Goal: Complete application form: Complete application form

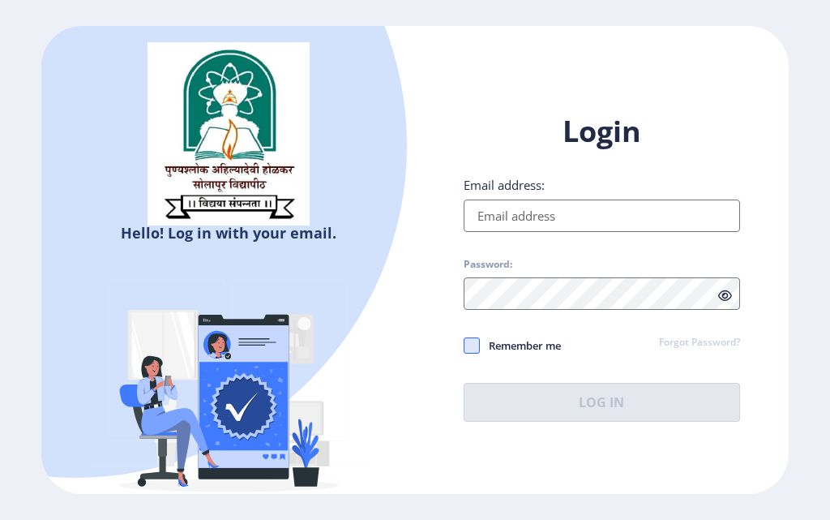
type input "[EMAIL_ADDRESS][DOMAIN_NAME]"
click at [470, 349] on span at bounding box center [472, 345] width 16 height 16
click at [465, 345] on input "Remember me" at bounding box center [464, 345] width 1 height 1
checkbox input "true"
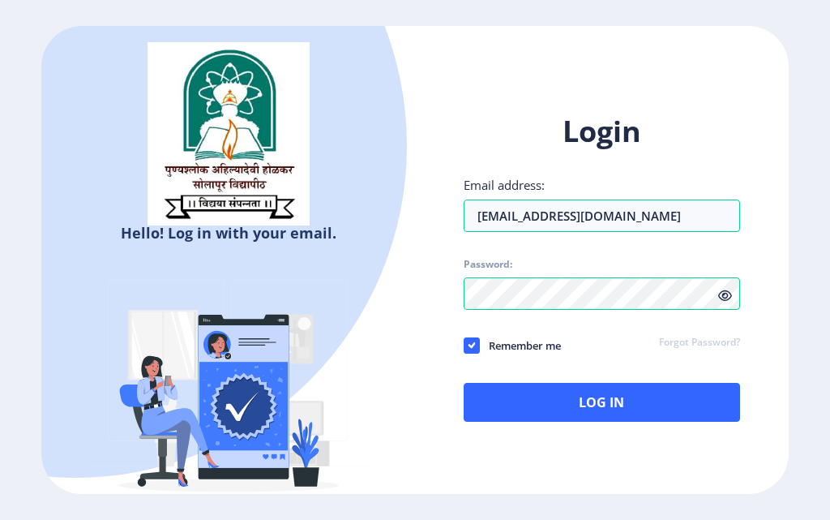
click at [731, 294] on icon at bounding box center [725, 295] width 14 height 12
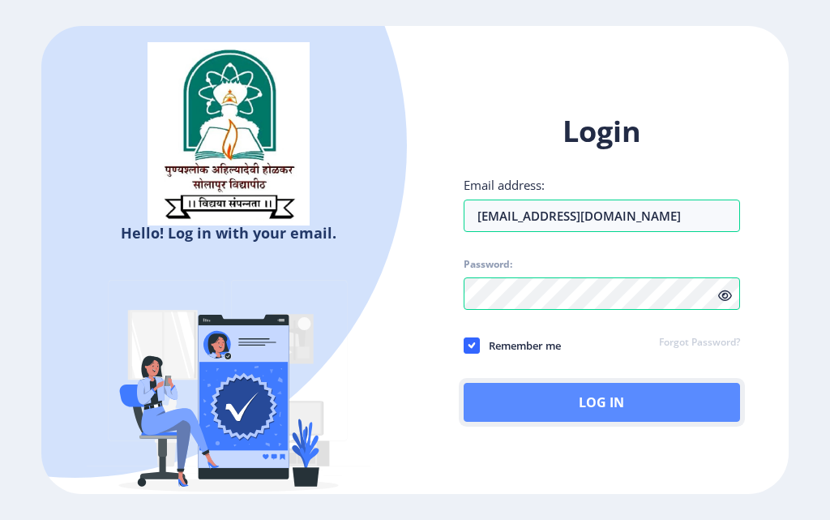
click at [612, 392] on button "Log In" at bounding box center [602, 402] width 277 height 39
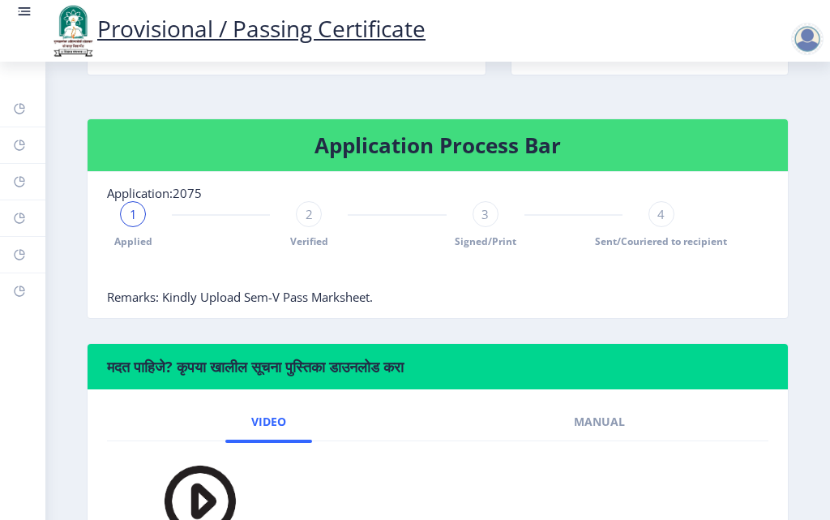
scroll to position [487, 0]
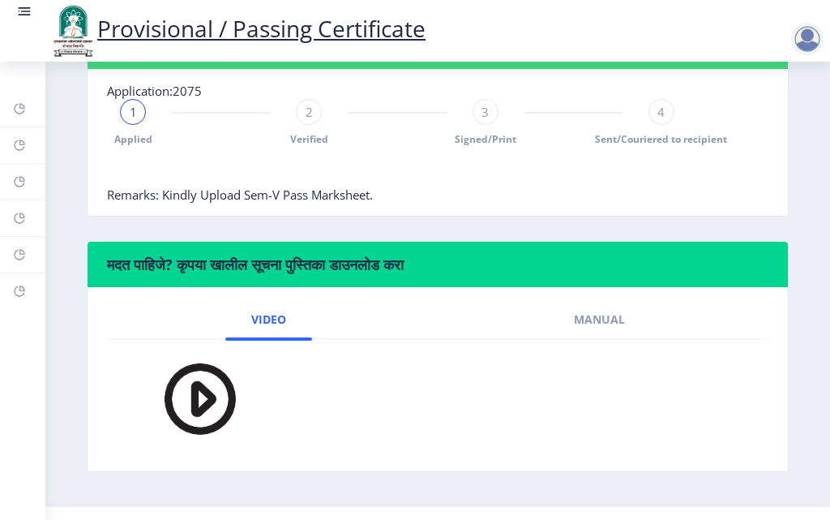
click at [300, 125] on div "2" at bounding box center [309, 112] width 26 height 26
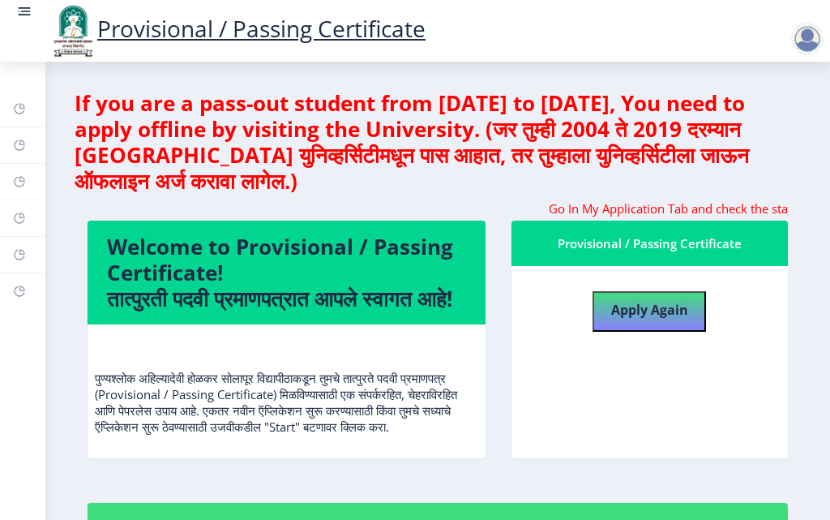
scroll to position [0, 0]
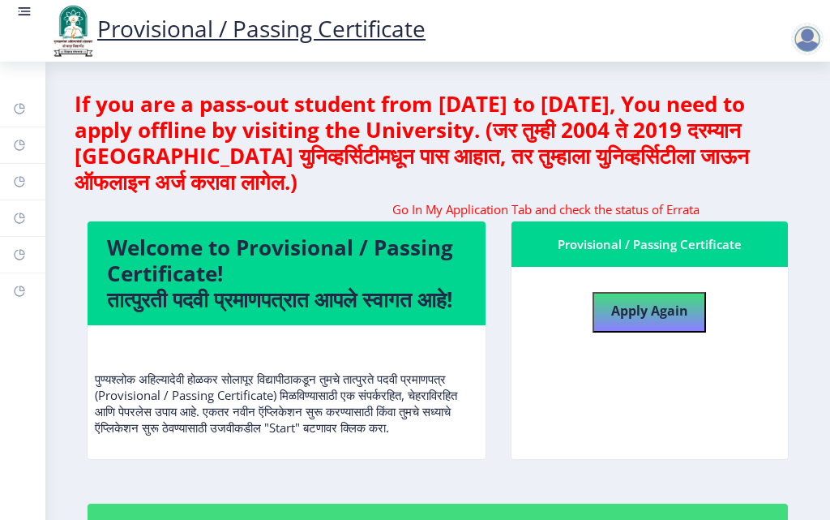
click at [805, 36] on div at bounding box center [807, 39] width 32 height 32
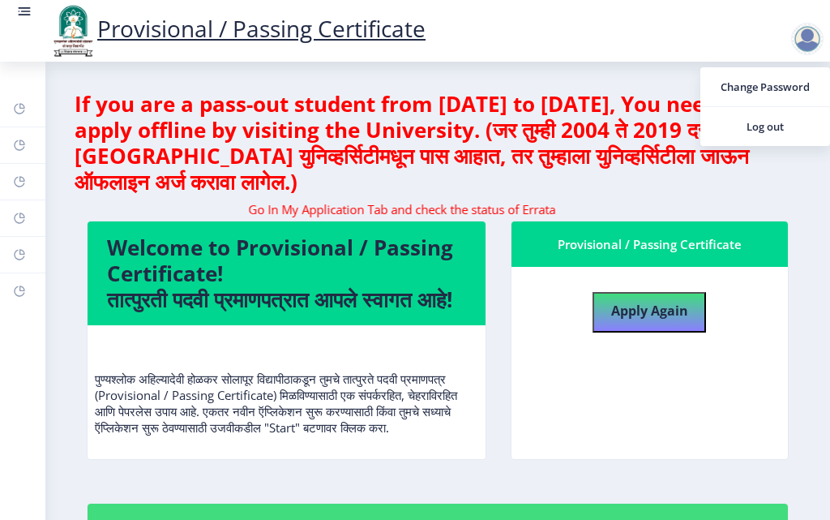
click at [439, 204] on marquee "Go In My Application Tab and check the status of Errata" at bounding box center [438, 209] width 702 height 16
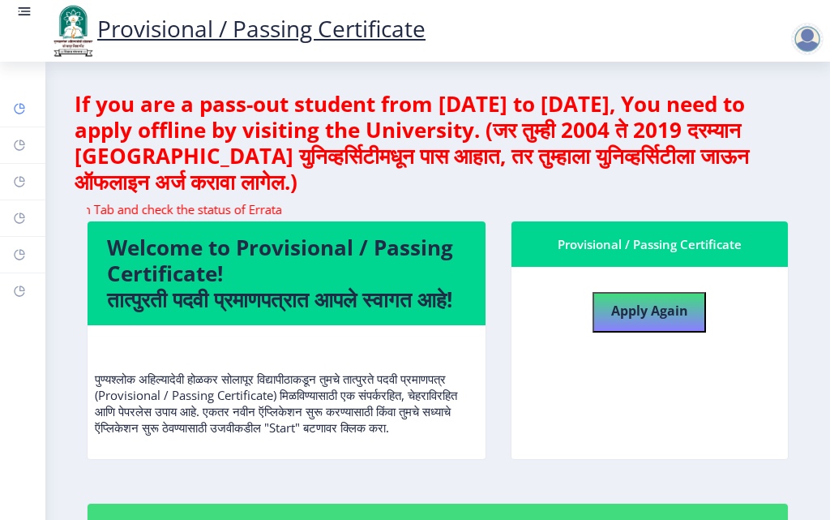
click at [20, 108] on icon at bounding box center [22, 106] width 6 height 6
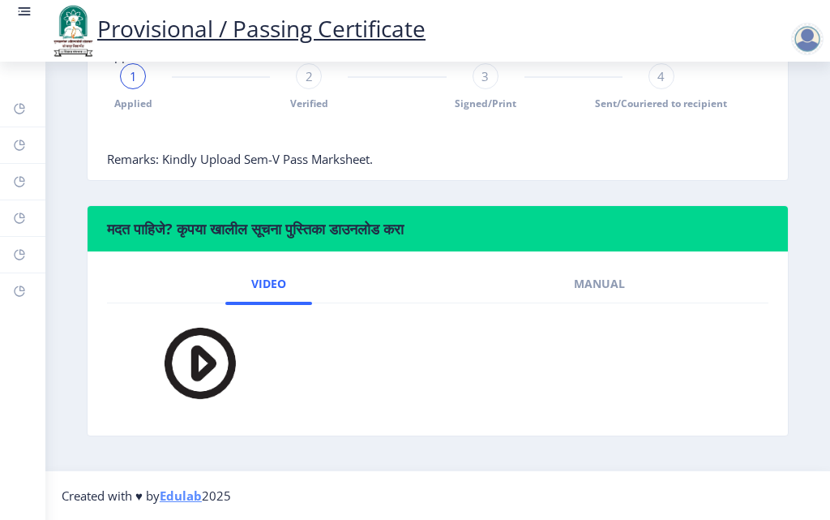
scroll to position [564, 0]
click at [598, 277] on span "Manual" at bounding box center [599, 283] width 51 height 13
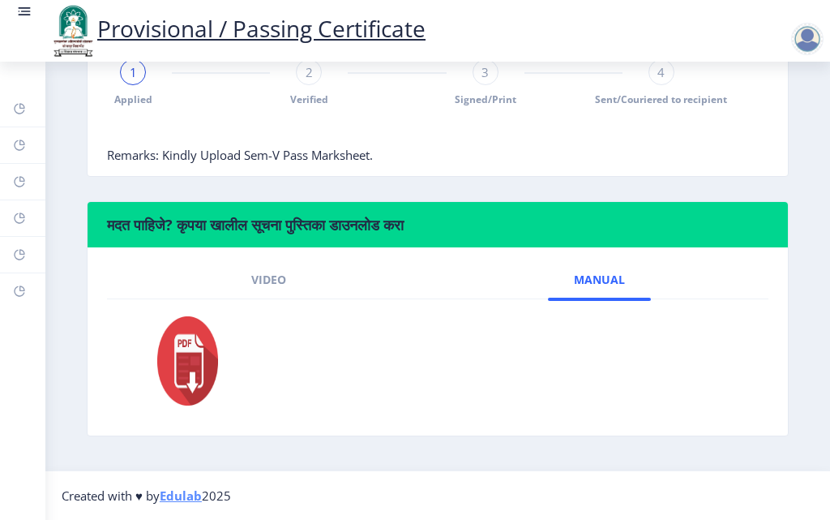
scroll to position [568, 0]
click at [196, 363] on img at bounding box center [177, 360] width 89 height 97
drag, startPoint x: 285, startPoint y: 277, endPoint x: 295, endPoint y: 263, distance: 18.0
click at [285, 277] on link "Video" at bounding box center [268, 279] width 87 height 39
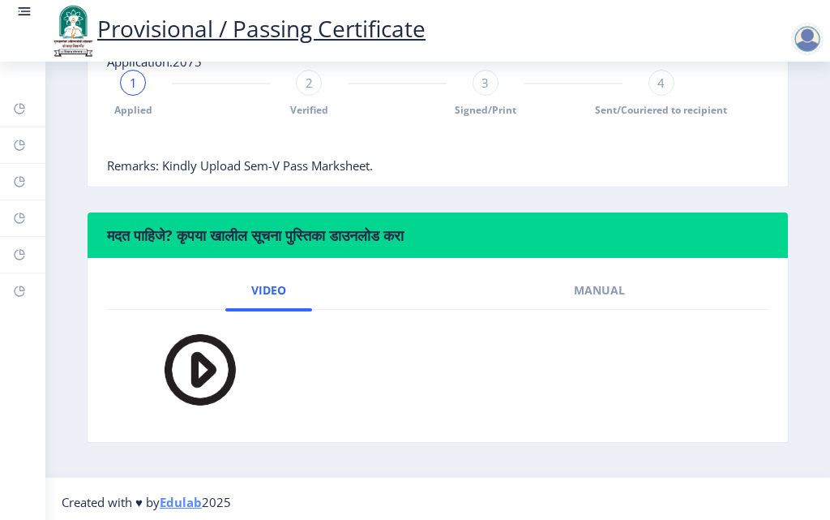
scroll to position [483, 0]
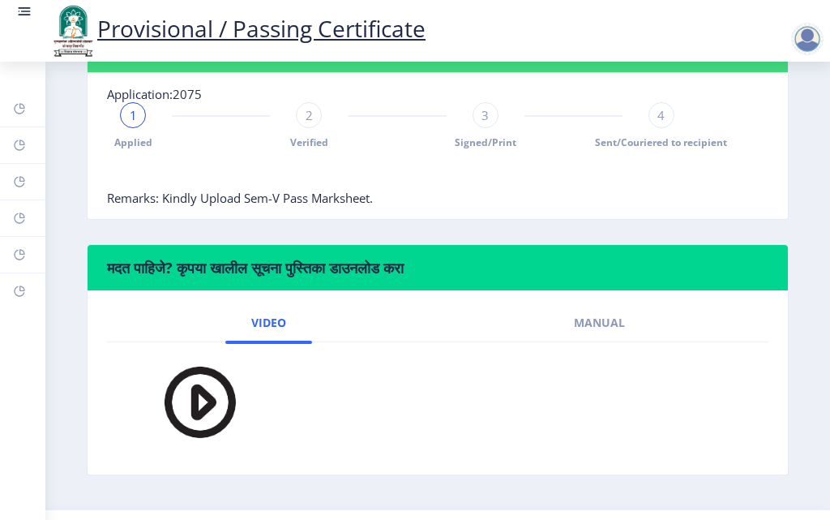
click at [127, 128] on div "1" at bounding box center [133, 115] width 26 height 26
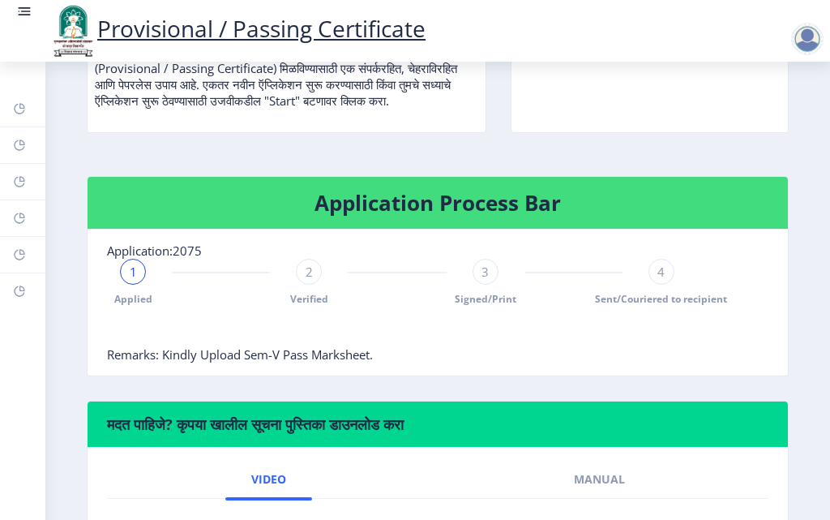
scroll to position [321, 0]
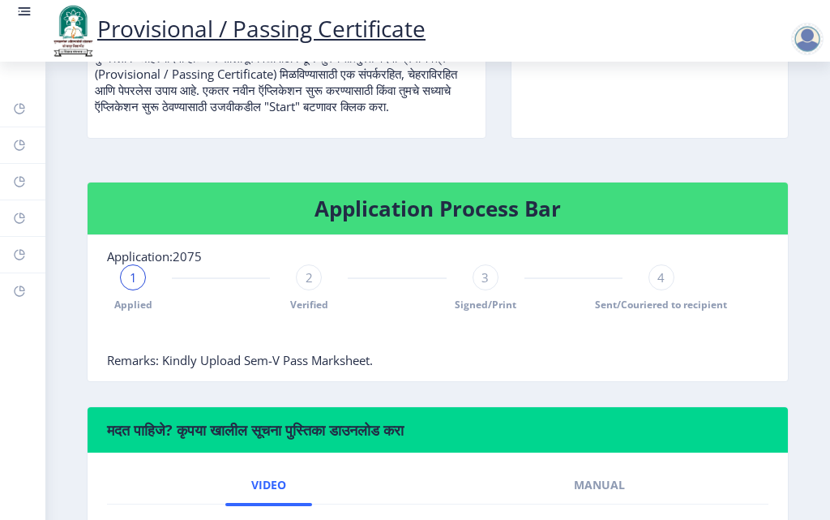
click at [307, 290] on div "2" at bounding box center [309, 277] width 26 height 26
click at [485, 285] on span "3" at bounding box center [485, 277] width 7 height 16
click at [661, 285] on span "4" at bounding box center [661, 277] width 7 height 16
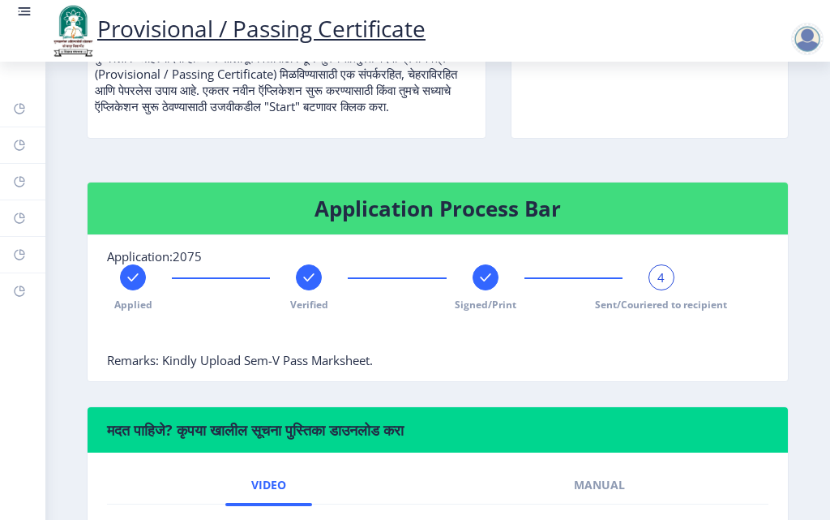
click at [658, 285] on span "4" at bounding box center [661, 277] width 7 height 16
click at [659, 311] on span "Sent/Couriered to recipient" at bounding box center [661, 305] width 132 height 14
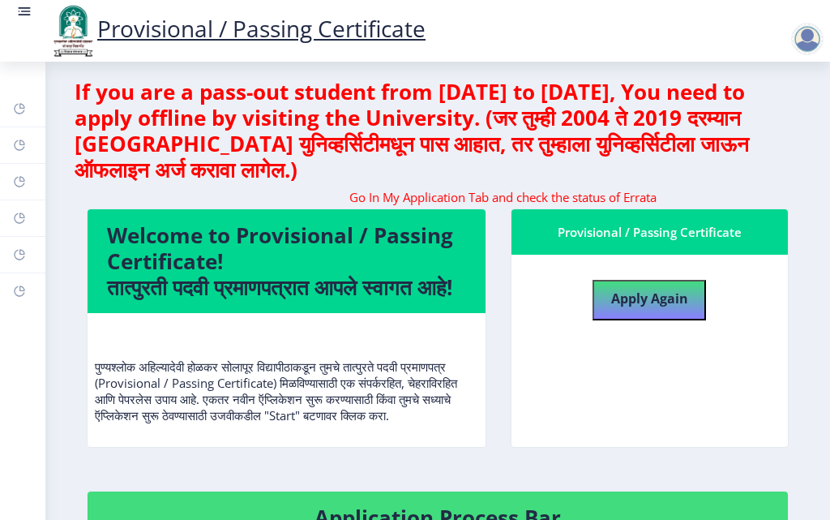
scroll to position [0, 0]
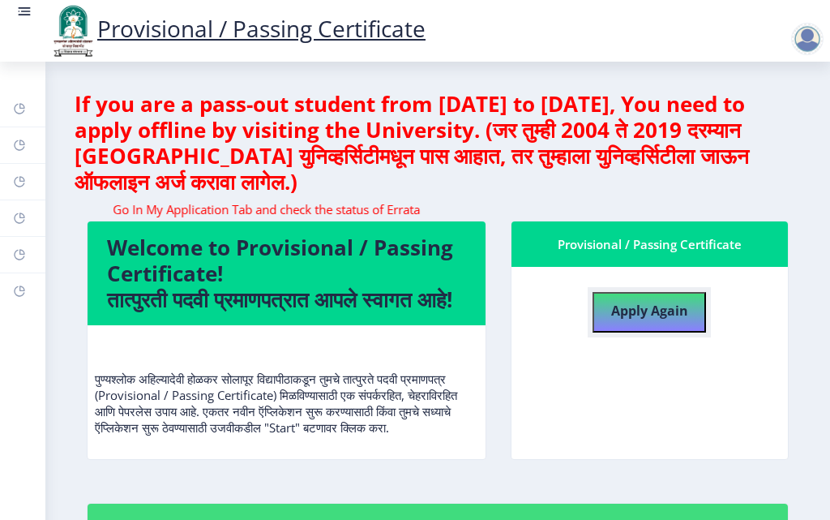
click at [679, 313] on b "Apply Again" at bounding box center [649, 311] width 77 height 18
select select
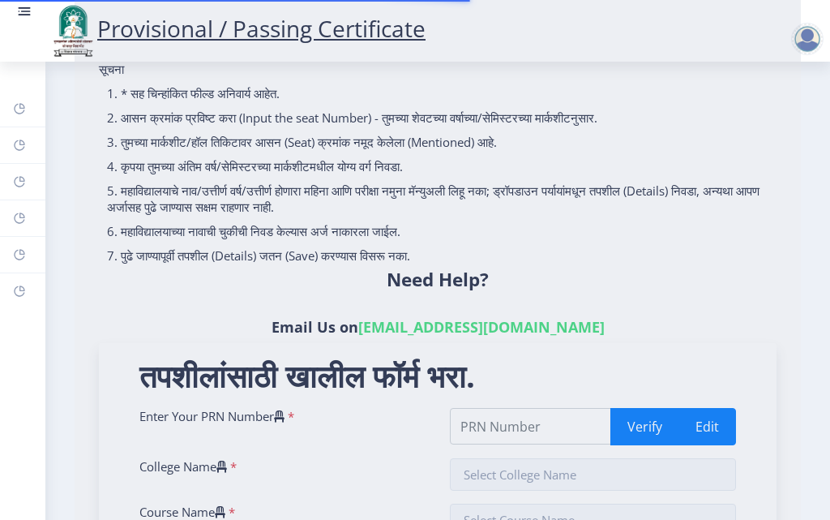
scroll to position [324, 0]
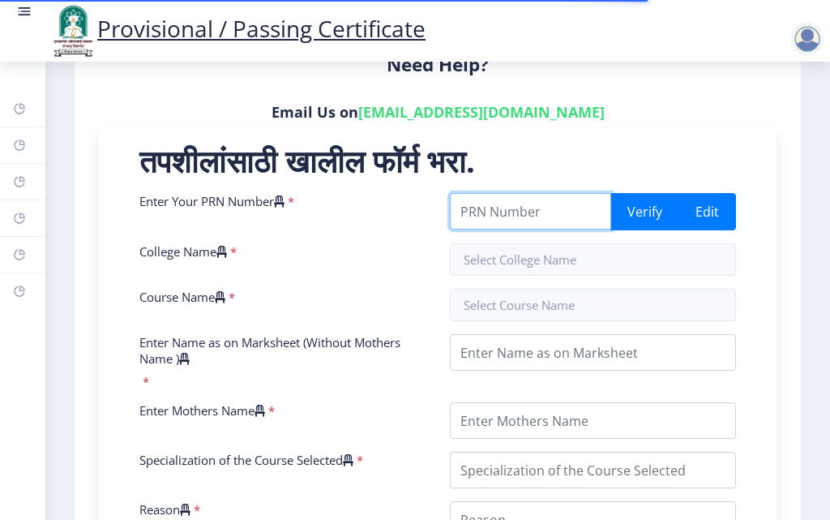
click at [570, 208] on input "Enter Your PRN Number" at bounding box center [530, 211] width 161 height 36
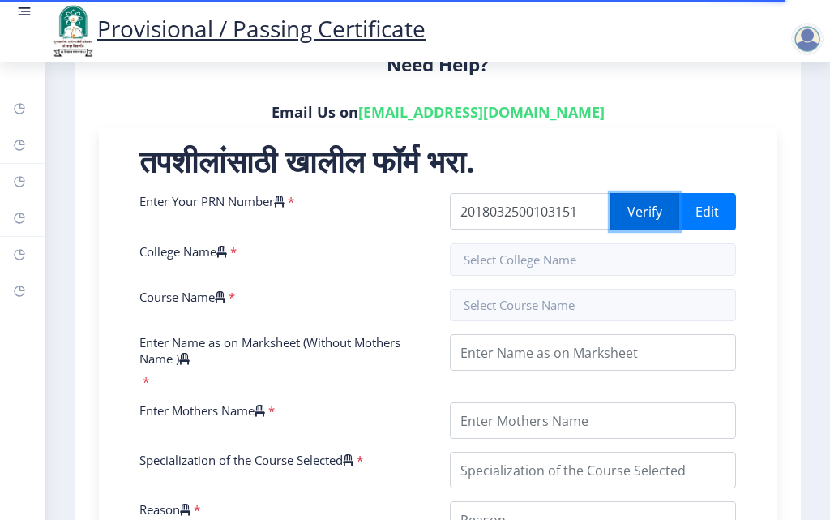
click at [630, 204] on button "Verify" at bounding box center [645, 211] width 69 height 37
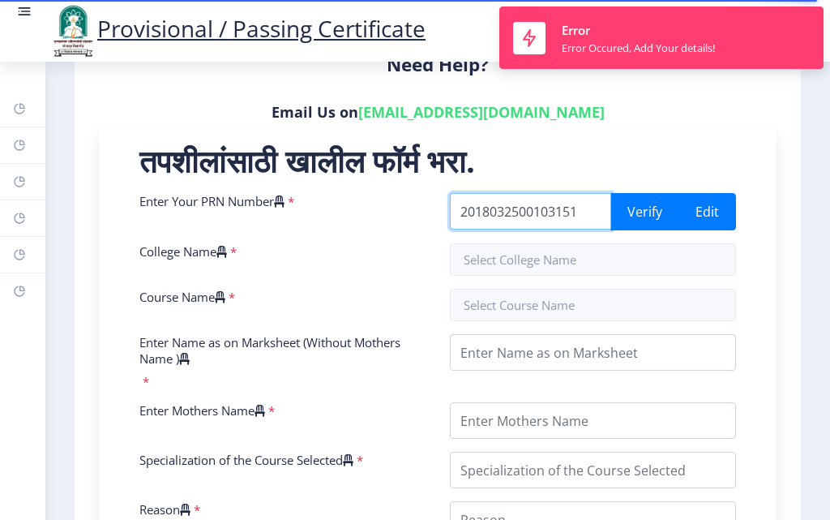
click at [598, 211] on input "2018032500103151" at bounding box center [530, 211] width 161 height 36
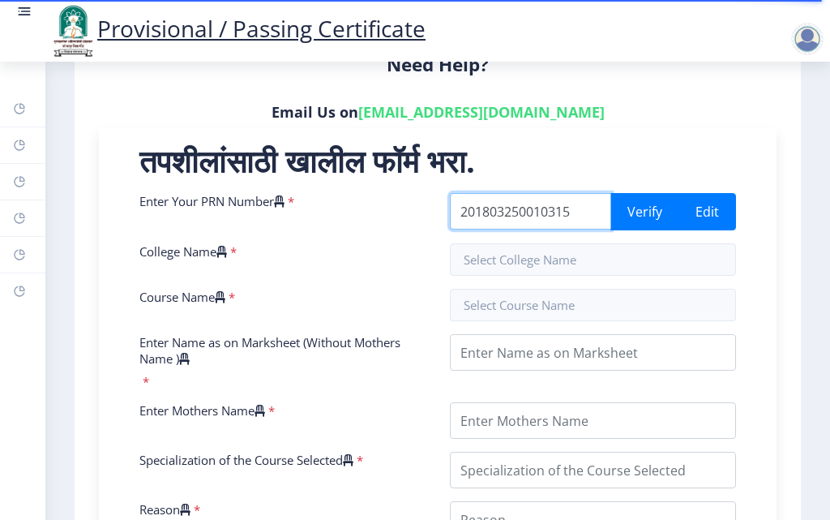
type input "2018032500103151"
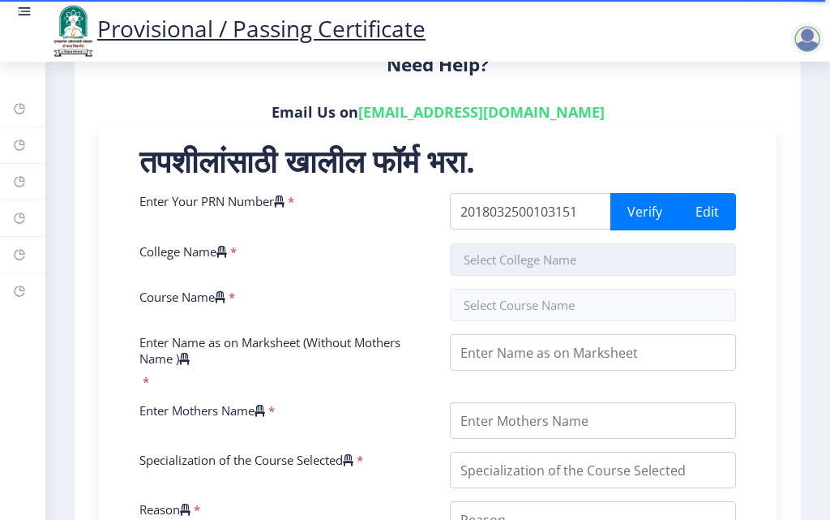
click at [620, 263] on input "text" at bounding box center [593, 259] width 286 height 32
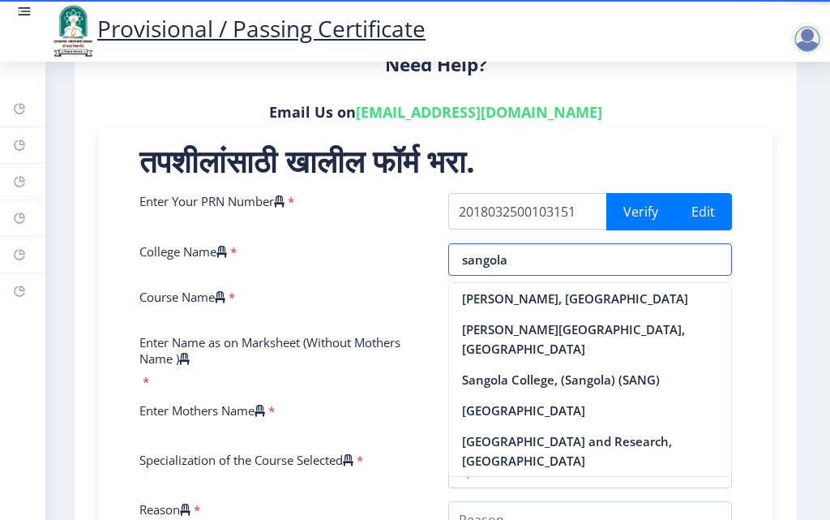
drag, startPoint x: 537, startPoint y: 255, endPoint x: 411, endPoint y: 247, distance: 125.9
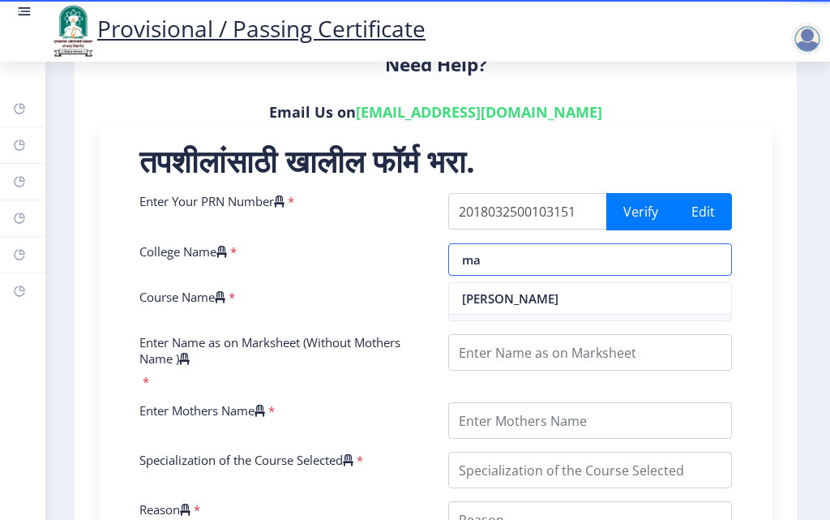
type input "m"
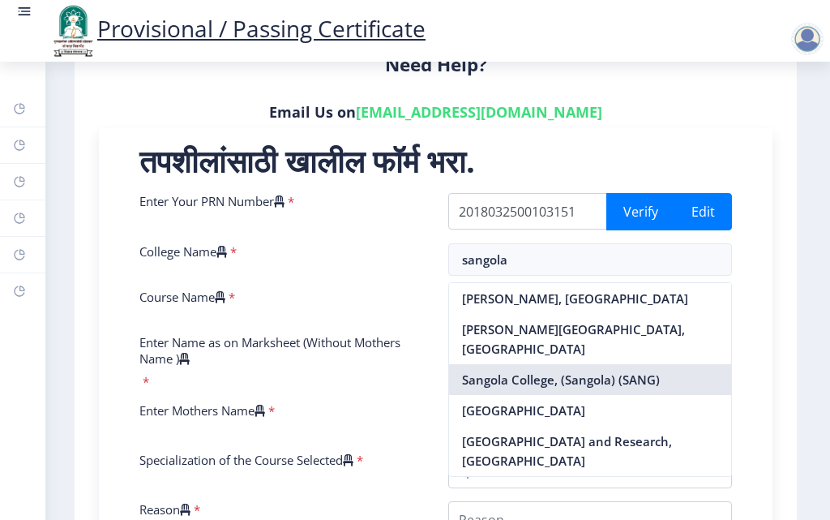
click at [589, 395] on nb-option "Sangola College, (Sangola) (SANG)" at bounding box center [590, 379] width 283 height 31
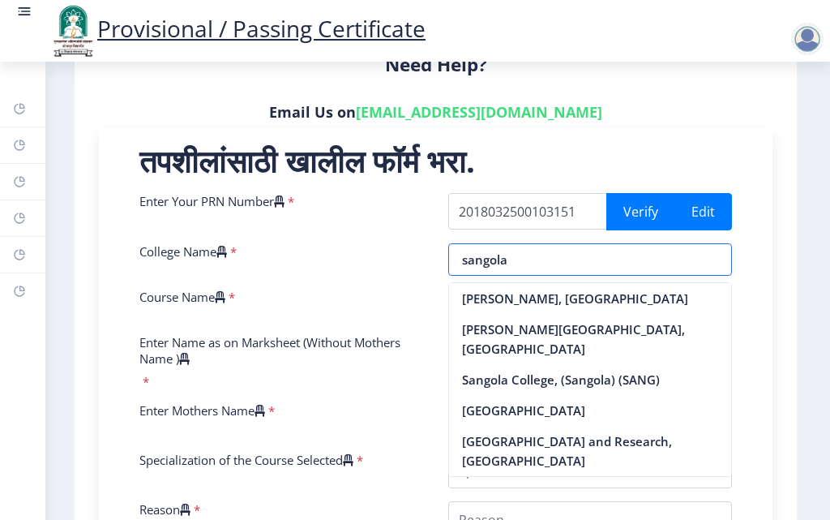
type input "Sangola College, (Sangola) (SANG)"
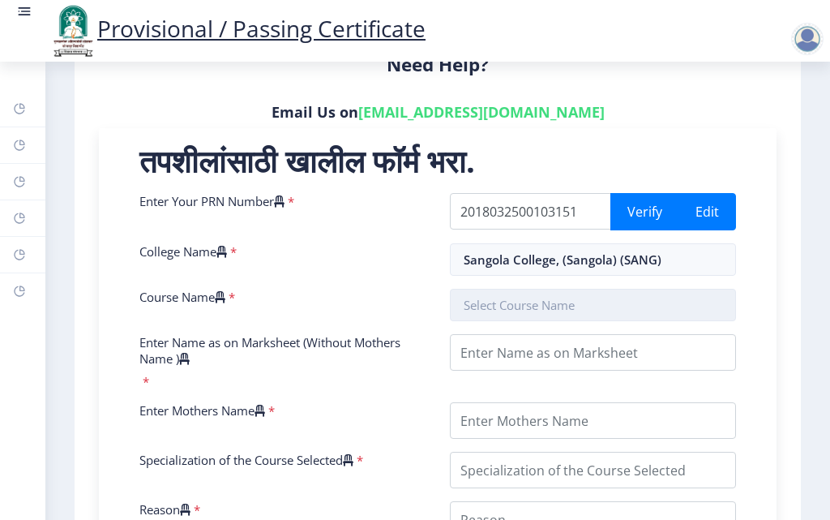
click at [496, 312] on input "text" at bounding box center [593, 305] width 286 height 32
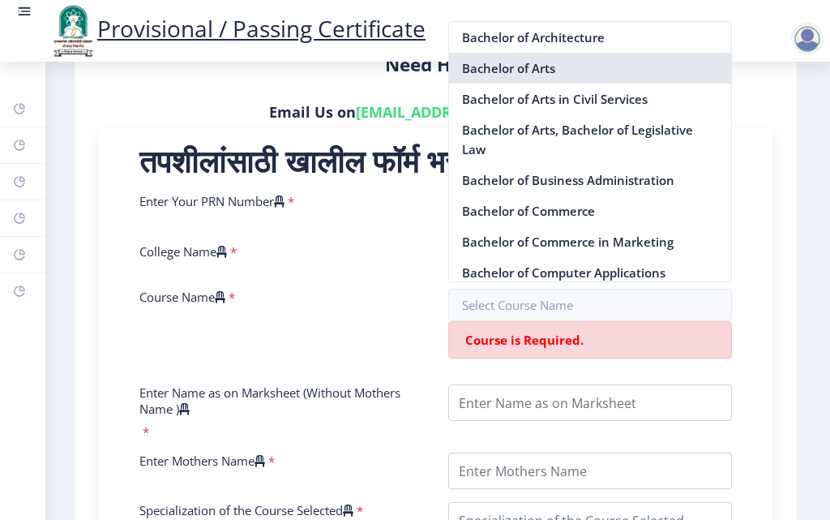
drag, startPoint x: 569, startPoint y: 71, endPoint x: 560, endPoint y: 100, distance: 30.8
click at [567, 71] on nb-option "Bachelor of Arts" at bounding box center [590, 68] width 283 height 31
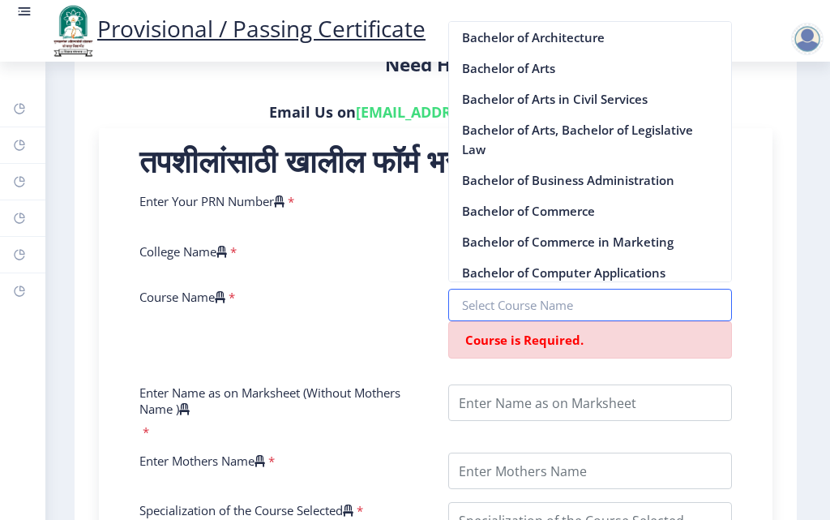
type input "Bachelor of Arts"
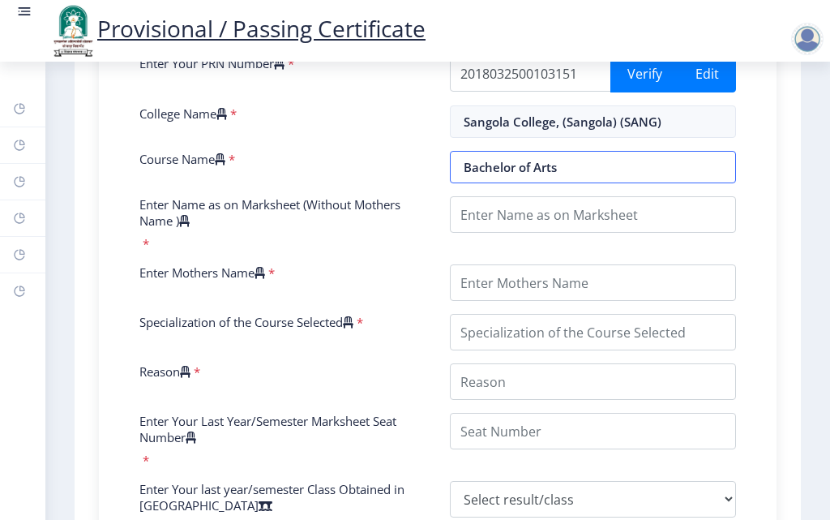
scroll to position [487, 0]
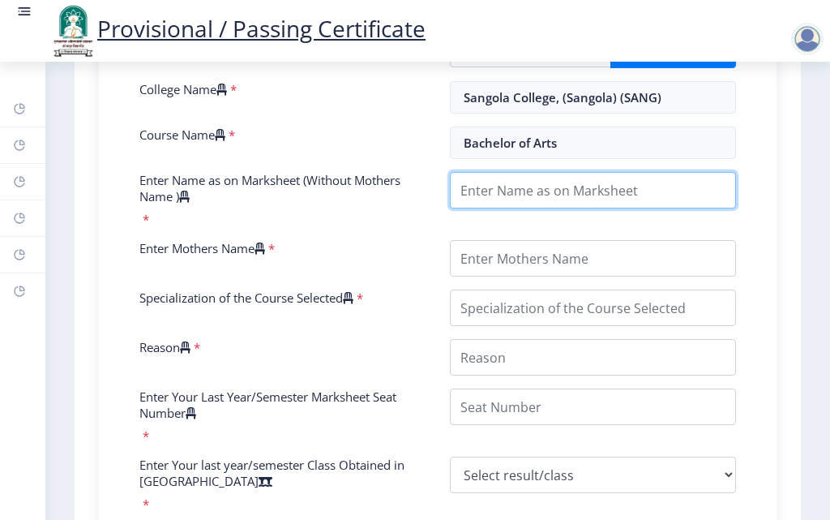
click at [530, 181] on input "Enter Name as on Marksheet (Without Mothers Name )" at bounding box center [593, 190] width 286 height 36
type input "GADHIRE SAMEER SHANKAR"
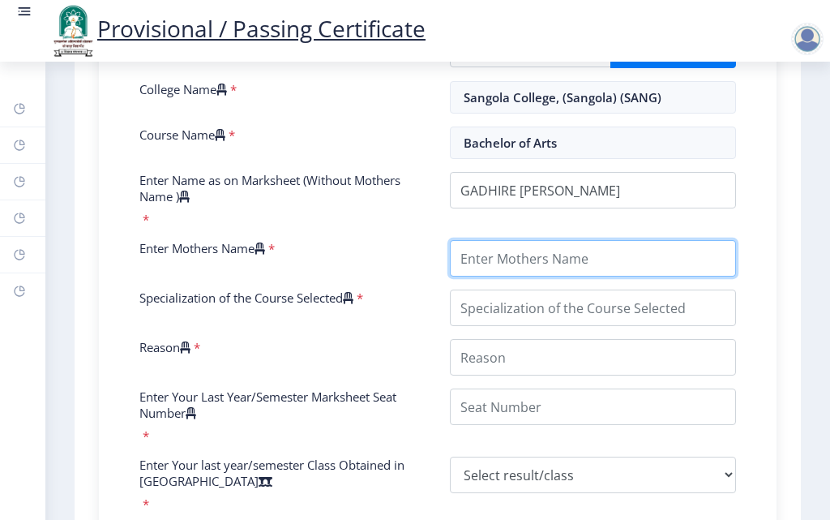
click at [512, 268] on input "Enter Mothers Name" at bounding box center [593, 258] width 286 height 36
type input "GAURI"
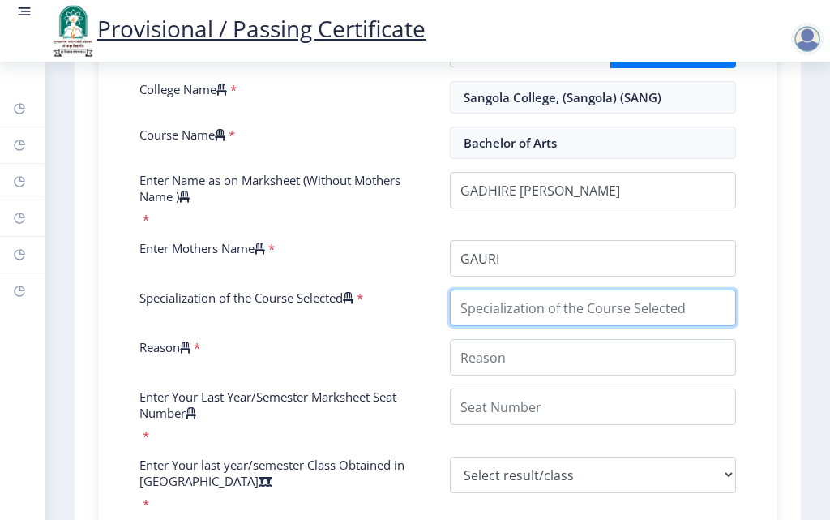
click at [507, 308] on input "Specialization of the Course Selected" at bounding box center [593, 307] width 286 height 36
type input "ENGLISH"
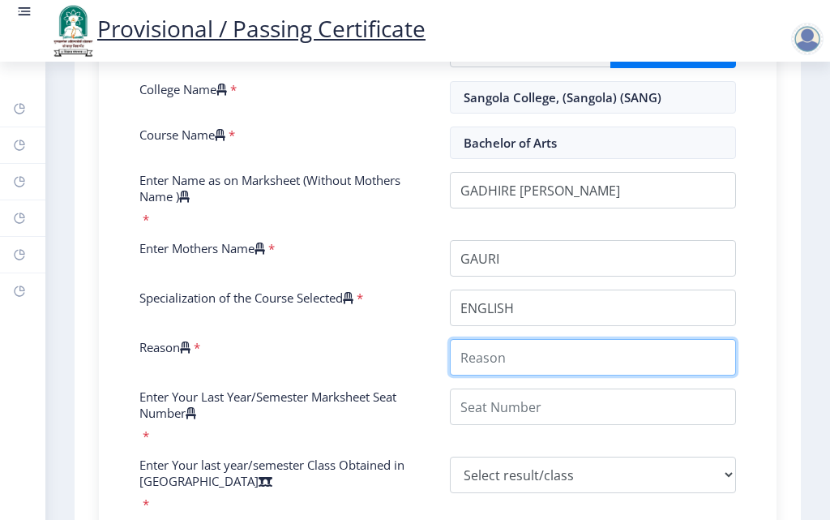
click at [504, 355] on input "Reason" at bounding box center [593, 357] width 286 height 36
type input "LITERATURE"
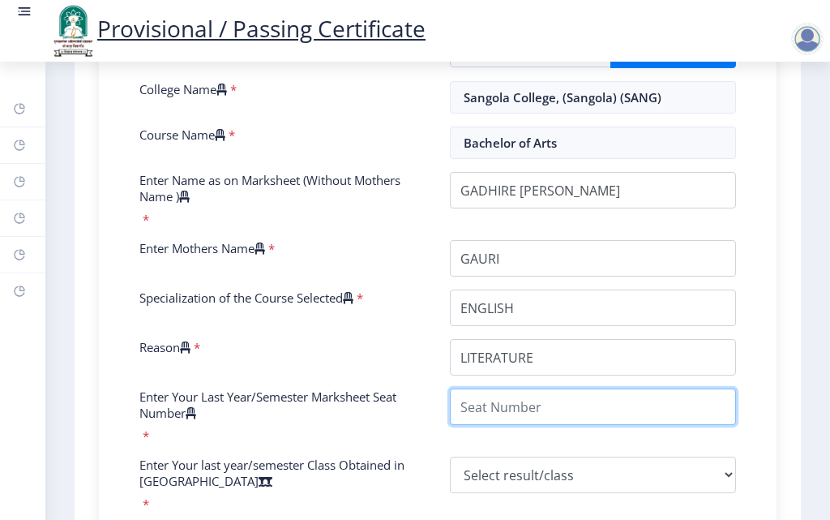
drag, startPoint x: 484, startPoint y: 401, endPoint x: 490, endPoint y: 411, distance: 12.0
click at [483, 401] on input "Enter Your Last Year/Semester Marksheet Seat Number" at bounding box center [593, 406] width 286 height 36
type input "1810315"
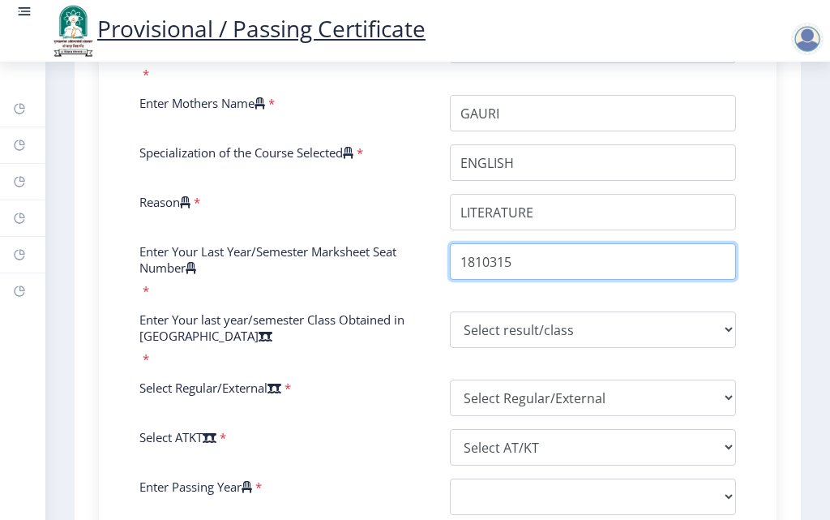
scroll to position [811, 0]
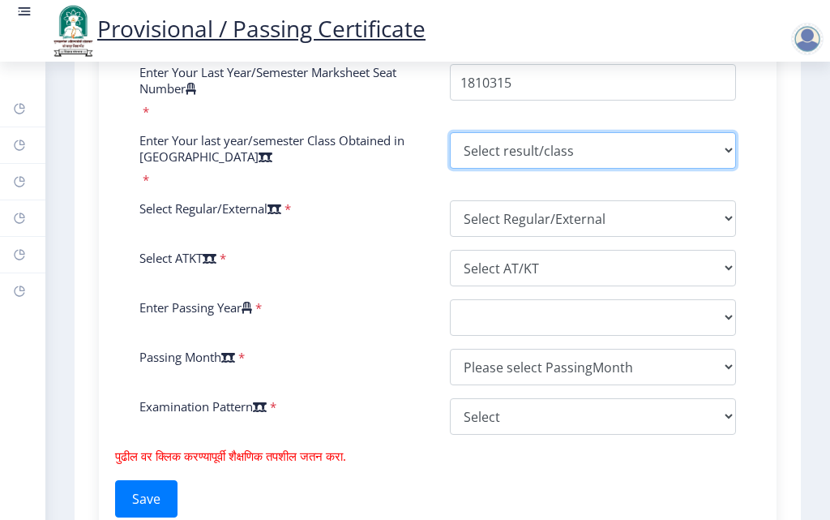
click at [500, 139] on select "Select result/class DISTINCTION FIRST CLASS HIGHER SECOND CLASS SECOND CLASS PA…" at bounding box center [593, 150] width 286 height 36
select select "DISTINCTION"
click at [450, 132] on select "Select result/class DISTINCTION FIRST CLASS HIGHER SECOND CLASS SECOND CLASS PA…" at bounding box center [593, 150] width 286 height 36
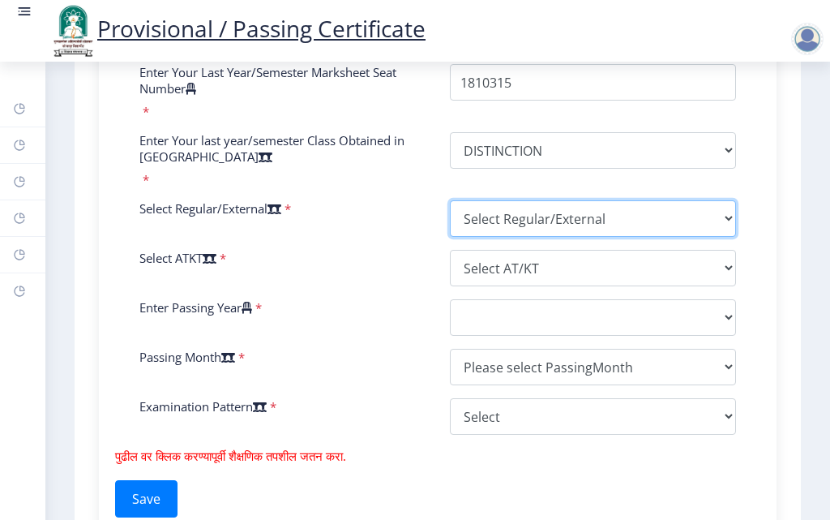
click at [462, 211] on select "Select Regular/External Regular External Special" at bounding box center [593, 218] width 286 height 36
select select "Regular"
click at [450, 200] on select "Select Regular/External Regular External Special" at bounding box center [593, 218] width 286 height 36
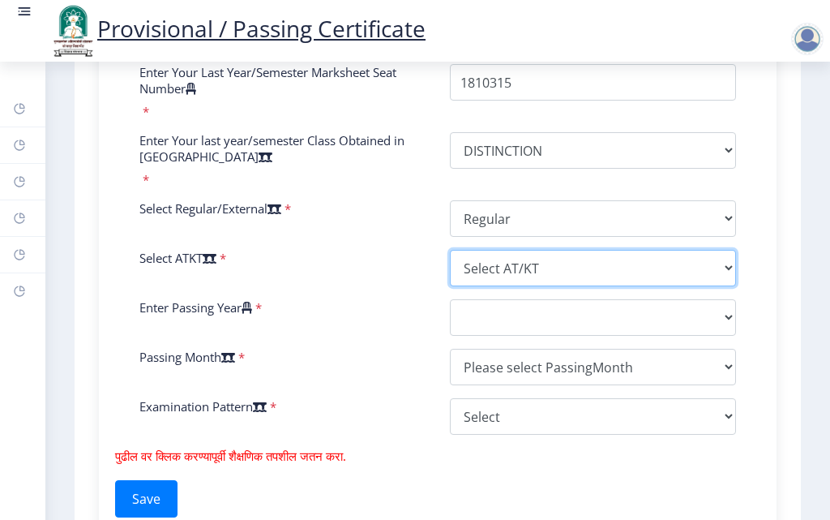
click at [482, 268] on select "Select AT/KT None ATKT" at bounding box center [593, 268] width 286 height 36
select select "ATKT"
click at [450, 250] on select "Select AT/KT None ATKT" at bounding box center [593, 268] width 286 height 36
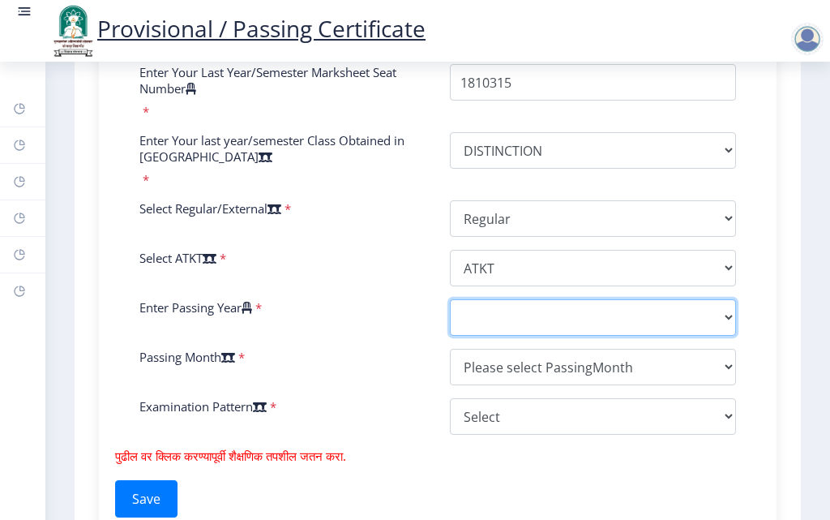
click at [480, 324] on select "2025 2024 2023 2022 2021 2020 2019 2018 2017 2016 2015 2014 2013 2012 2011 2010…" at bounding box center [593, 317] width 286 height 36
select select "2021"
click at [450, 299] on select "2025 2024 2023 2022 2021 2020 2019 2018 2017 2016 2015 2014 2013 2012 2011 2010…" at bounding box center [593, 317] width 286 height 36
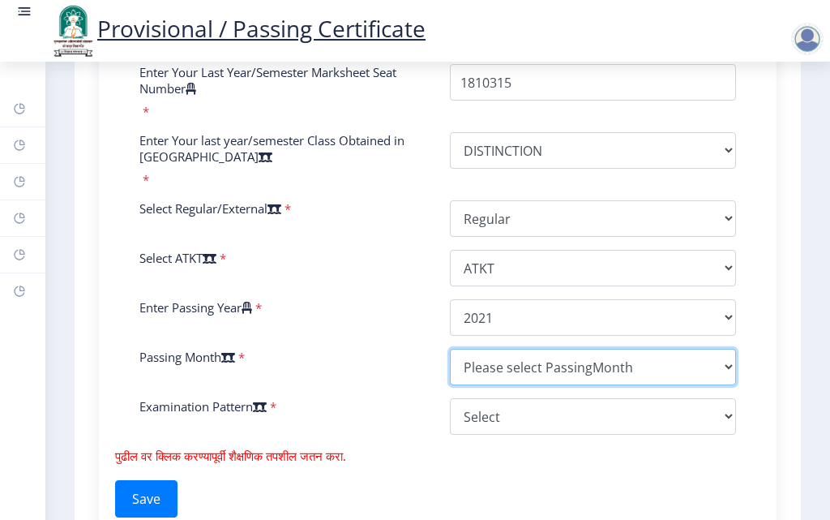
click at [495, 379] on select "Please select PassingMonth (01) January (02) February (03) March (04) April (05…" at bounding box center [593, 367] width 286 height 36
select select "August"
click at [450, 349] on select "Please select PassingMonth (01) January (02) February (03) March (04) April (05…" at bounding box center [593, 367] width 286 height 36
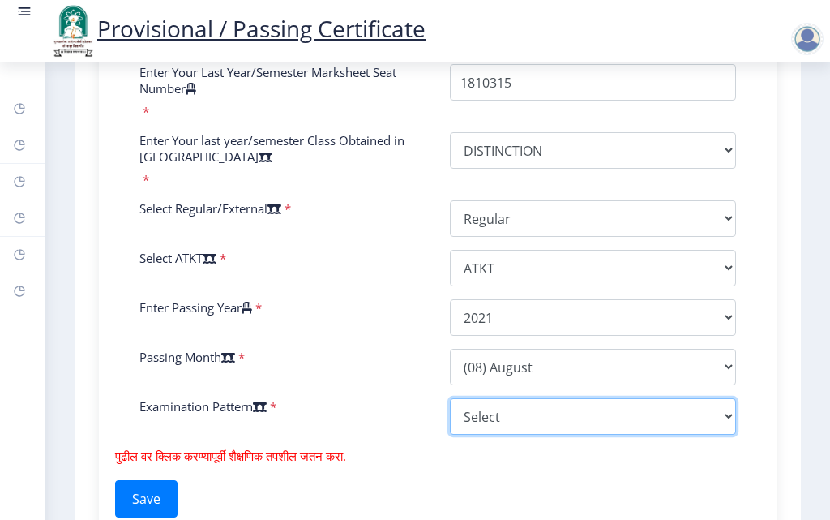
click at [488, 410] on select "Select Yearly Semester" at bounding box center [593, 416] width 286 height 36
select select "Semester"
click at [450, 398] on select "Select Yearly Semester" at bounding box center [593, 416] width 286 height 36
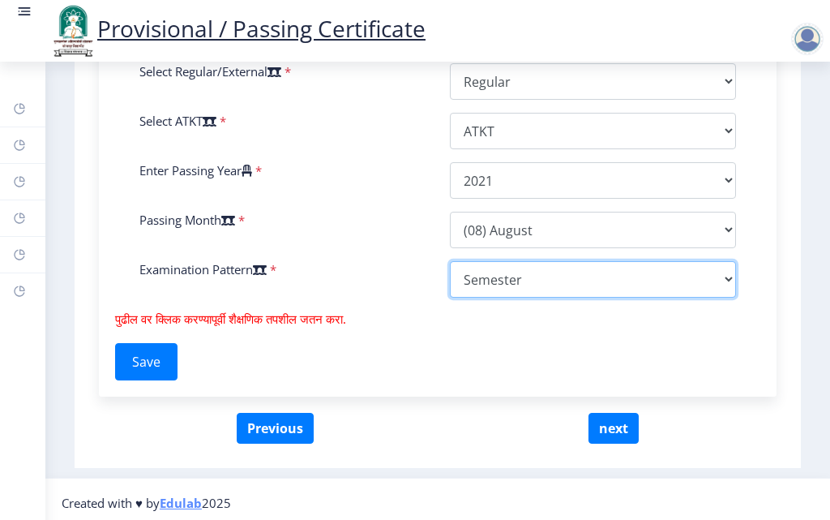
scroll to position [955, 0]
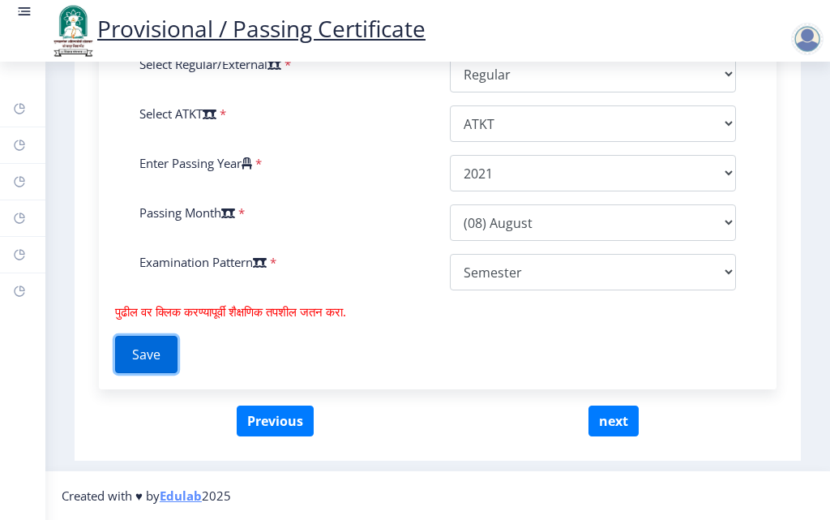
click at [137, 345] on button "Save" at bounding box center [146, 354] width 62 height 37
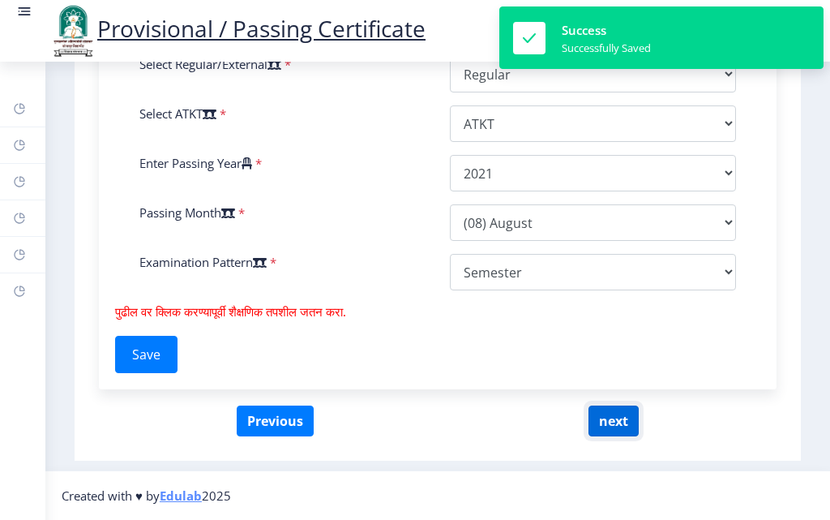
click at [628, 426] on button "next" at bounding box center [614, 420] width 50 height 31
select select
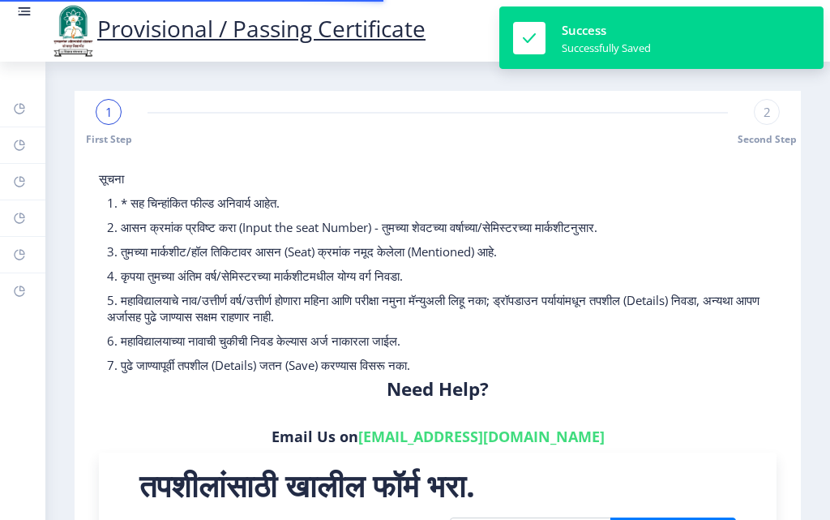
type input "2018032500103151"
type input "Sangola College, (Sangola) (SANG)"
type input "Bachelor of Arts"
type input "GADHIRE SAMEER SHANKAR"
type input "GAURI"
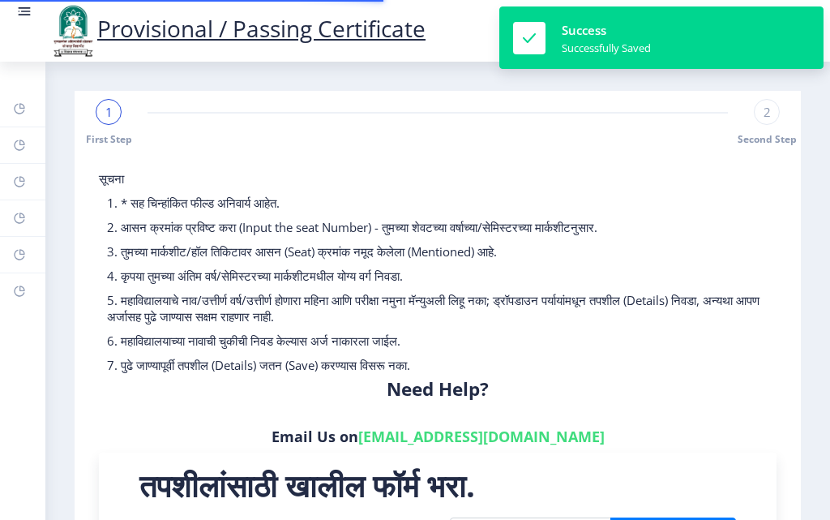
type input "ENGLISH"
type input "LITERATURE"
type input "1810315"
select select "DISTINCTION"
select select "Regular"
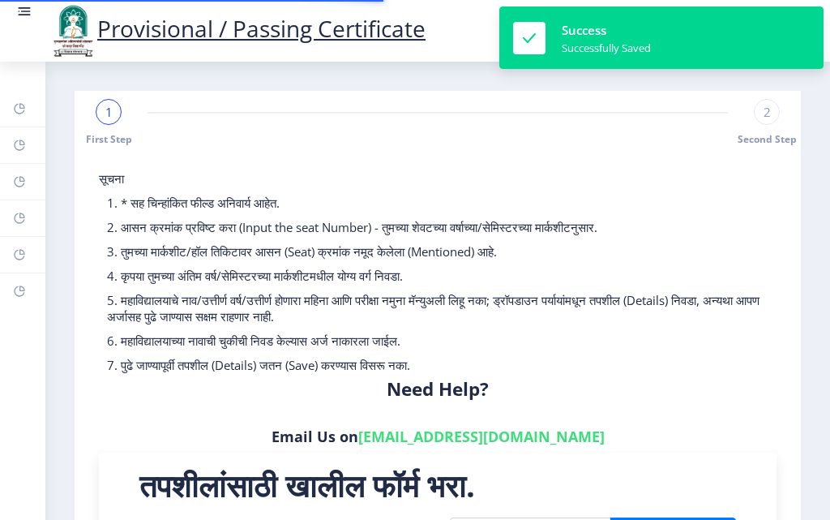
select select "ATKT"
select select "2021"
select select "August"
select select "Semester"
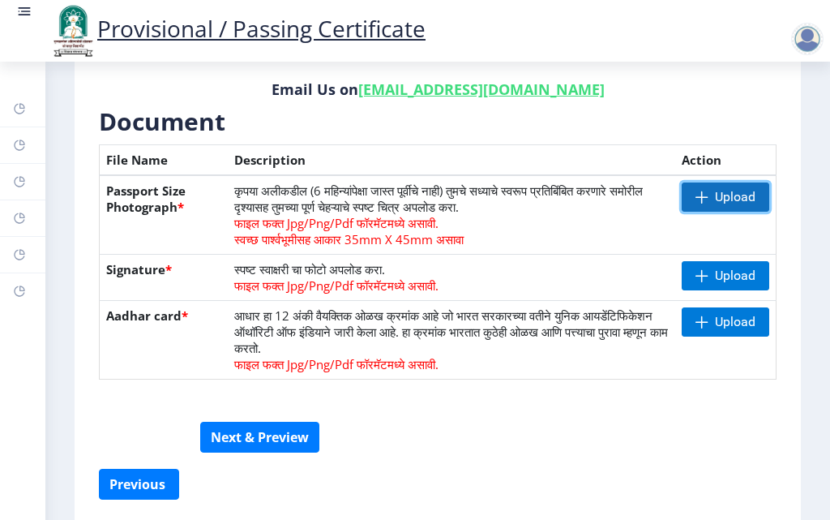
click at [727, 189] on span "Upload" at bounding box center [735, 197] width 41 height 16
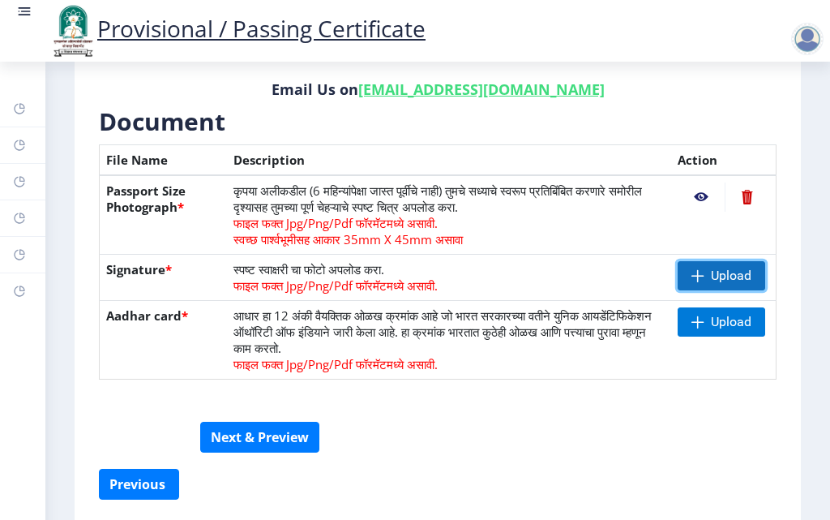
click at [716, 282] on span "Upload" at bounding box center [731, 276] width 41 height 16
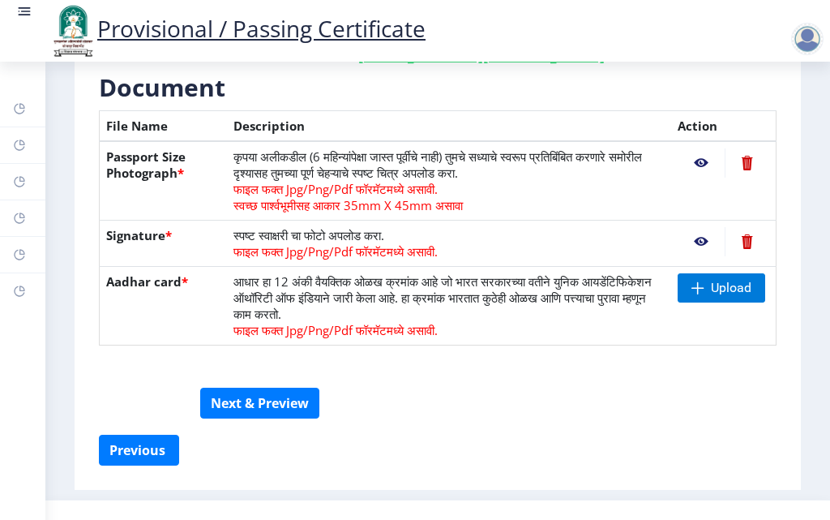
scroll to position [433, 0]
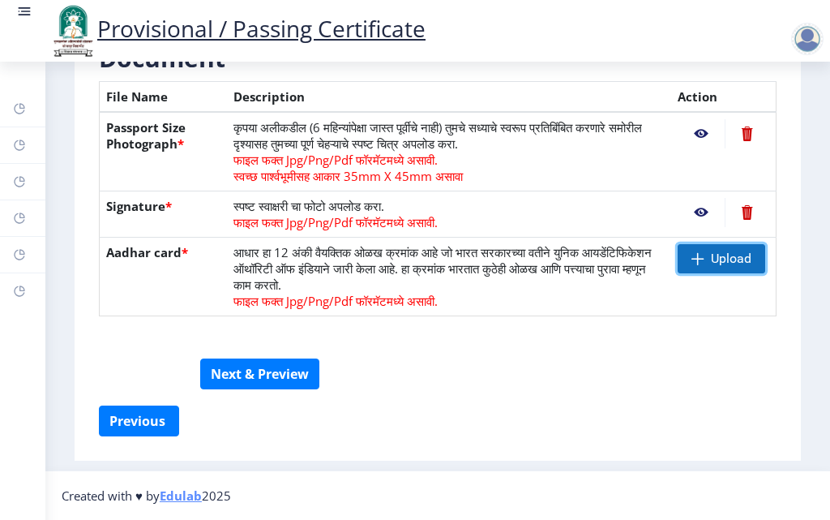
click at [713, 270] on span "Upload" at bounding box center [722, 258] width 88 height 29
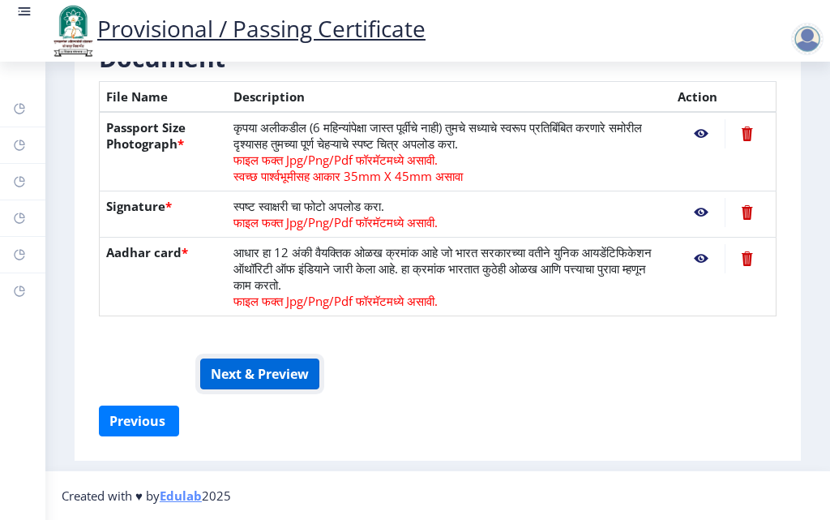
click at [265, 378] on button "Next & Preview" at bounding box center [259, 373] width 119 height 31
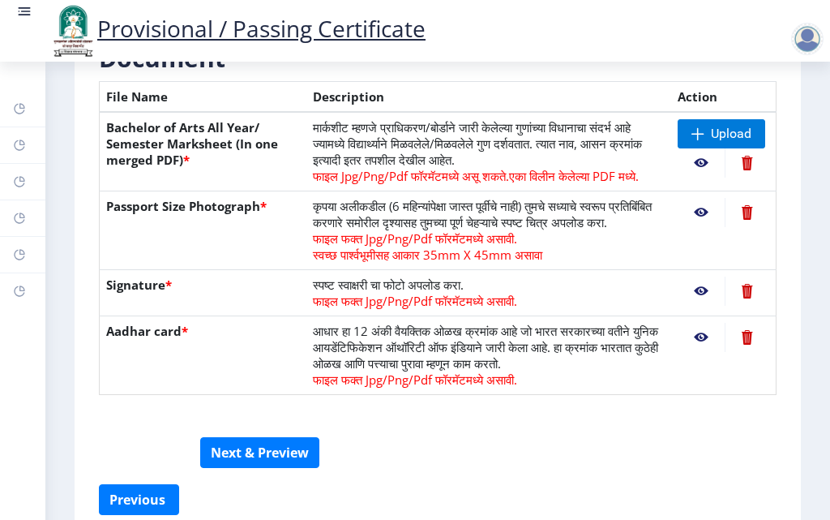
click at [695, 162] on nb-action at bounding box center [701, 162] width 47 height 29
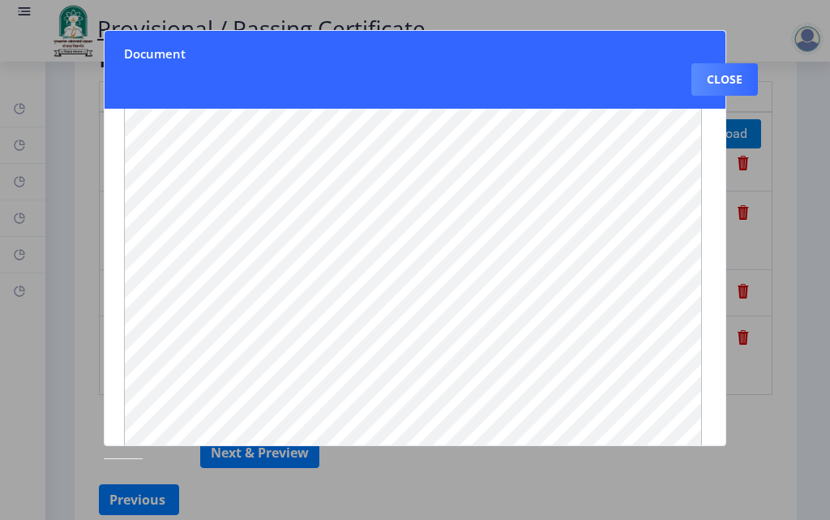
scroll to position [0, 0]
click at [707, 84] on button "Close" at bounding box center [725, 79] width 66 height 32
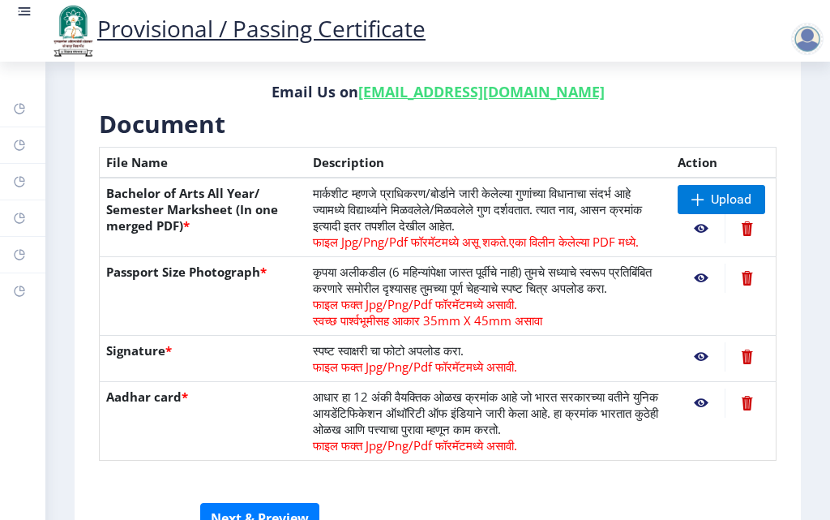
scroll to position [366, 0]
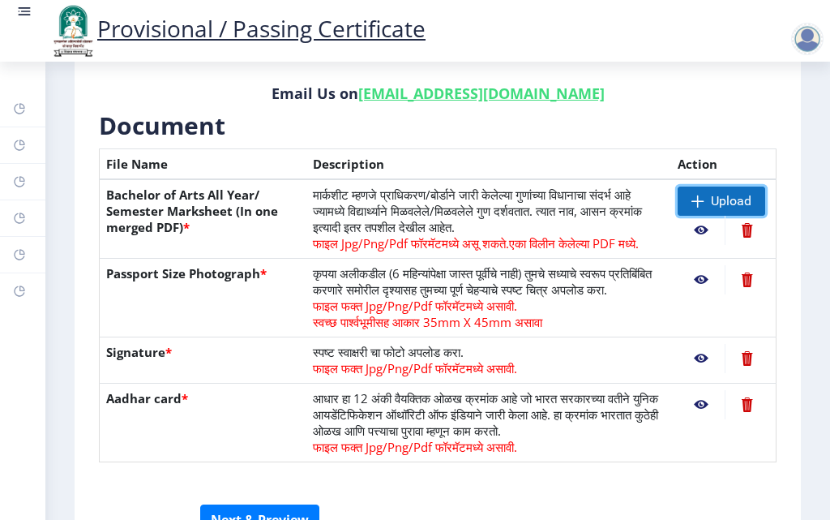
click at [692, 195] on span at bounding box center [698, 201] width 13 height 13
click at [698, 232] on nb-action at bounding box center [701, 230] width 47 height 29
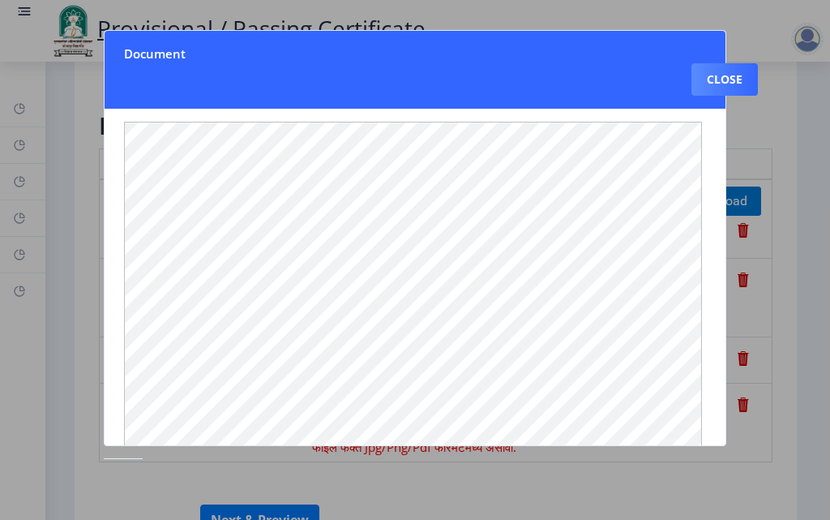
click at [808, 157] on div at bounding box center [415, 260] width 830 height 520
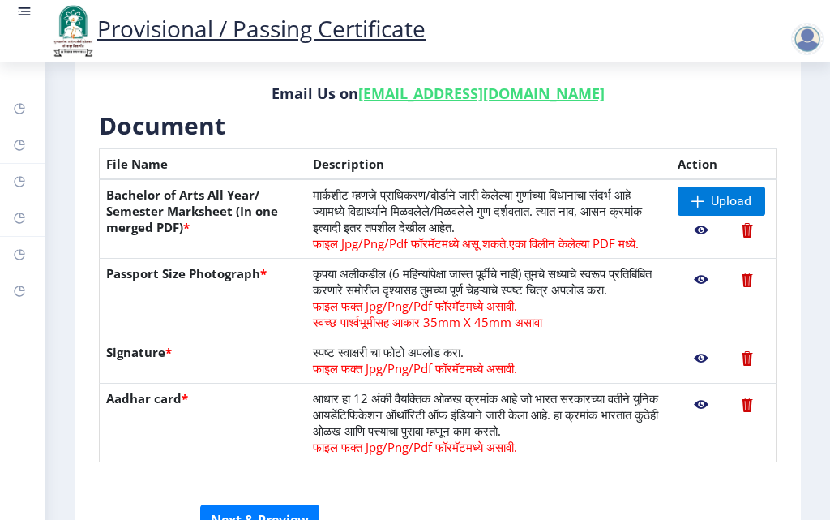
click at [742, 229] on nb-action at bounding box center [747, 230] width 45 height 29
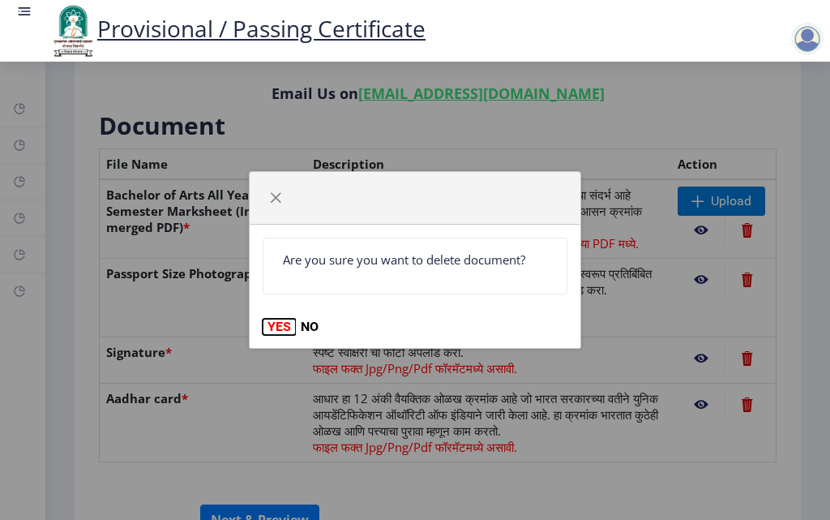
click at [277, 322] on button "YES" at bounding box center [279, 327] width 33 height 16
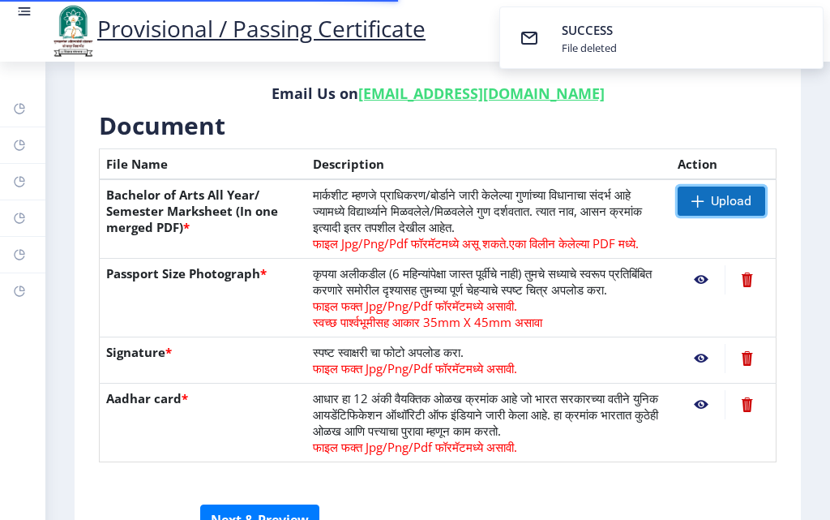
click at [692, 195] on span at bounding box center [698, 201] width 13 height 13
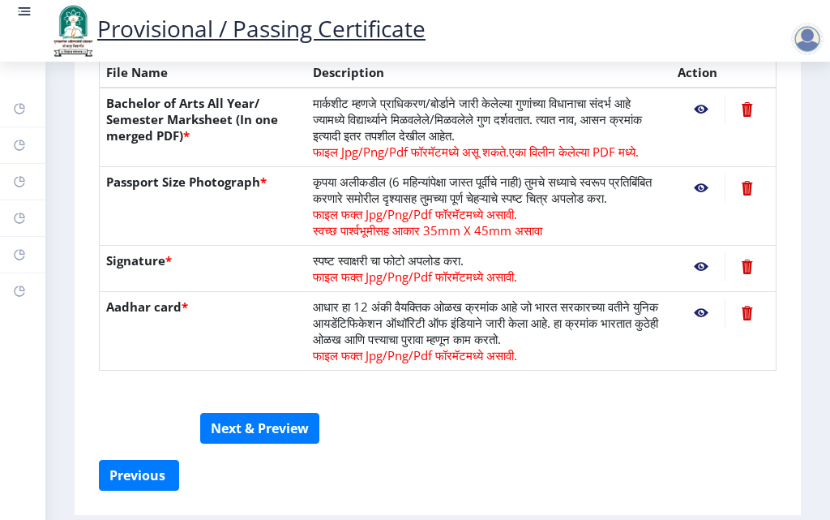
scroll to position [528, 0]
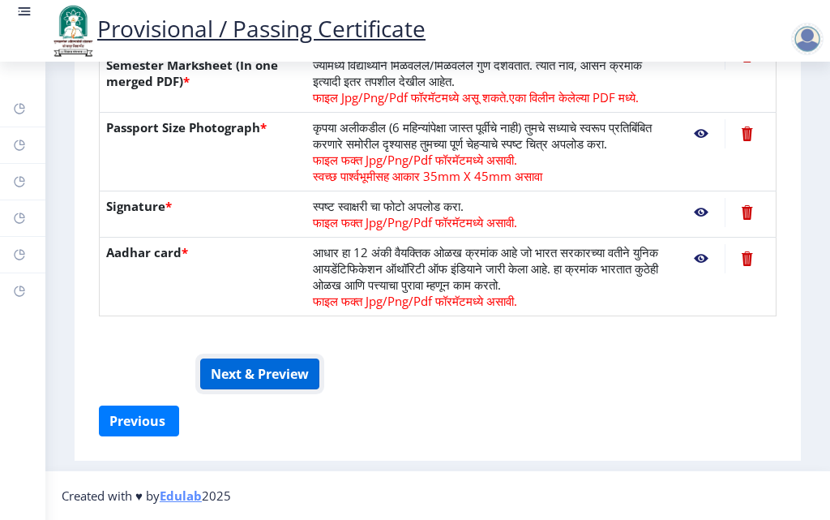
click at [261, 374] on button "Next & Preview" at bounding box center [259, 373] width 119 height 31
drag, startPoint x: 260, startPoint y: 369, endPoint x: 551, endPoint y: 94, distance: 400.4
click at [268, 365] on button "Next & Preview" at bounding box center [259, 373] width 119 height 31
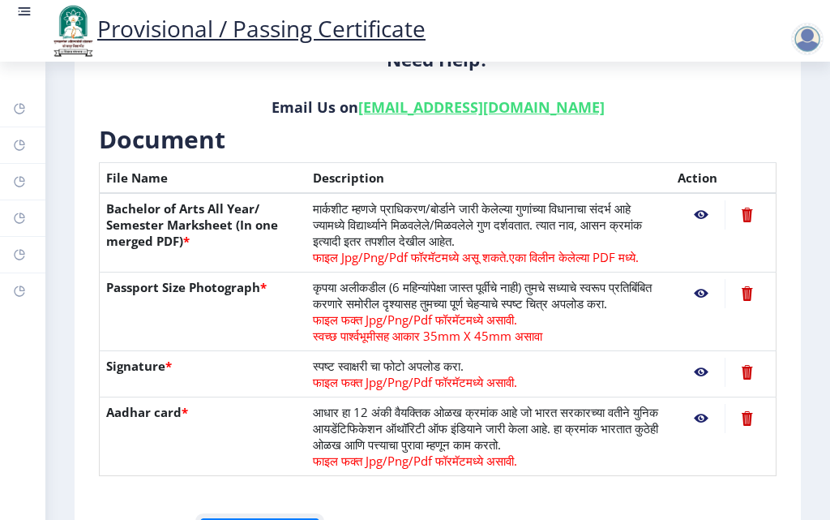
scroll to position [366, 0]
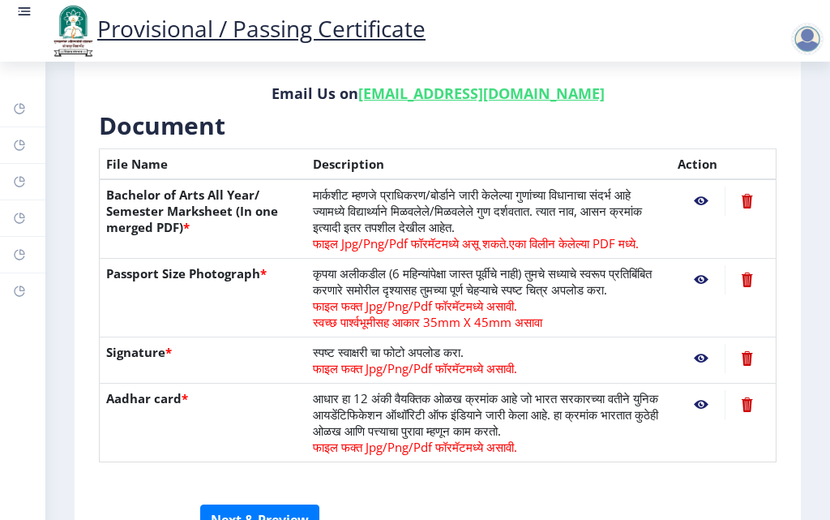
click at [697, 205] on nb-action at bounding box center [701, 201] width 47 height 29
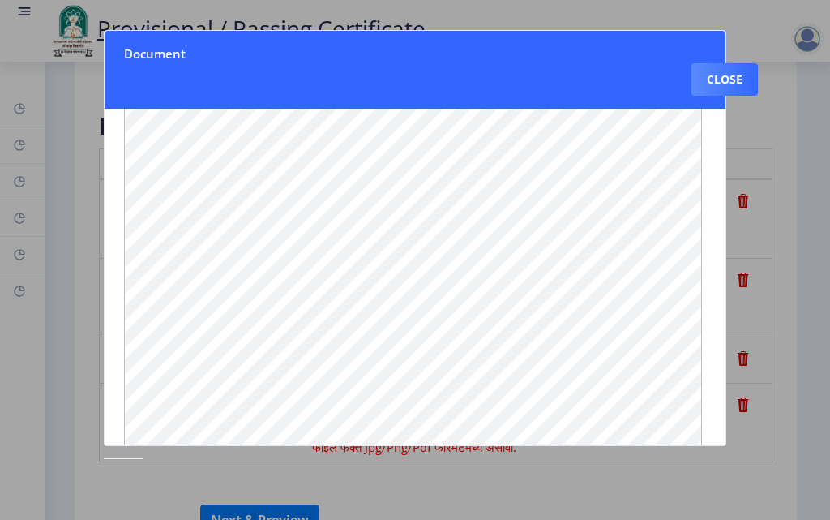
scroll to position [0, 0]
drag, startPoint x: 722, startPoint y: 78, endPoint x: 680, endPoint y: 100, distance: 48.2
click at [722, 79] on button "Close" at bounding box center [725, 79] width 66 height 32
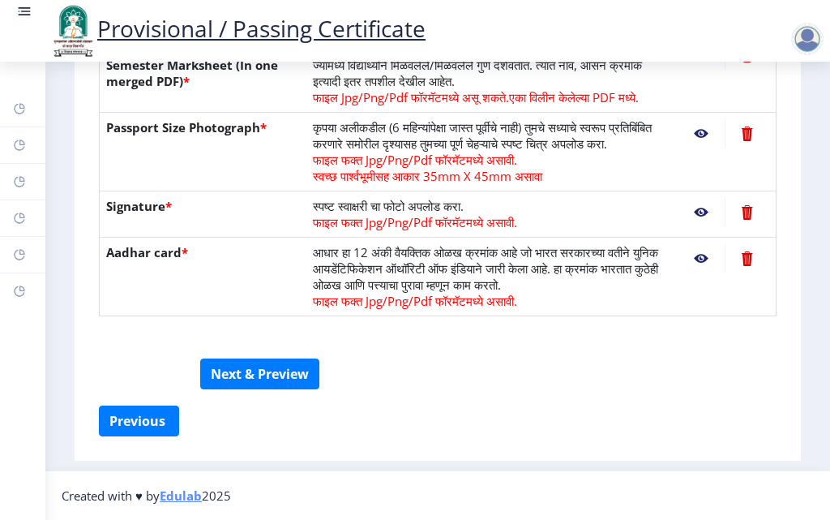
scroll to position [528, 0]
click at [286, 369] on button "Next & Preview" at bounding box center [259, 373] width 119 height 31
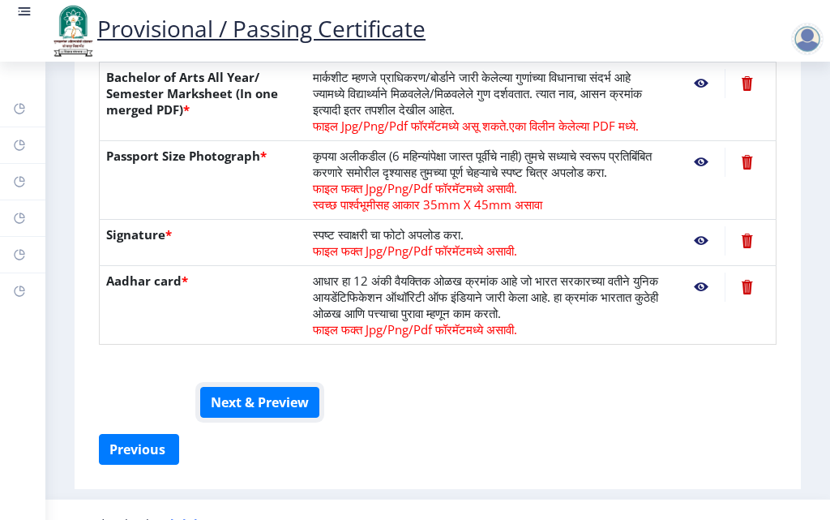
scroll to position [487, 0]
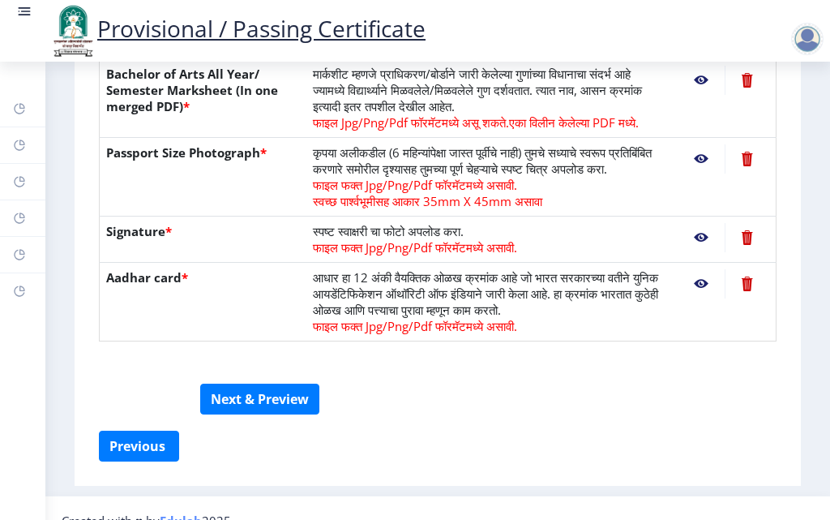
click at [699, 160] on nb-action at bounding box center [701, 158] width 47 height 29
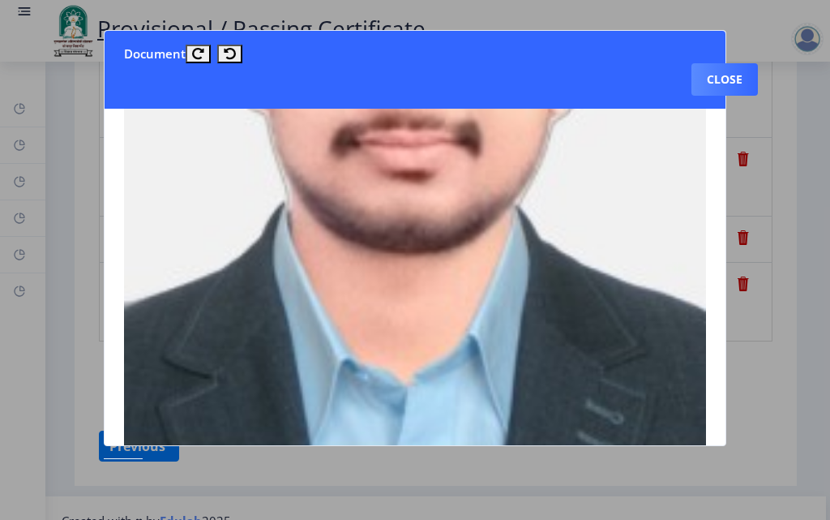
scroll to position [439, 0]
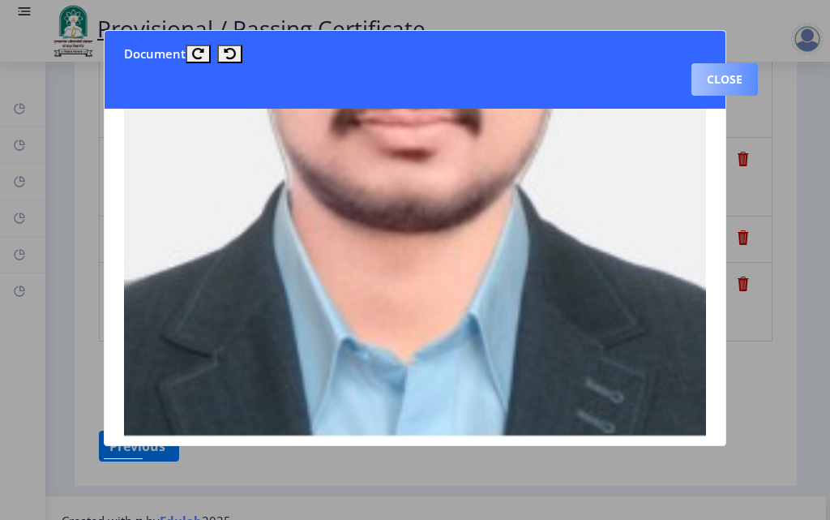
click at [739, 77] on button "Close" at bounding box center [725, 79] width 66 height 32
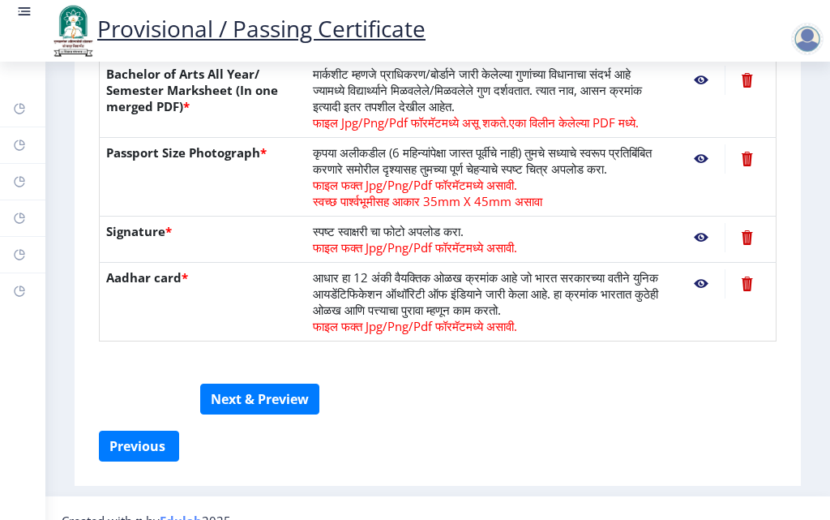
click at [695, 251] on nb-action at bounding box center [701, 237] width 47 height 29
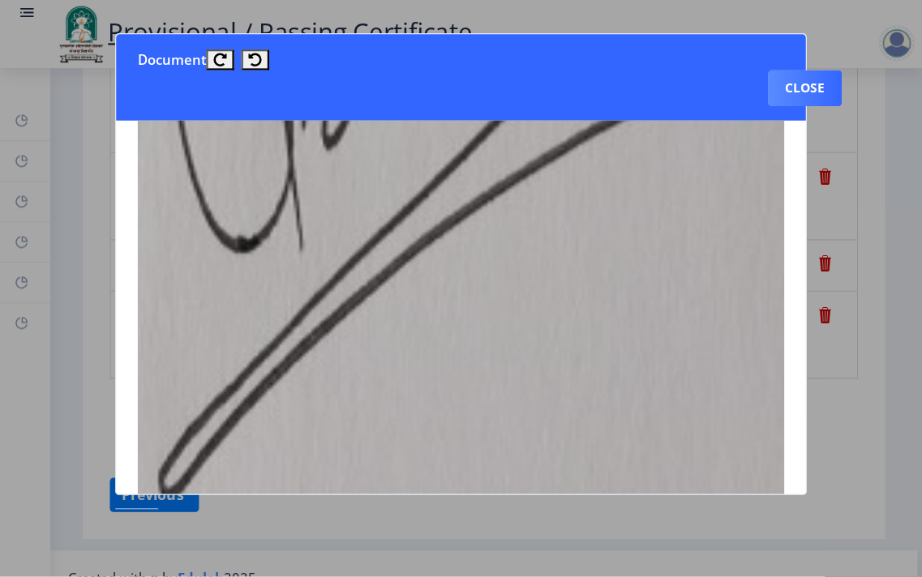
scroll to position [543, 0]
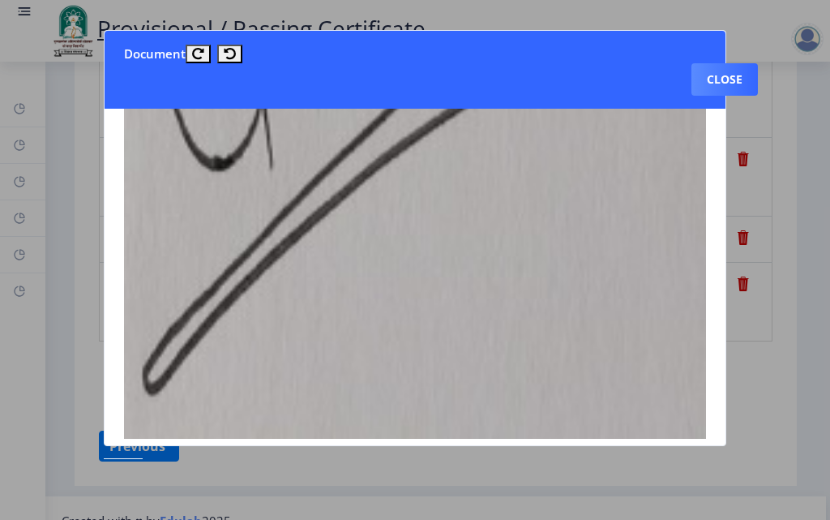
drag, startPoint x: 743, startPoint y: 82, endPoint x: 723, endPoint y: 105, distance: 29.9
click at [740, 84] on button "Close" at bounding box center [725, 79] width 66 height 32
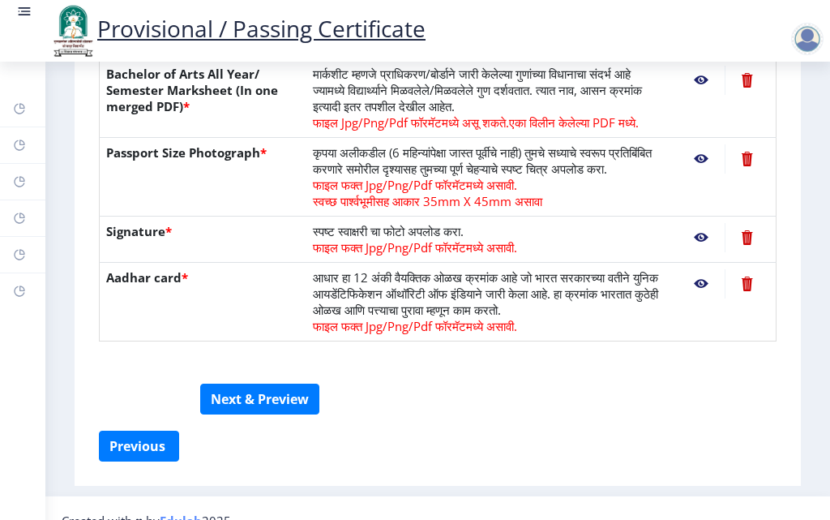
click at [699, 298] on nb-action at bounding box center [701, 283] width 47 height 29
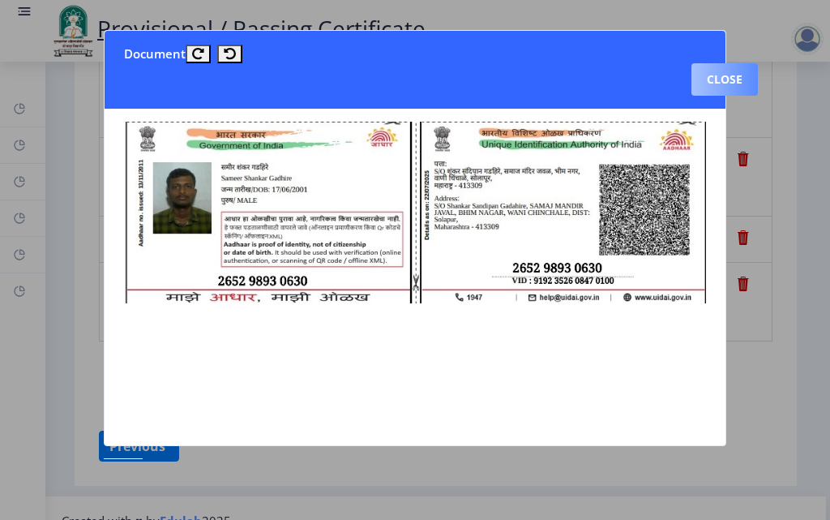
drag, startPoint x: 710, startPoint y: 88, endPoint x: 571, endPoint y: 196, distance: 176.3
click at [711, 89] on button "Close" at bounding box center [725, 79] width 66 height 32
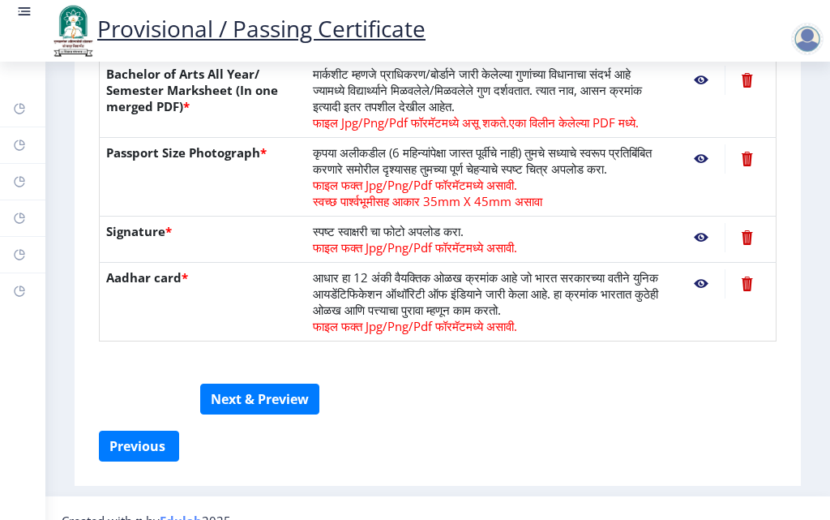
click at [691, 384] on div at bounding box center [438, 377] width 702 height 13
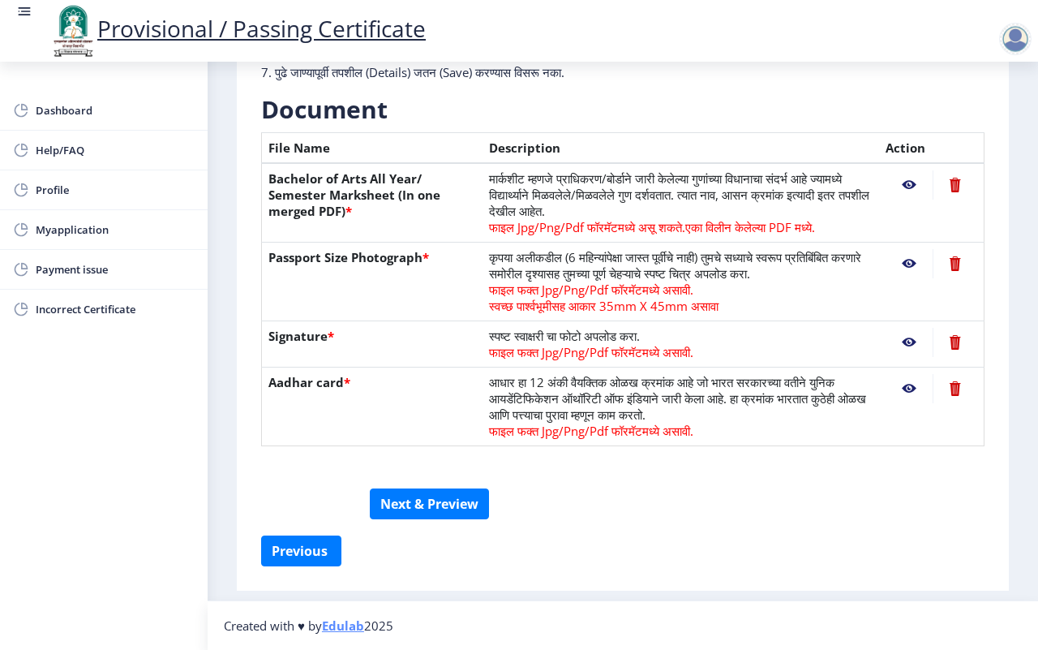
scroll to position [294, 0]
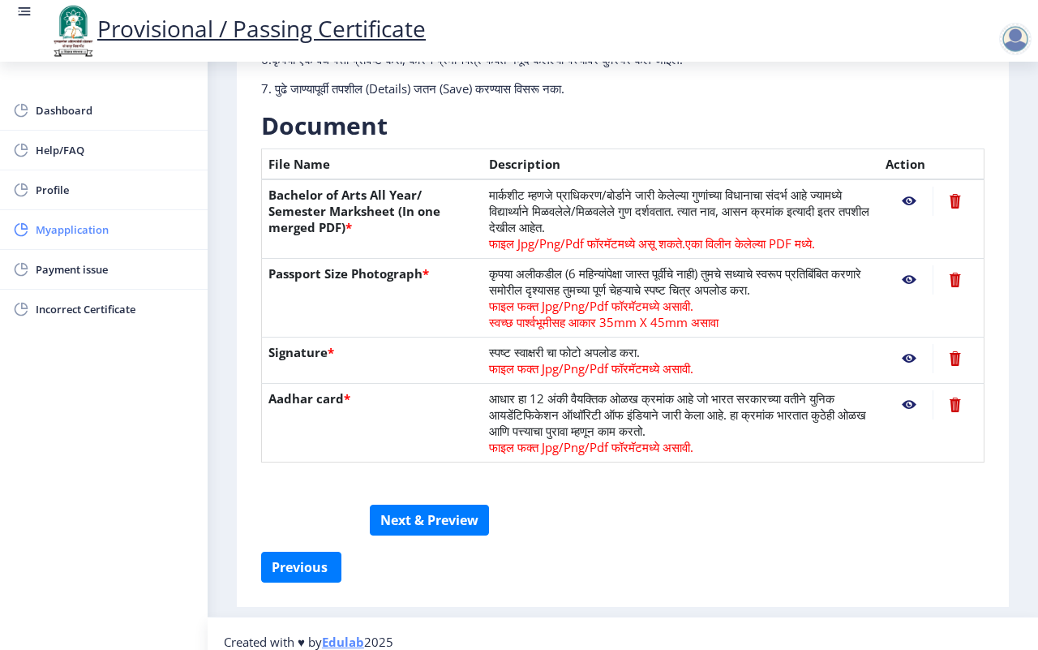
click at [75, 224] on span "Myapplication" at bounding box center [115, 229] width 159 height 19
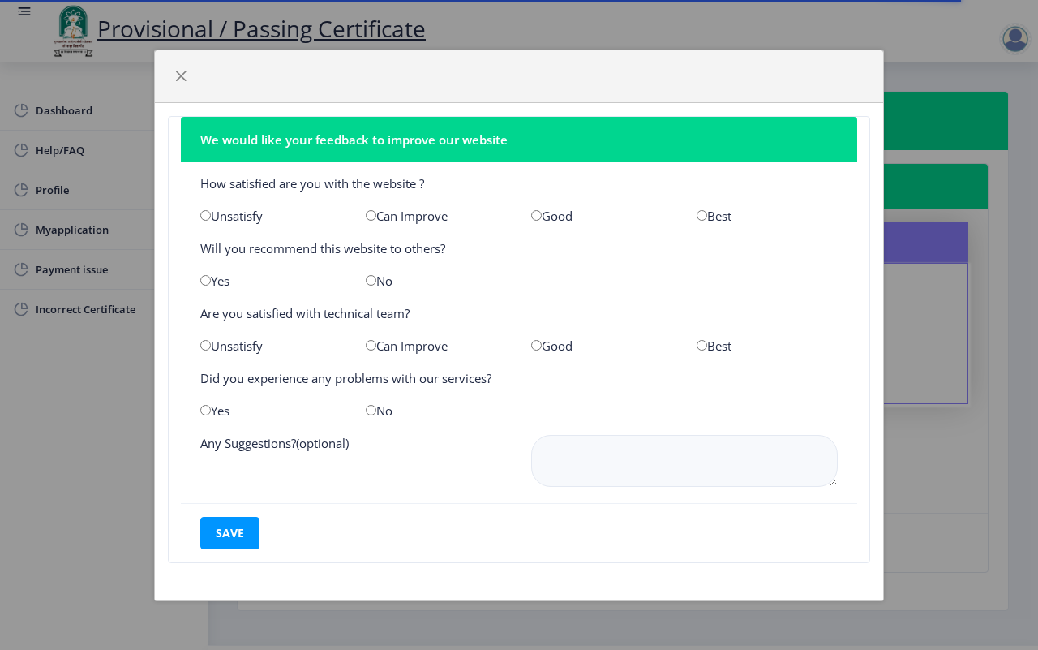
click at [535, 215] on input "radio" at bounding box center [536, 215] width 11 height 11
radio input "true"
click at [208, 275] on input "radio" at bounding box center [205, 280] width 11 height 11
radio input "true"
click at [536, 340] on input "radio" at bounding box center [536, 345] width 11 height 11
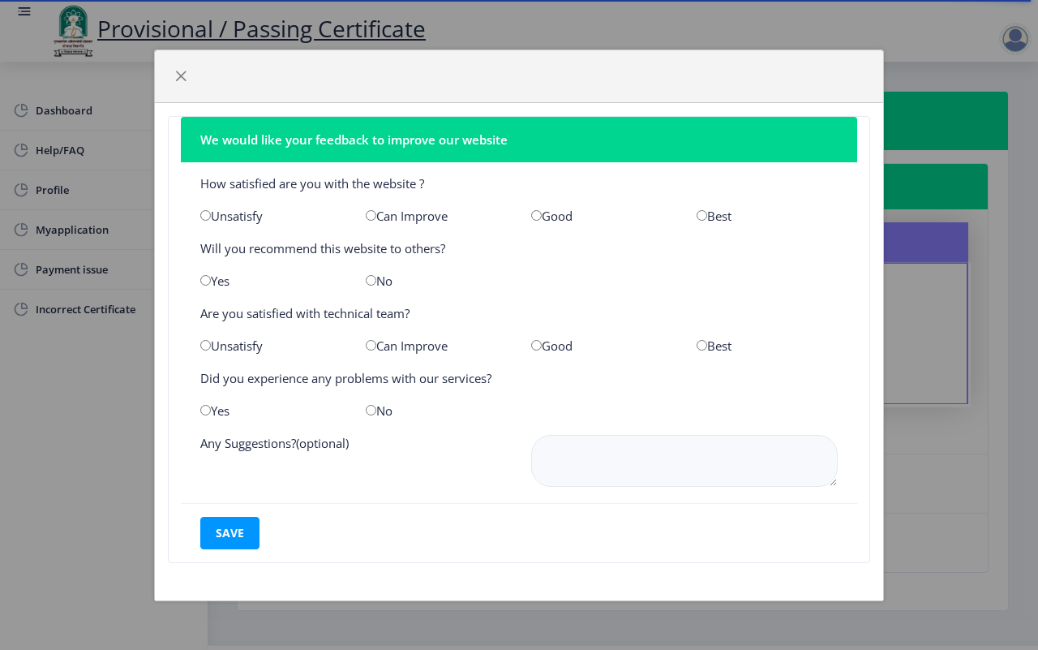
radio input "true"
click at [208, 408] on input "radio" at bounding box center [205, 410] width 11 height 11
radio input "true"
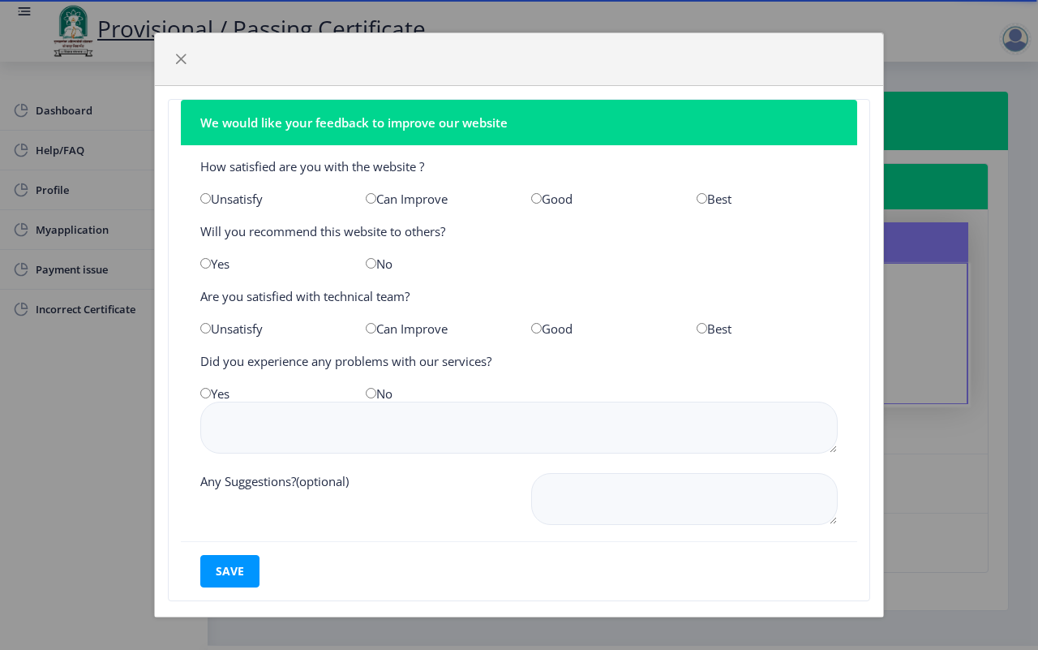
click at [367, 393] on input "radio" at bounding box center [371, 393] width 11 height 11
radio input "true"
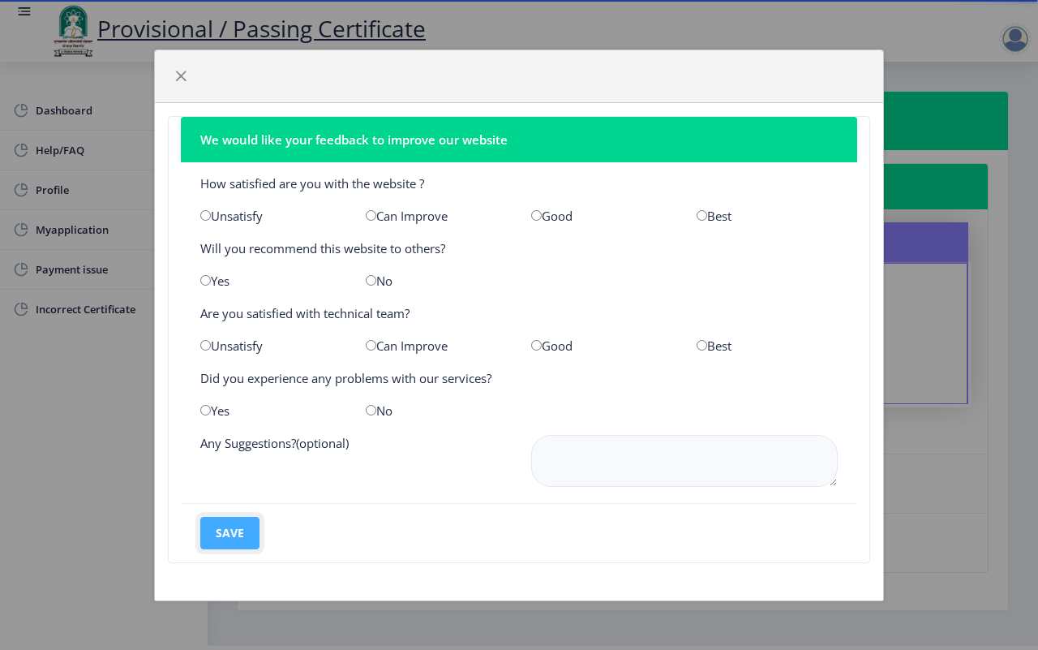
click at [229, 519] on button "save" at bounding box center [229, 533] width 59 height 32
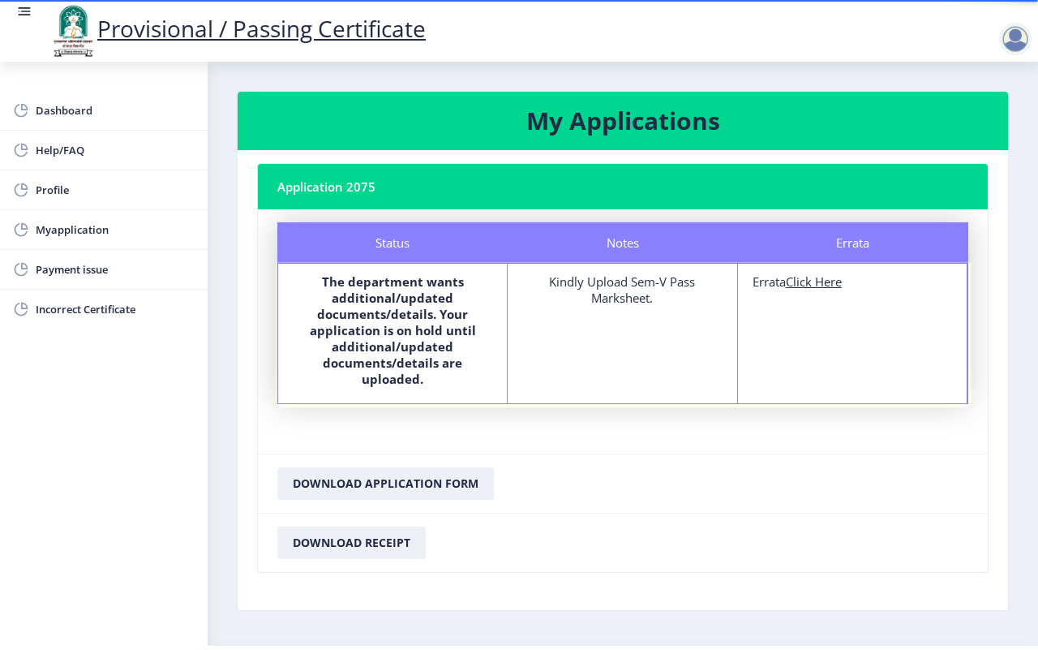
scroll to position [46, 0]
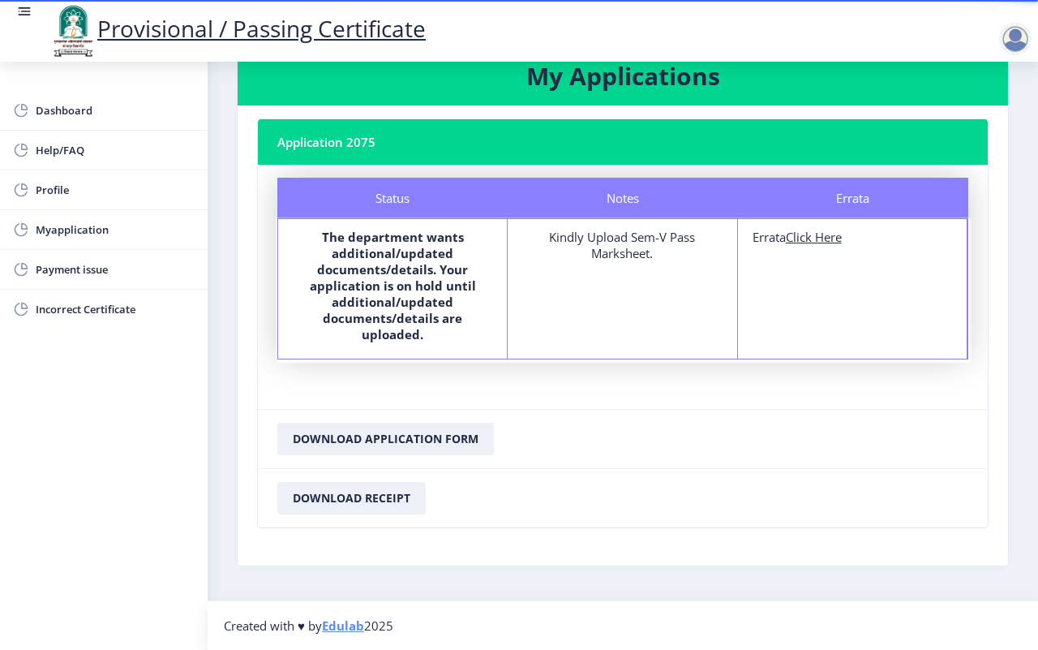
click at [813, 239] on u "Click Here" at bounding box center [814, 237] width 56 height 16
select select
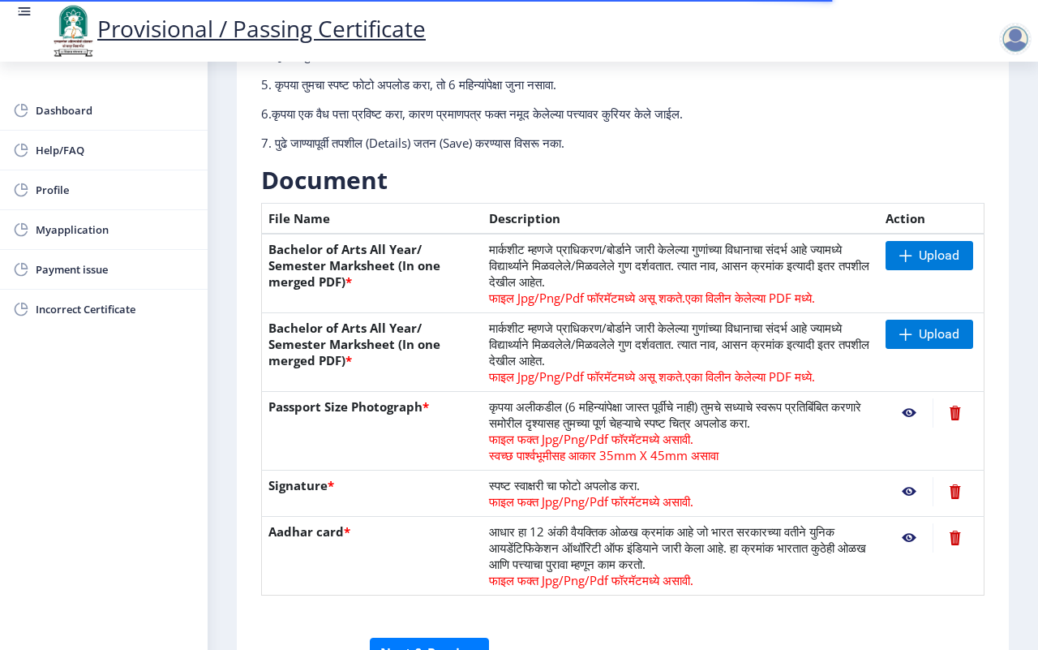
scroll to position [304, 0]
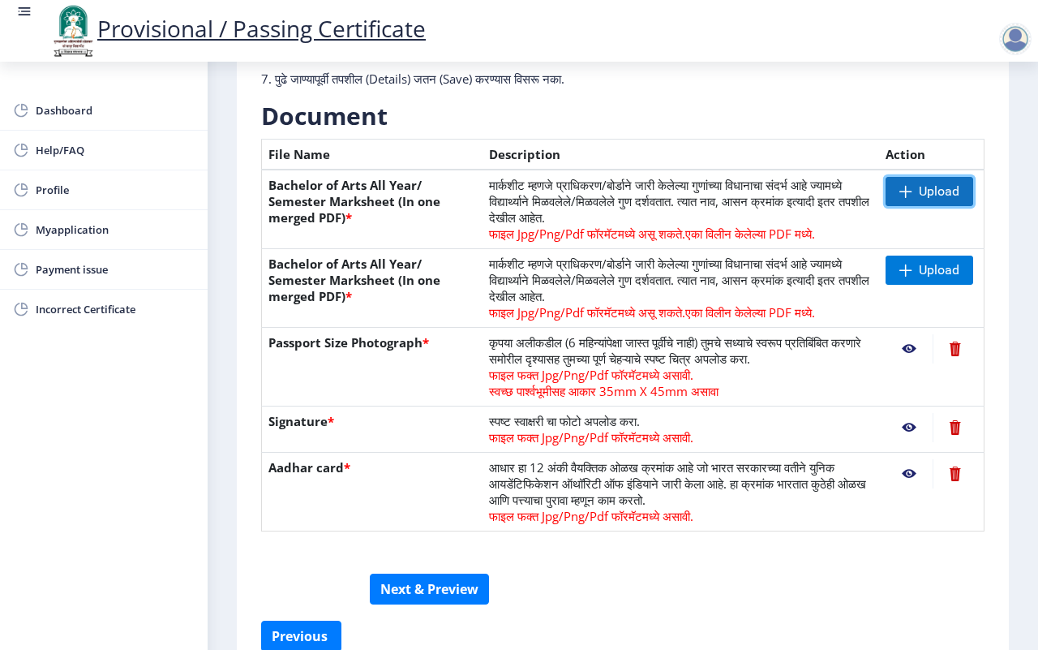
click at [830, 191] on span "Upload" at bounding box center [929, 191] width 88 height 29
click at [830, 273] on span "Upload" at bounding box center [929, 269] width 88 height 29
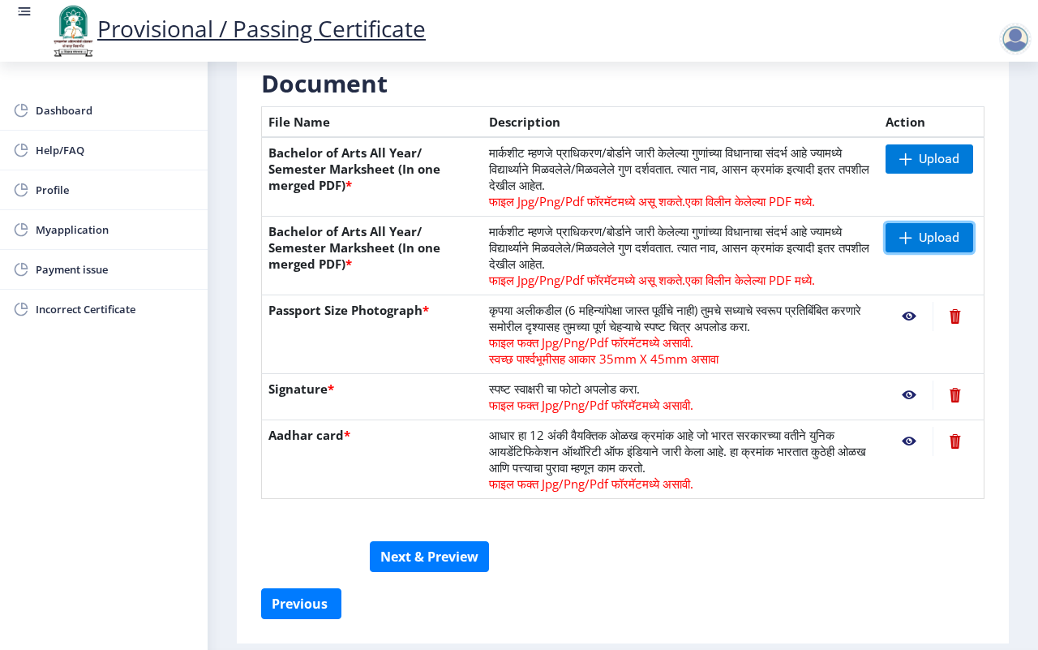
scroll to position [289, 0]
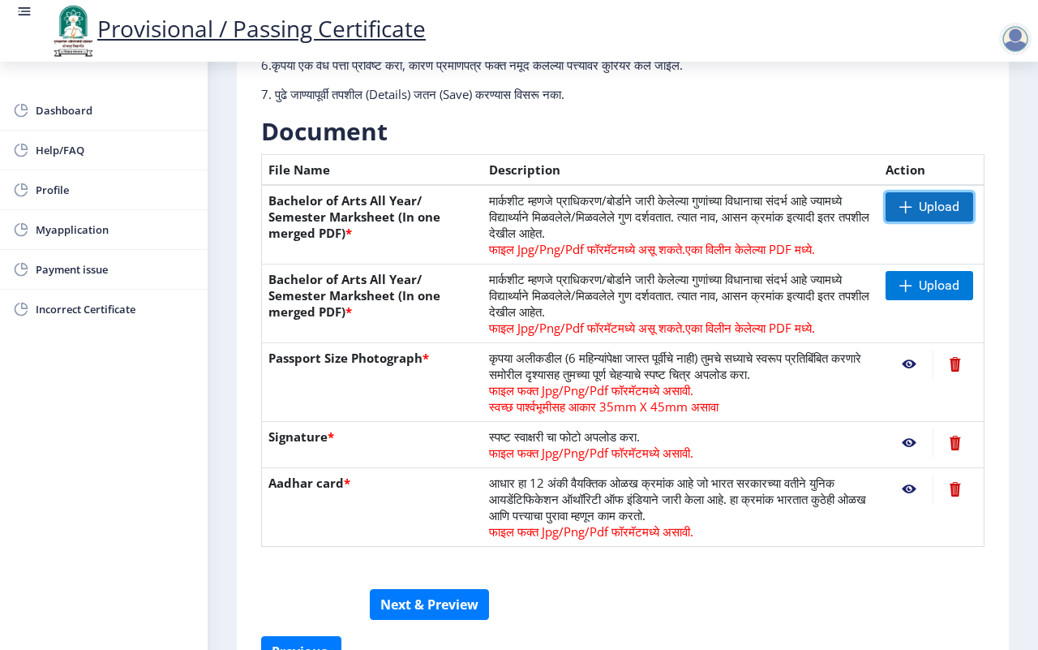
click at [830, 212] on span "Upload" at bounding box center [929, 206] width 88 height 29
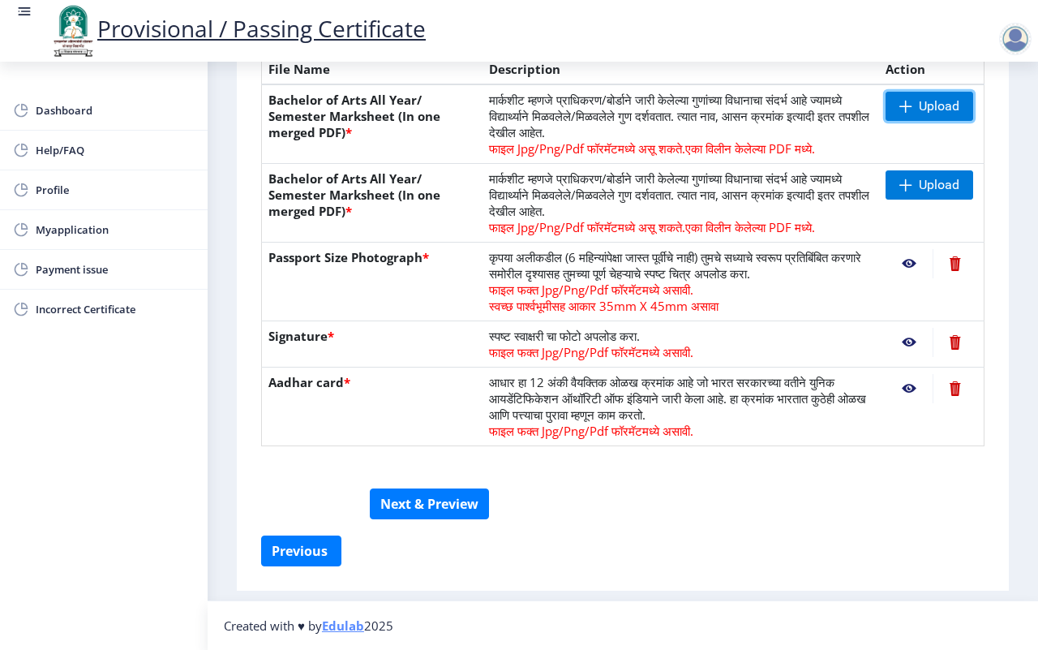
scroll to position [390, 0]
drag, startPoint x: 472, startPoint y: 501, endPoint x: 697, endPoint y: 131, distance: 433.8
click at [472, 504] on button "Next & Preview" at bounding box center [429, 503] width 119 height 31
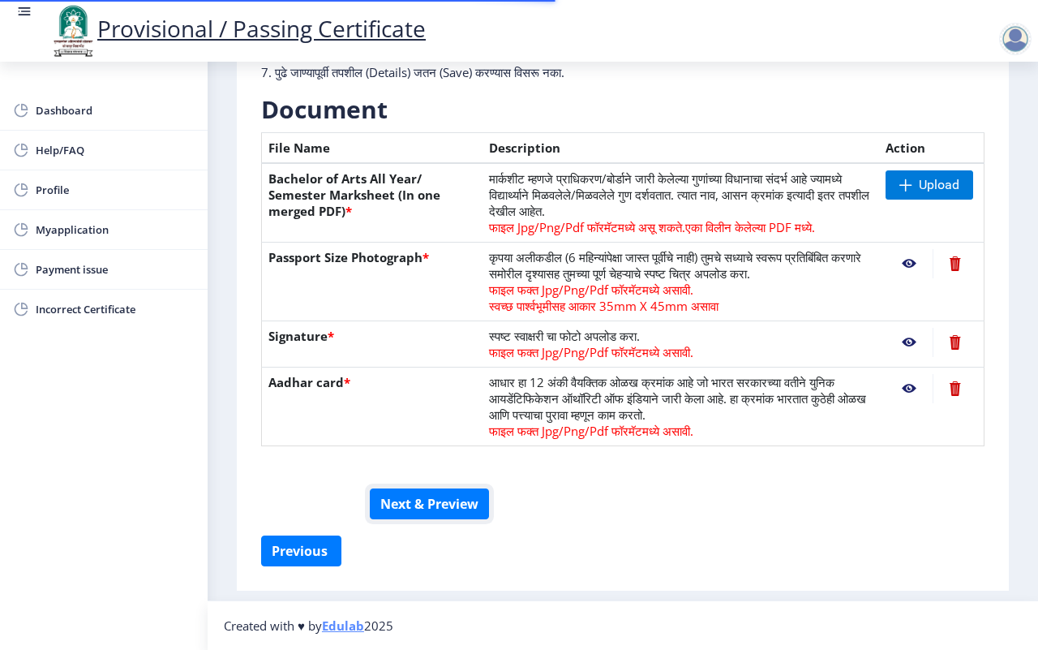
scroll to position [311, 0]
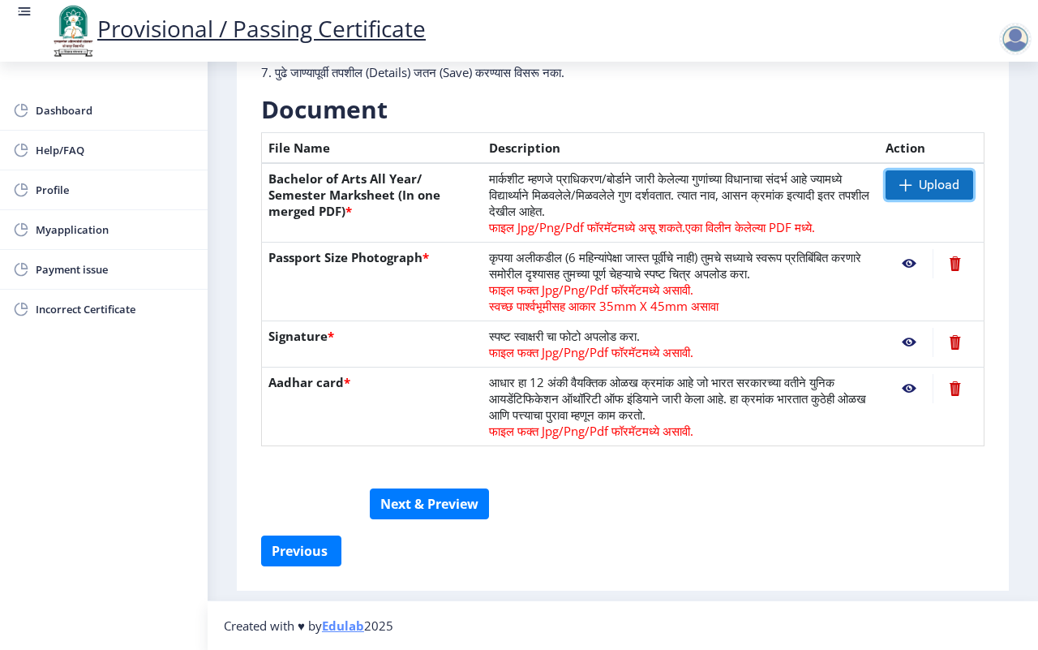
click at [830, 191] on span "Upload" at bounding box center [939, 185] width 41 height 16
click at [830, 184] on span "Upload" at bounding box center [929, 184] width 88 height 29
drag, startPoint x: 443, startPoint y: 504, endPoint x: 708, endPoint y: 127, distance: 460.3
click at [436, 504] on button "Next & Preview" at bounding box center [429, 503] width 119 height 31
click at [830, 191] on span "Upload" at bounding box center [939, 185] width 41 height 16
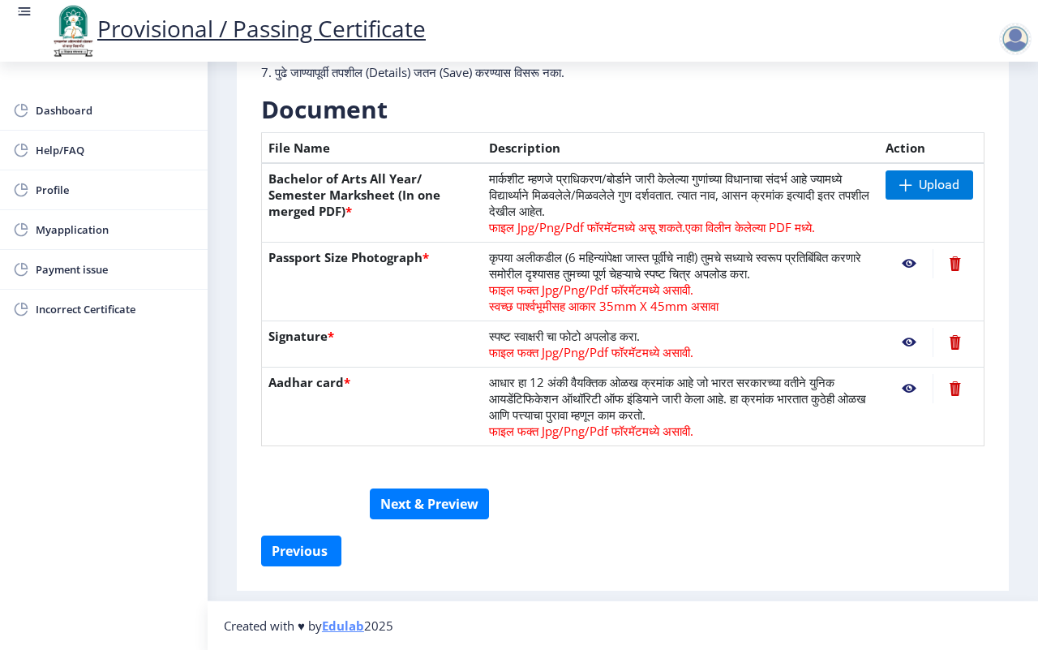
click at [675, 519] on form "सूचना 1. कागदपत्रे फक्त jpg/jpeg/png किंवा pdf फॉरमॅटमध्ये अपलोड करा. 2. फाइल आ…" at bounding box center [622, 197] width 723 height 675
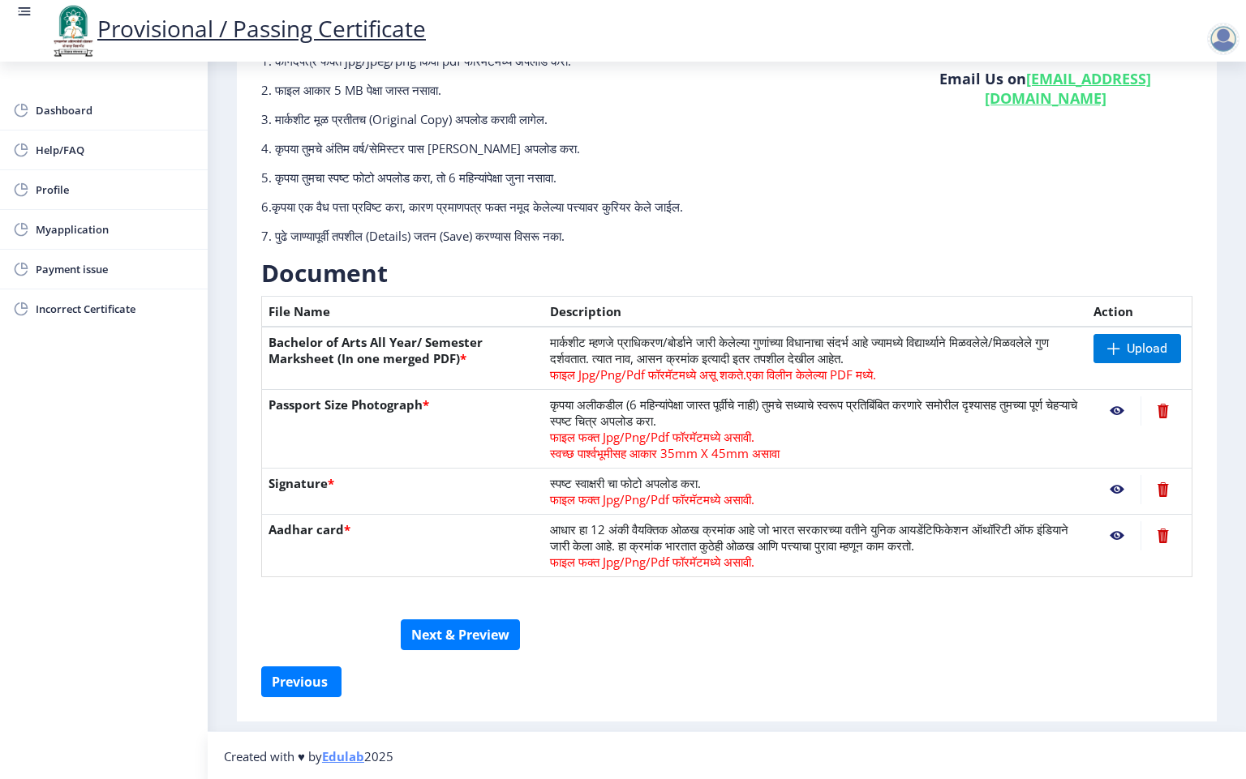
scroll to position [151, 0]
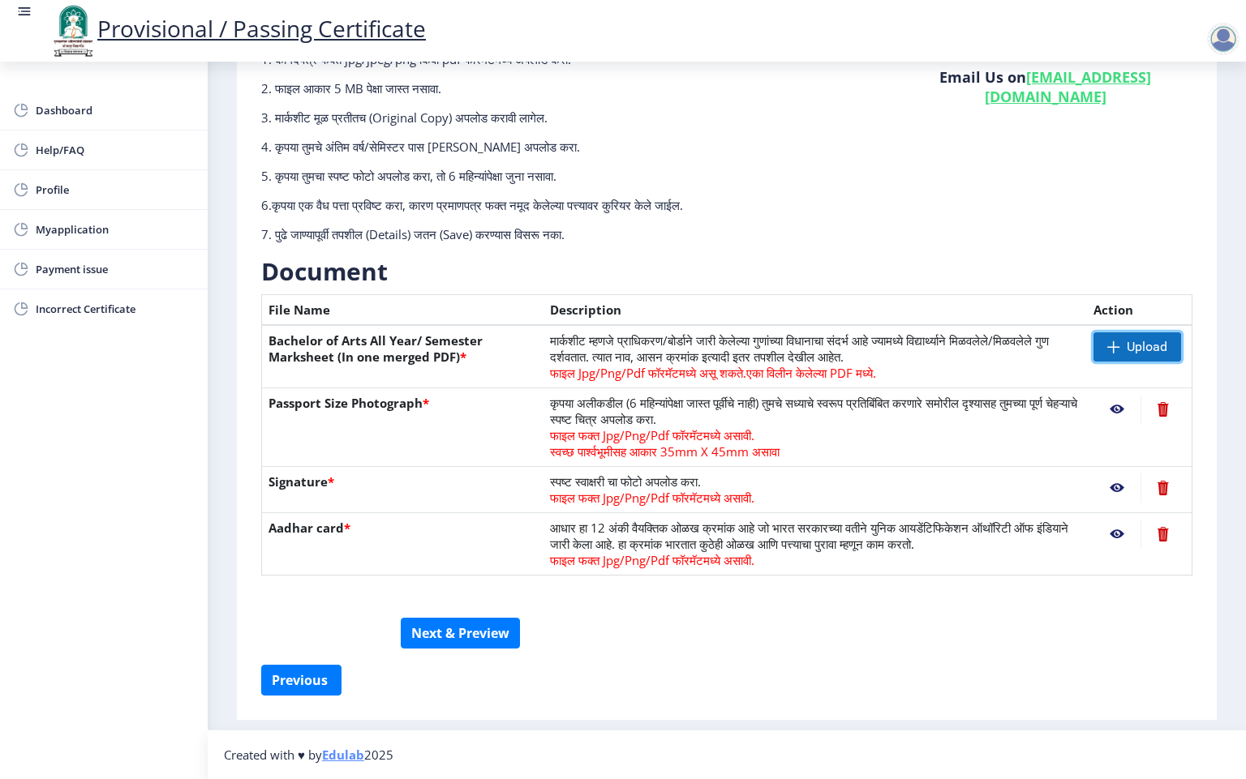
click at [830, 353] on span "Upload" at bounding box center [1137, 346] width 88 height 29
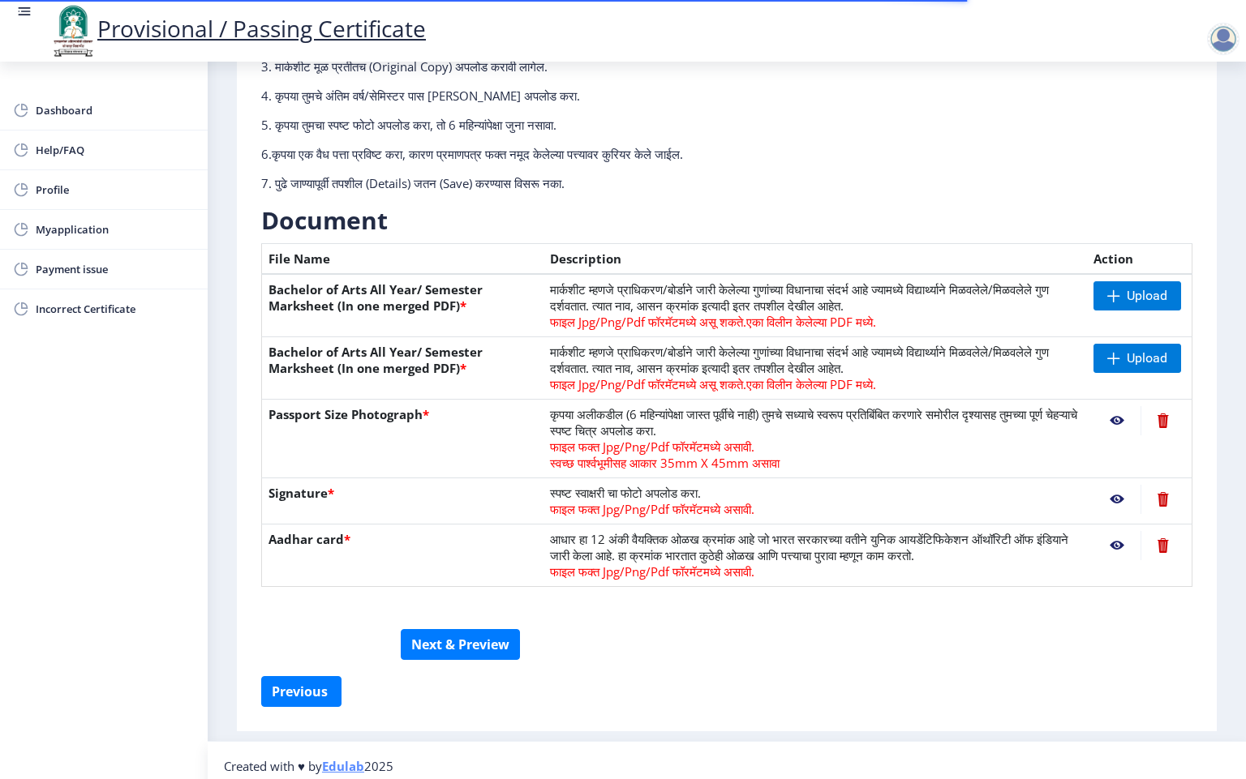
scroll to position [212, 0]
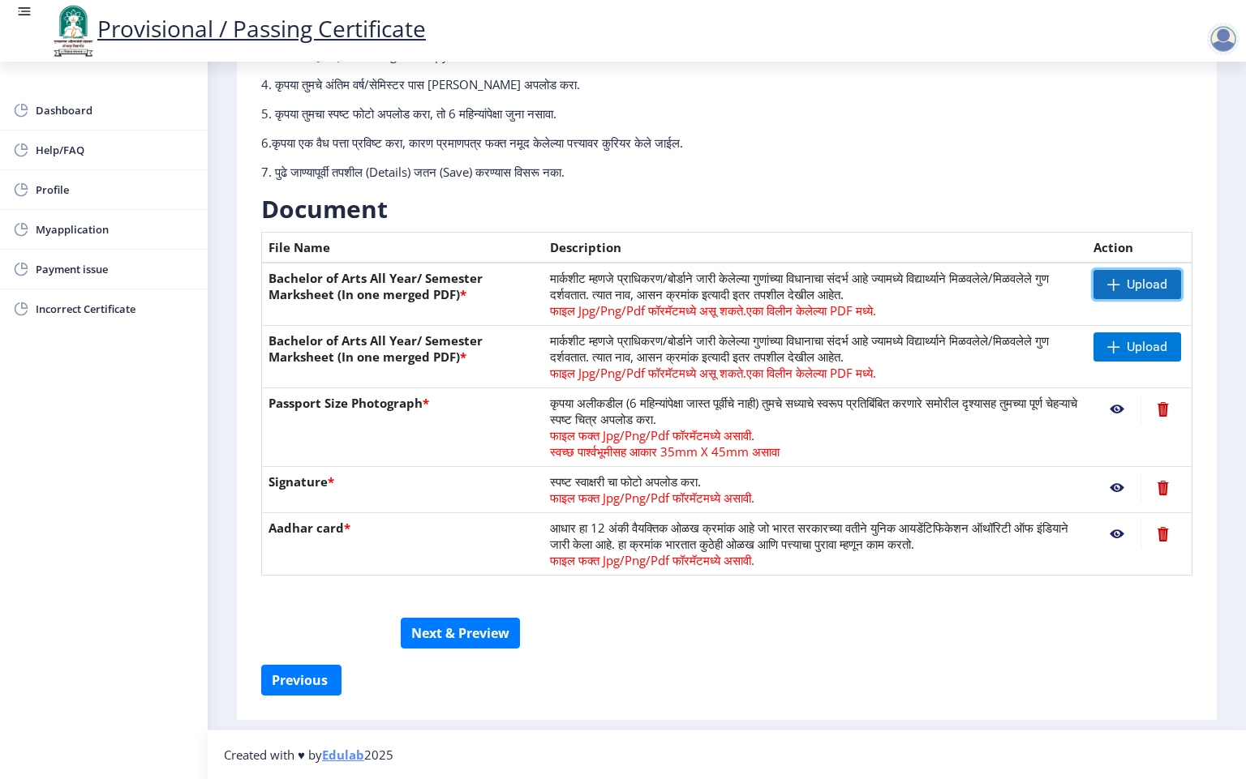
click at [1126, 288] on span "Upload" at bounding box center [1146, 285] width 41 height 16
drag, startPoint x: 694, startPoint y: 305, endPoint x: 883, endPoint y: 319, distance: 189.5
click at [883, 319] on td "मार्कशीट म्हणजे प्राधिकरण/बोर्डाने जारी केलेल्या गुणांच्या विधानाचा संदर्भ आहे …" at bounding box center [814, 294] width 543 height 63
click at [962, 312] on td "मार्कशीट म्हणजे प्राधिकरण/बोर्डाने जारी केलेल्या गुणांच्या विधानाचा संदर्भ आहे …" at bounding box center [814, 294] width 543 height 63
click at [733, 120] on div "सूचना 1. कागदपत्रे फक्त jpg/jpeg/png किंवा pdf फॉरमॅटमध्ये अपलोड करा. 2. फाइल आ…" at bounding box center [567, 76] width 637 height 234
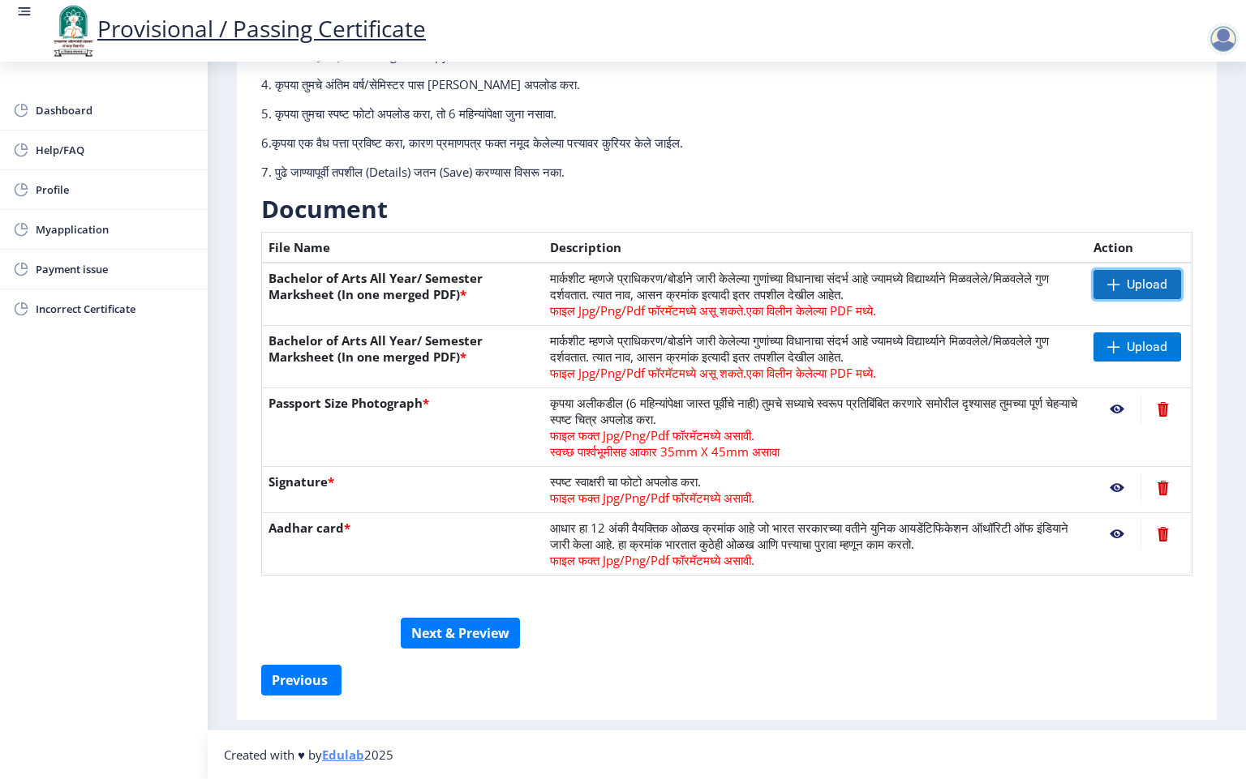
click at [1115, 278] on span at bounding box center [1113, 284] width 13 height 13
click at [835, 144] on p "6.कृपया एक वैध पत्ता प्रविष्ट करा, कारण प्रमाणपत्र फक्त नमूद केलेल्या पत्त्यावर…" at bounding box center [567, 143] width 612 height 16
click at [864, 146] on p "6.कृपया एक वैध पत्ता प्रविष्ट करा, कारण प्रमाणपत्र फक्त नमूद केलेल्या पत्त्यावर…" at bounding box center [567, 143] width 612 height 16
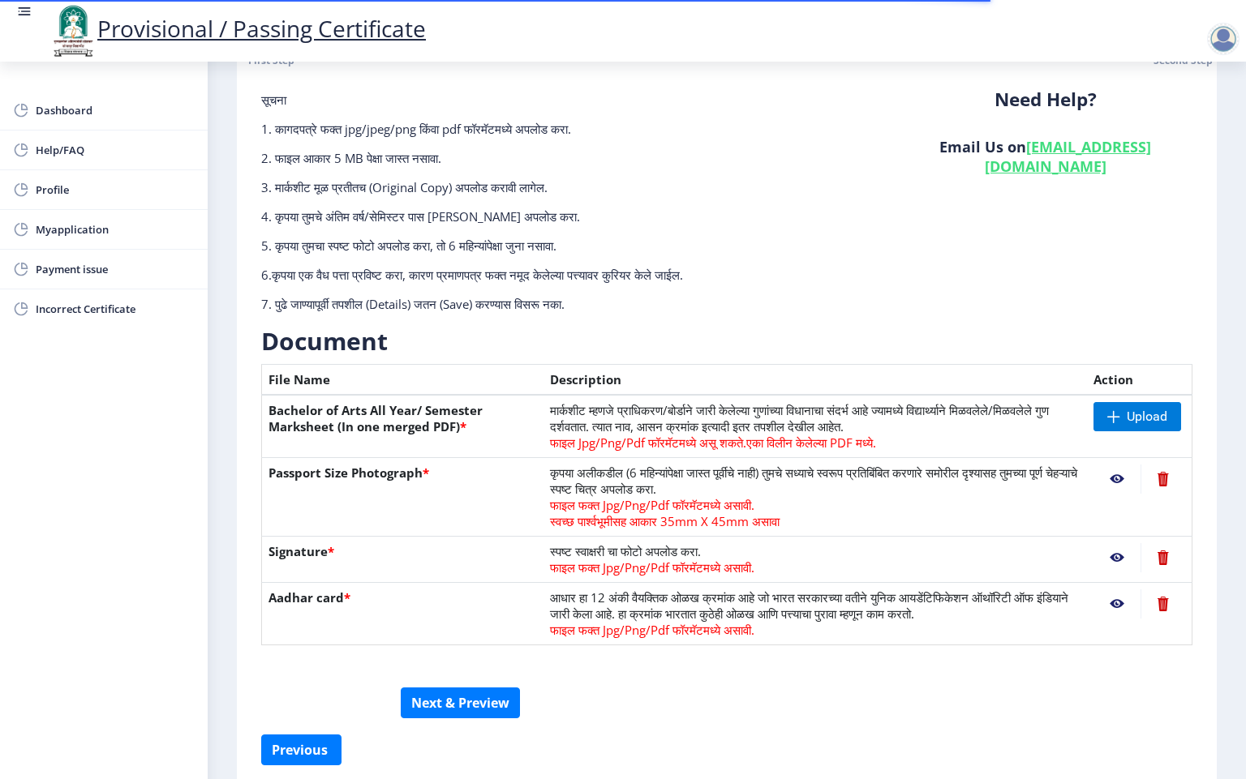
scroll to position [122, 0]
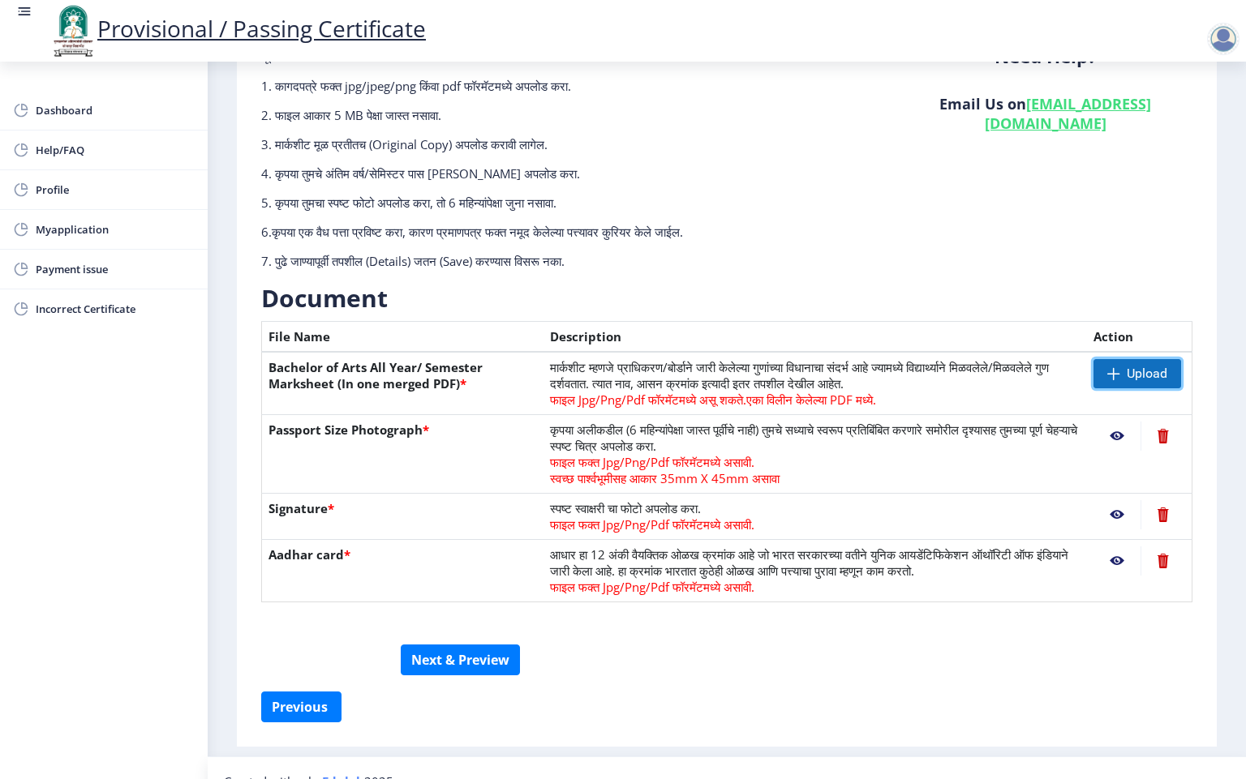
click at [1107, 379] on span at bounding box center [1113, 373] width 13 height 13
click at [1131, 371] on span "Upload" at bounding box center [1146, 374] width 41 height 16
click at [1115, 375] on span at bounding box center [1113, 373] width 13 height 13
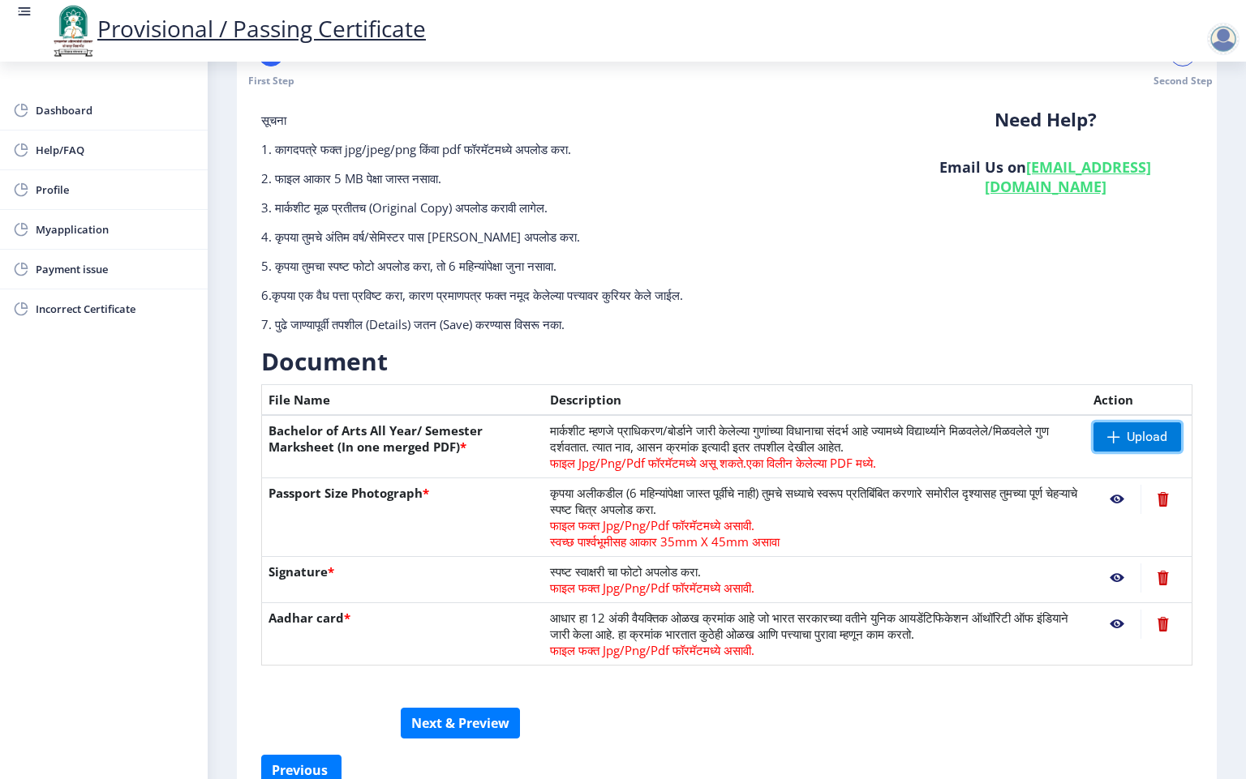
scroll to position [151, 0]
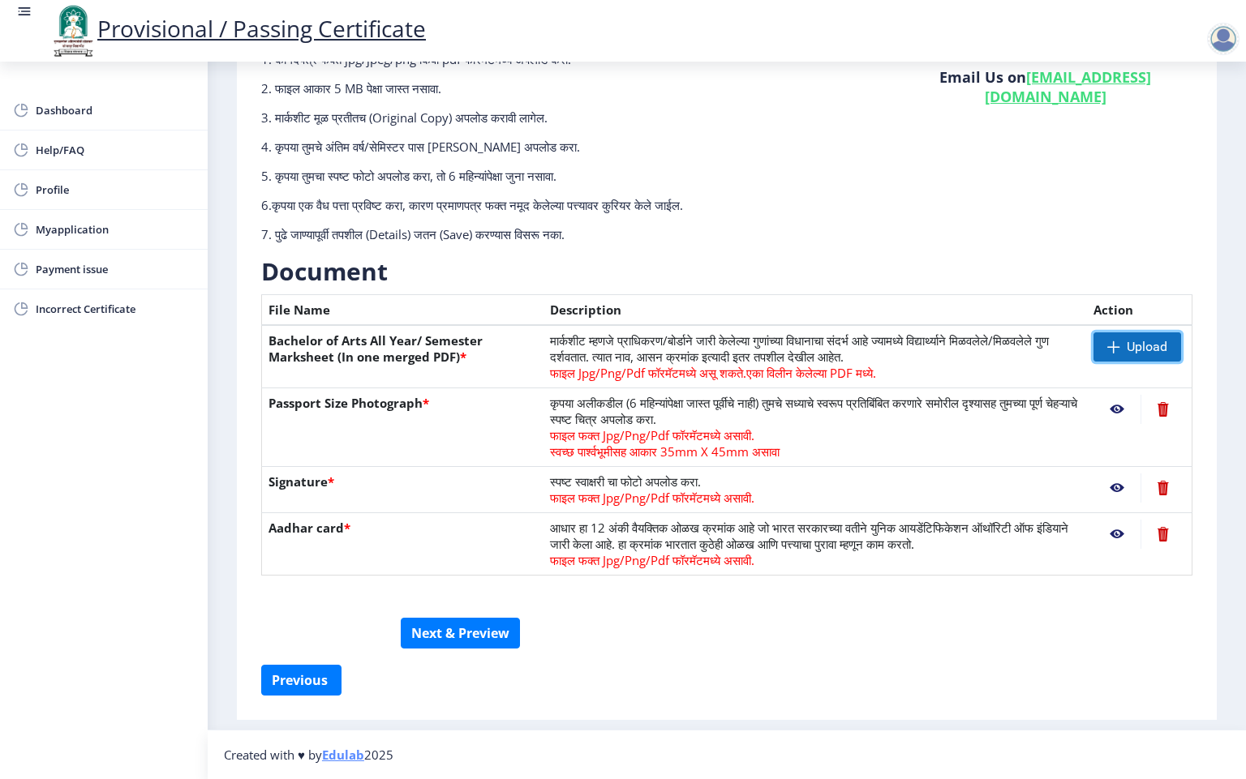
click at [1102, 341] on span "Upload" at bounding box center [1137, 346] width 88 height 29
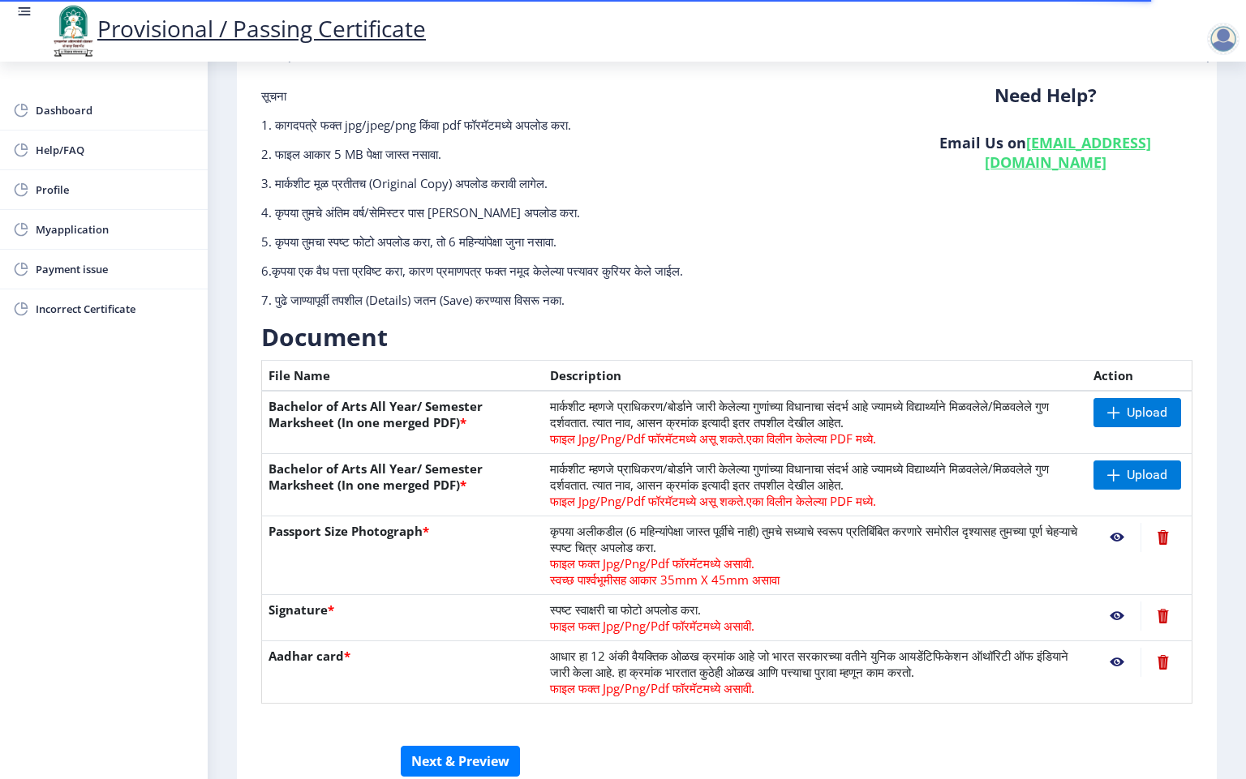
scroll to position [122, 0]
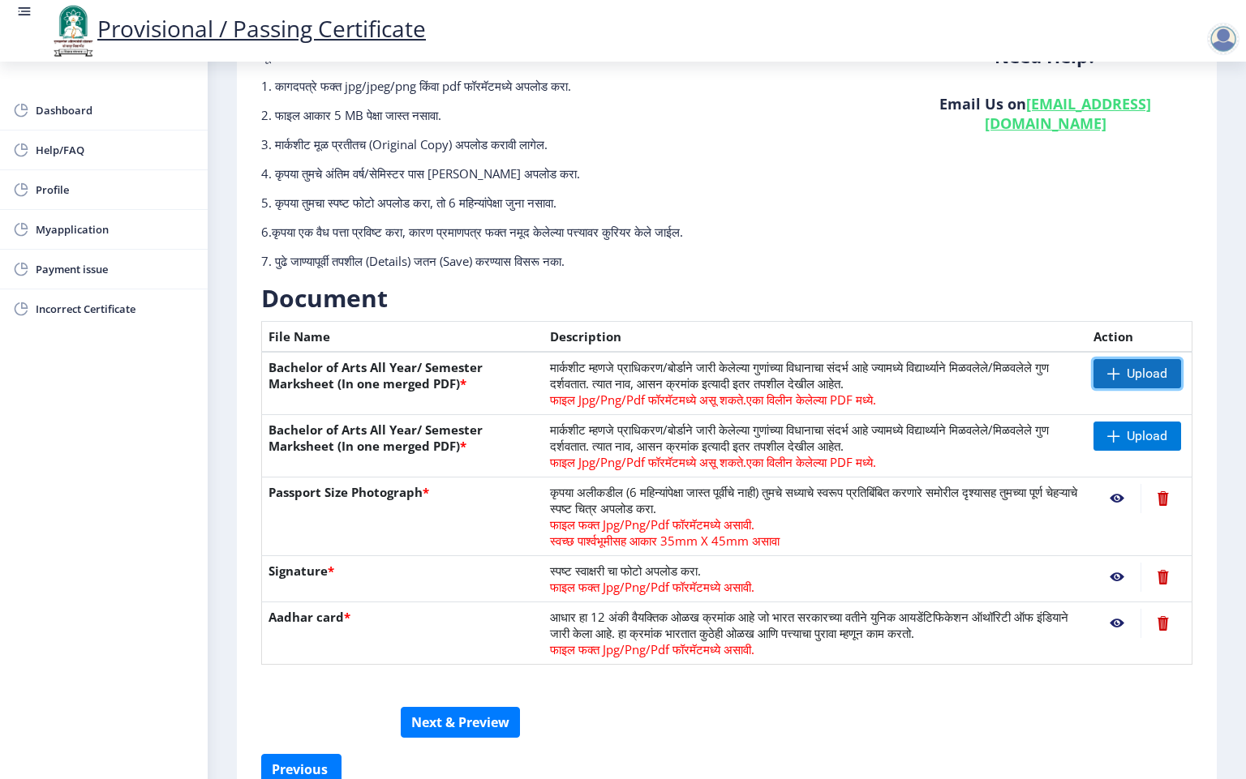
click at [1107, 375] on span at bounding box center [1113, 373] width 13 height 13
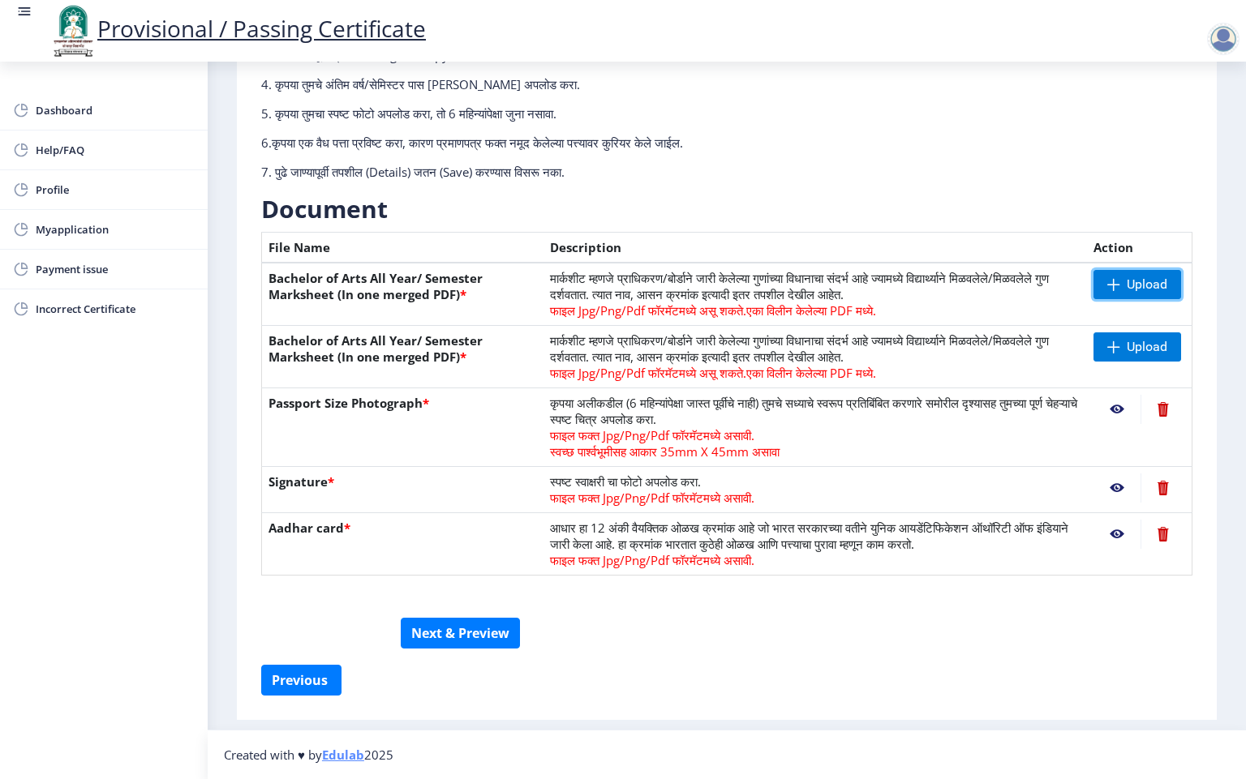
scroll to position [212, 0]
click at [302, 681] on button "Previous ‍" at bounding box center [301, 680] width 80 height 31
select select "Grade A+"
select select "Regular"
select select "None"
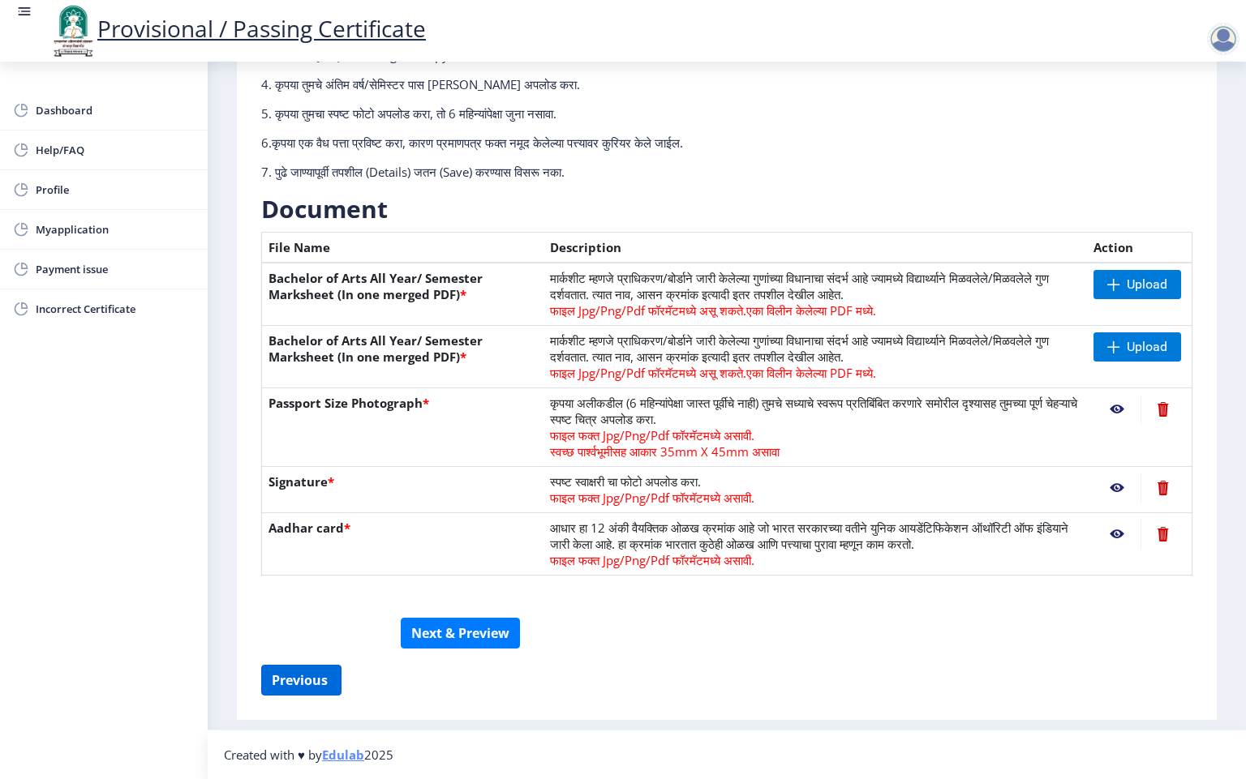
select select "2021"
select select "August"
select select "Yearly"
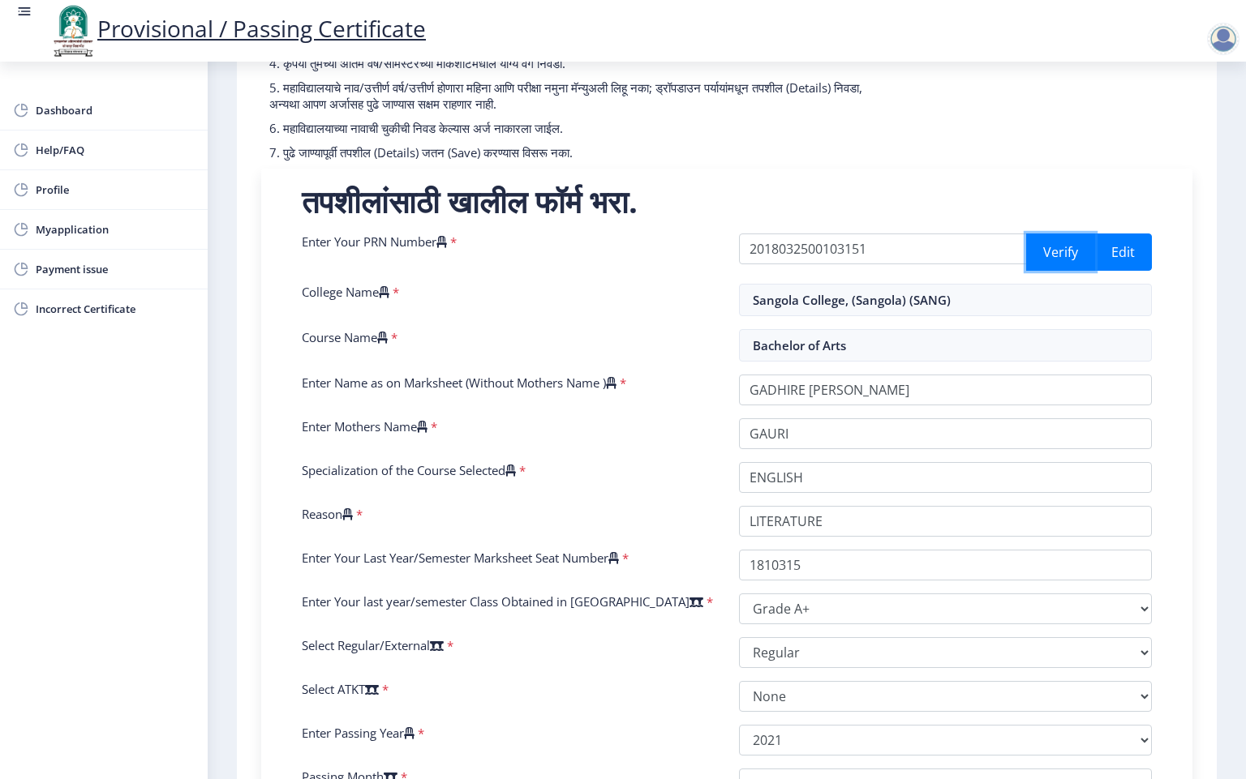
drag, startPoint x: 1071, startPoint y: 255, endPoint x: 1042, endPoint y: 278, distance: 37.0
click at [1069, 255] on button "Verify" at bounding box center [1060, 252] width 69 height 37
select select "Grade A+"
select select "Regular"
select select "None"
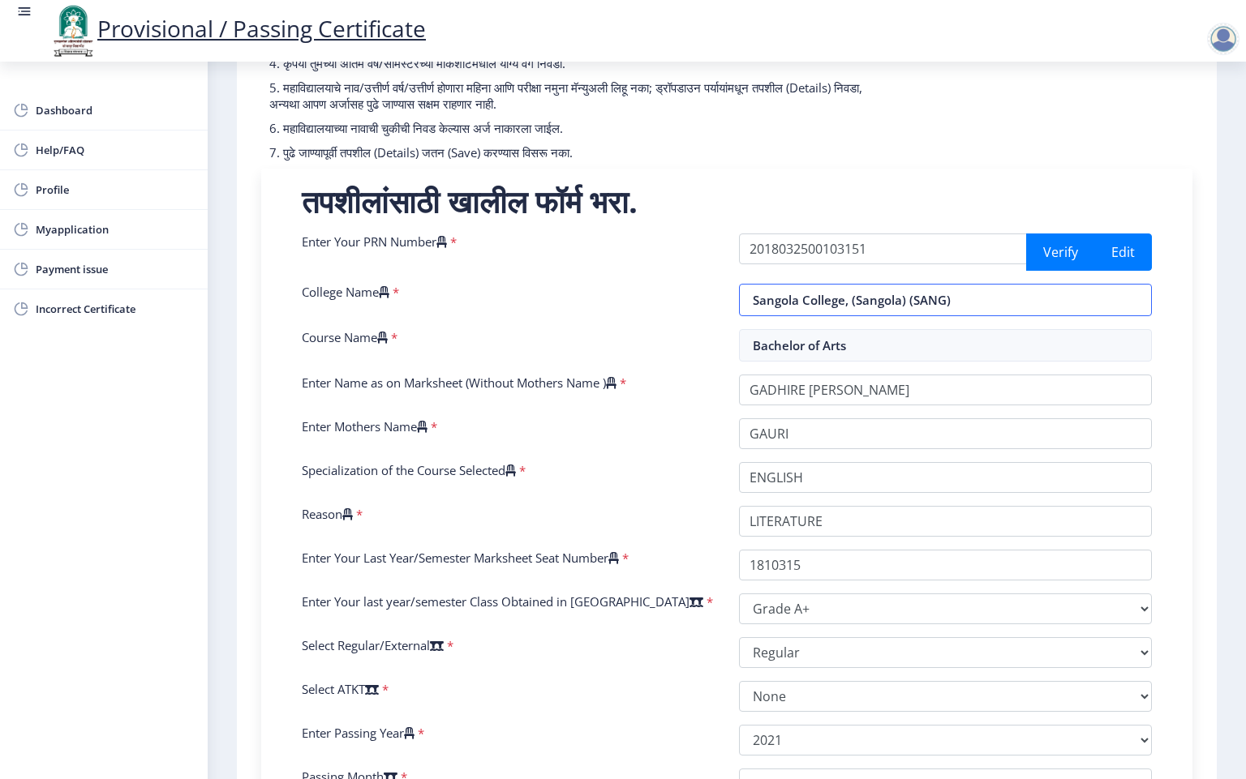
select select "2021"
select select "August"
select select "Yearly"
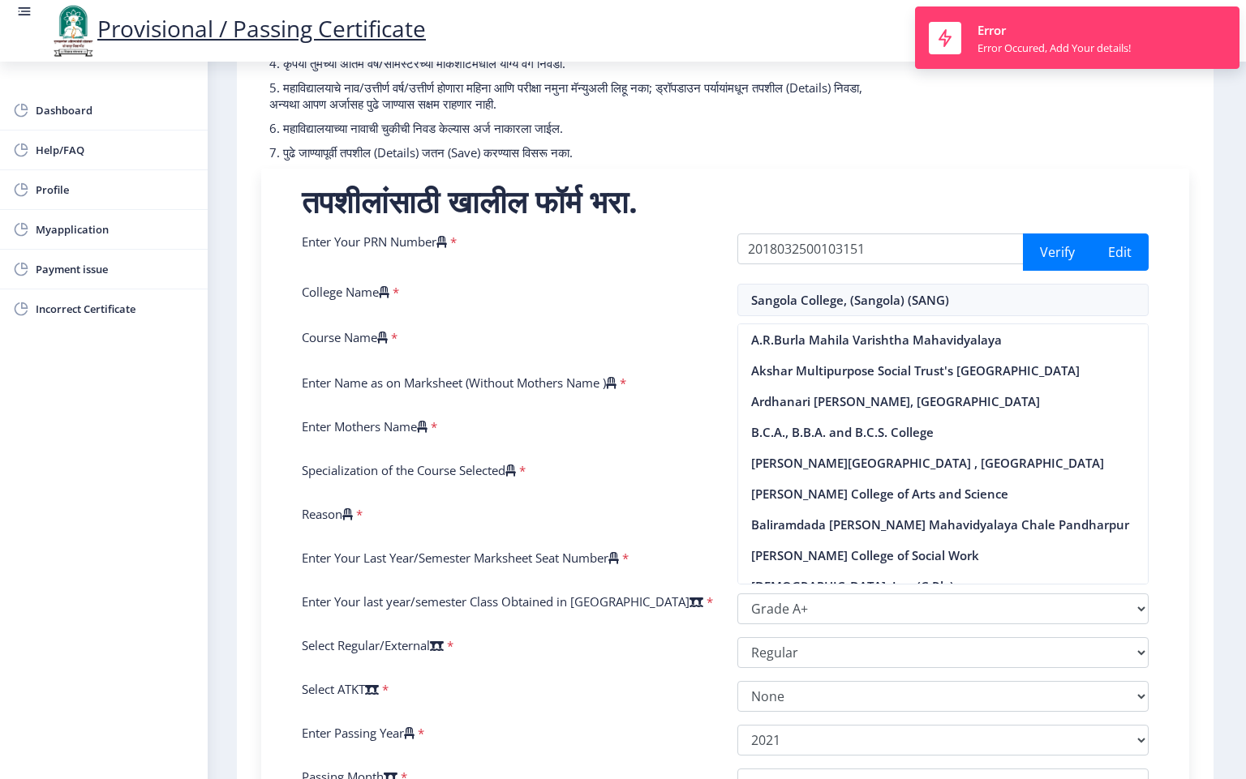
click at [1173, 336] on div "तपशीलांसाठी खालील फॉर्म भरा. Enter Your PRN Number * 2018032500103151 Verify Ed…" at bounding box center [724, 520] width 895 height 671
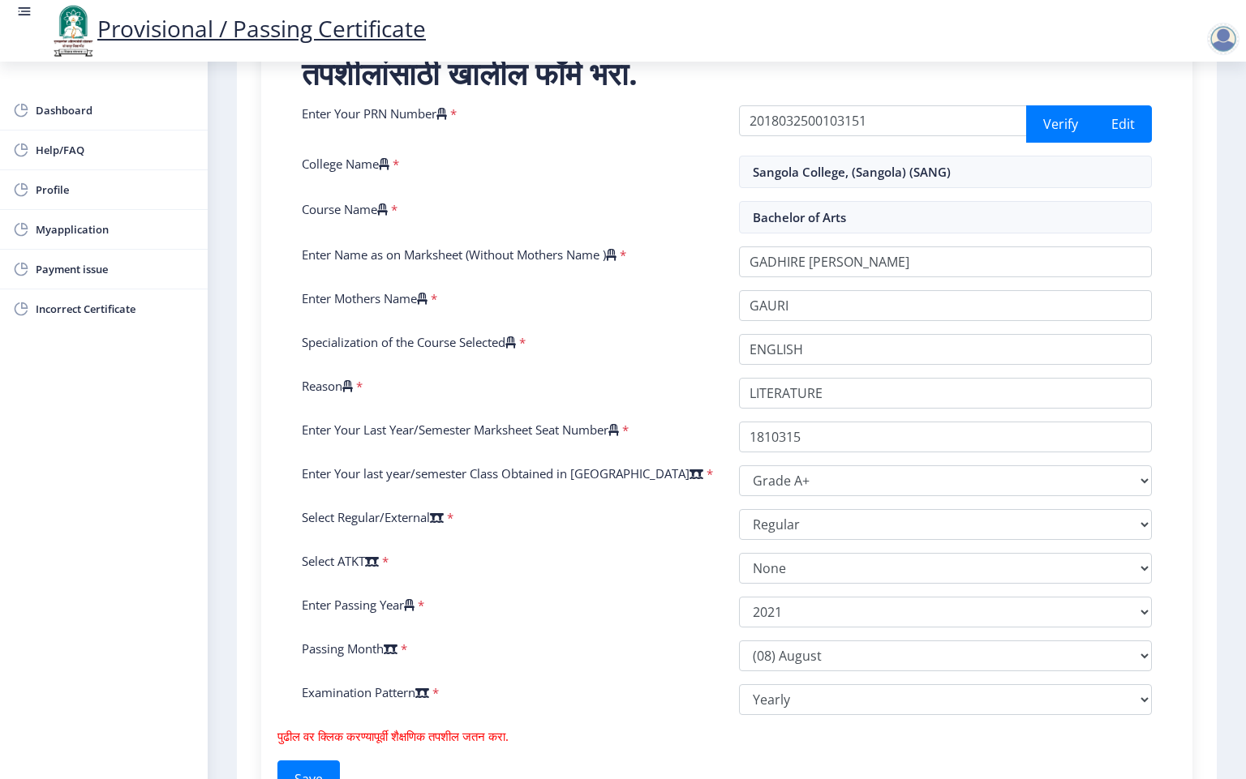
scroll to position [509, 0]
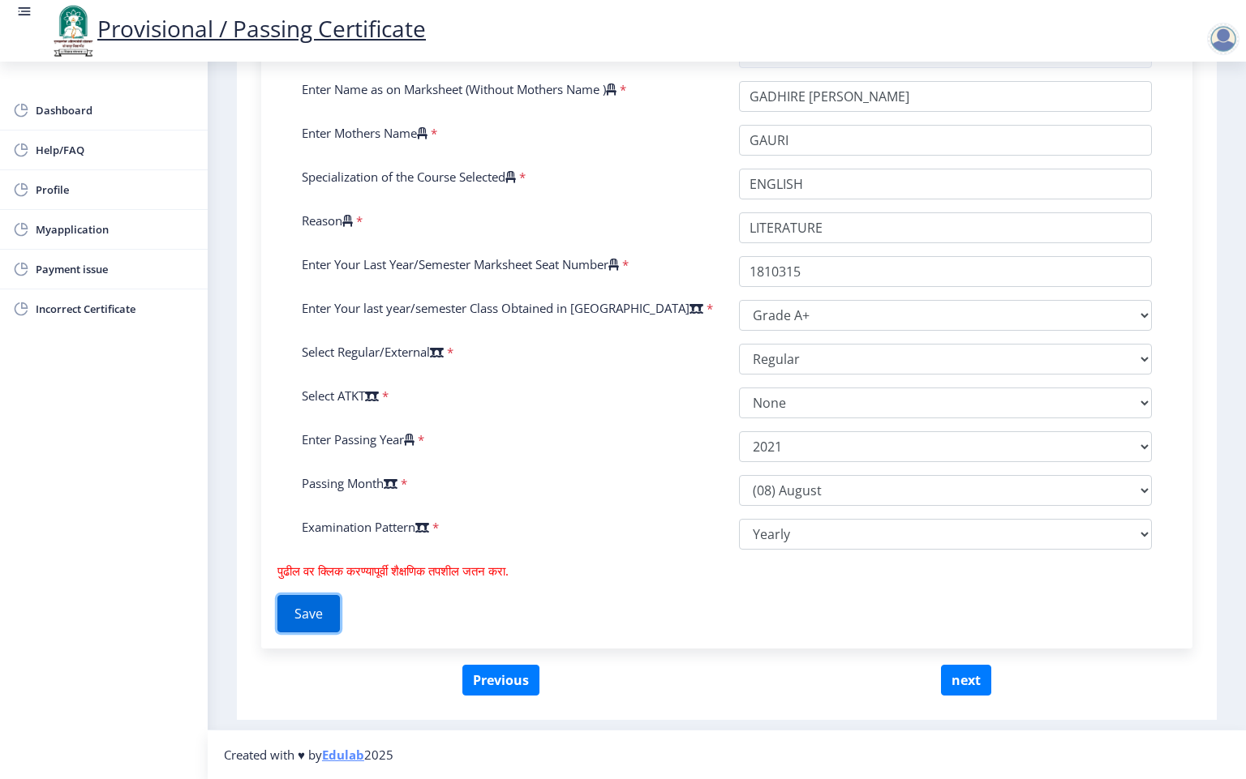
click at [338, 615] on button "Save" at bounding box center [308, 613] width 62 height 37
click at [298, 607] on button "Save" at bounding box center [308, 613] width 62 height 37
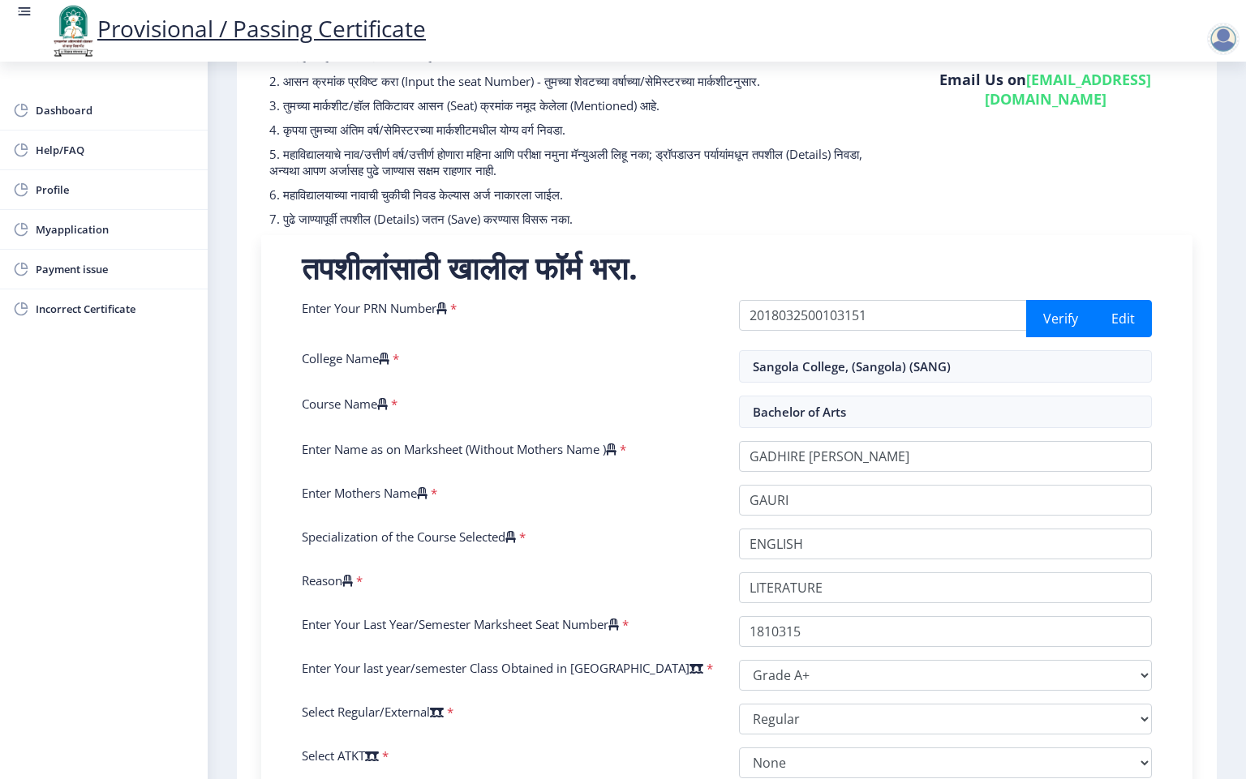
scroll to position [144, 0]
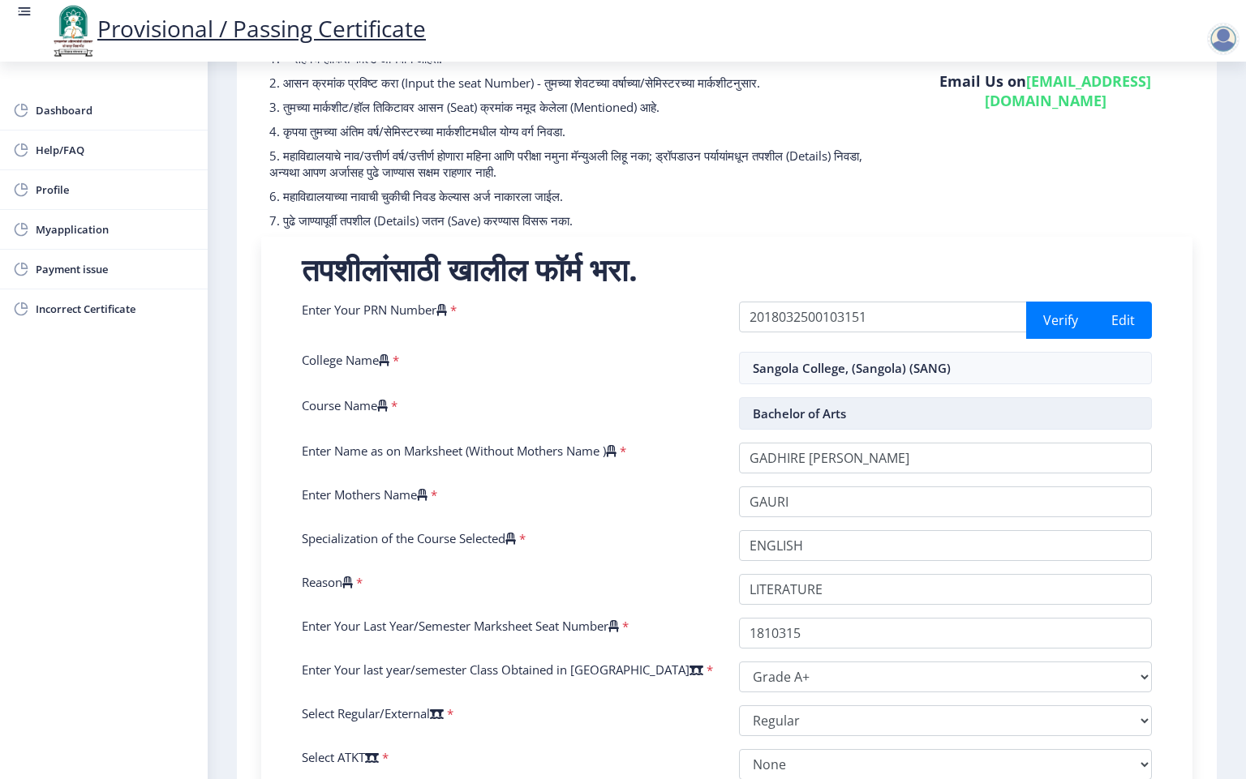
click at [928, 419] on input "Bachelor of Arts" at bounding box center [945, 413] width 413 height 32
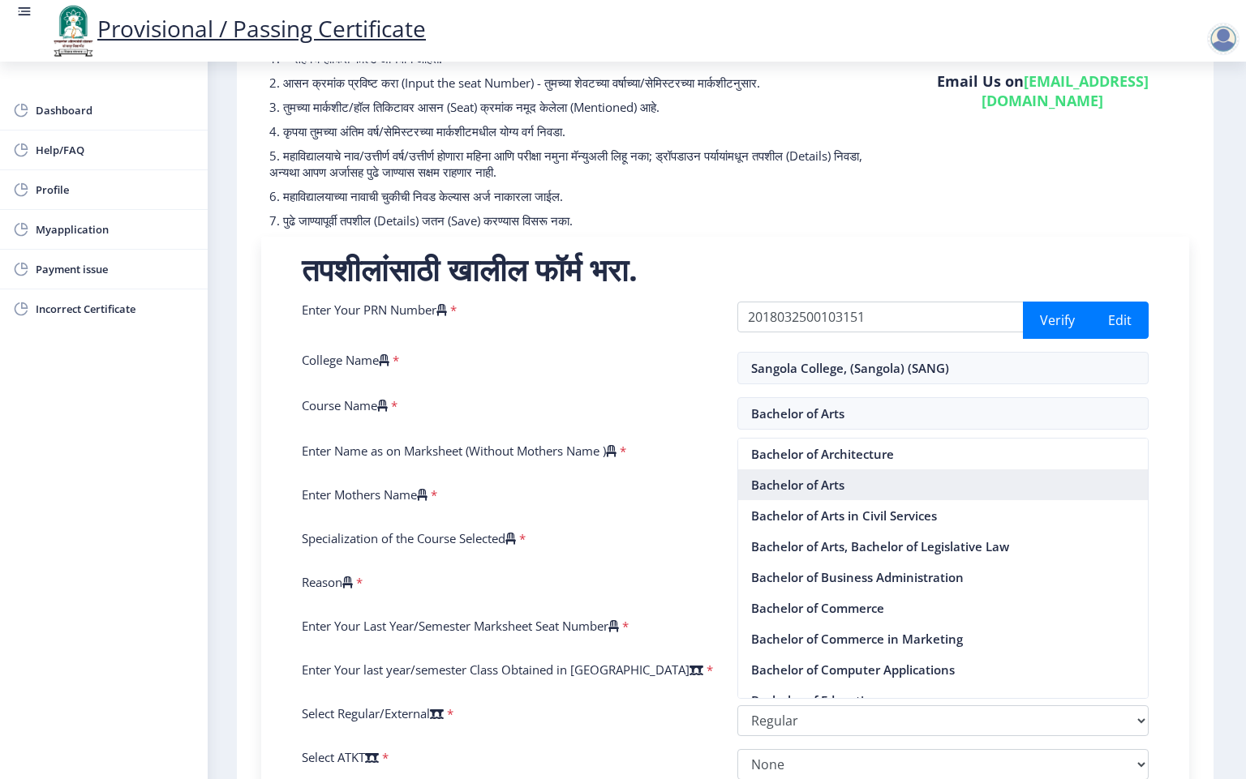
click at [859, 494] on nb-option "Bachelor of Arts" at bounding box center [942, 484] width 409 height 31
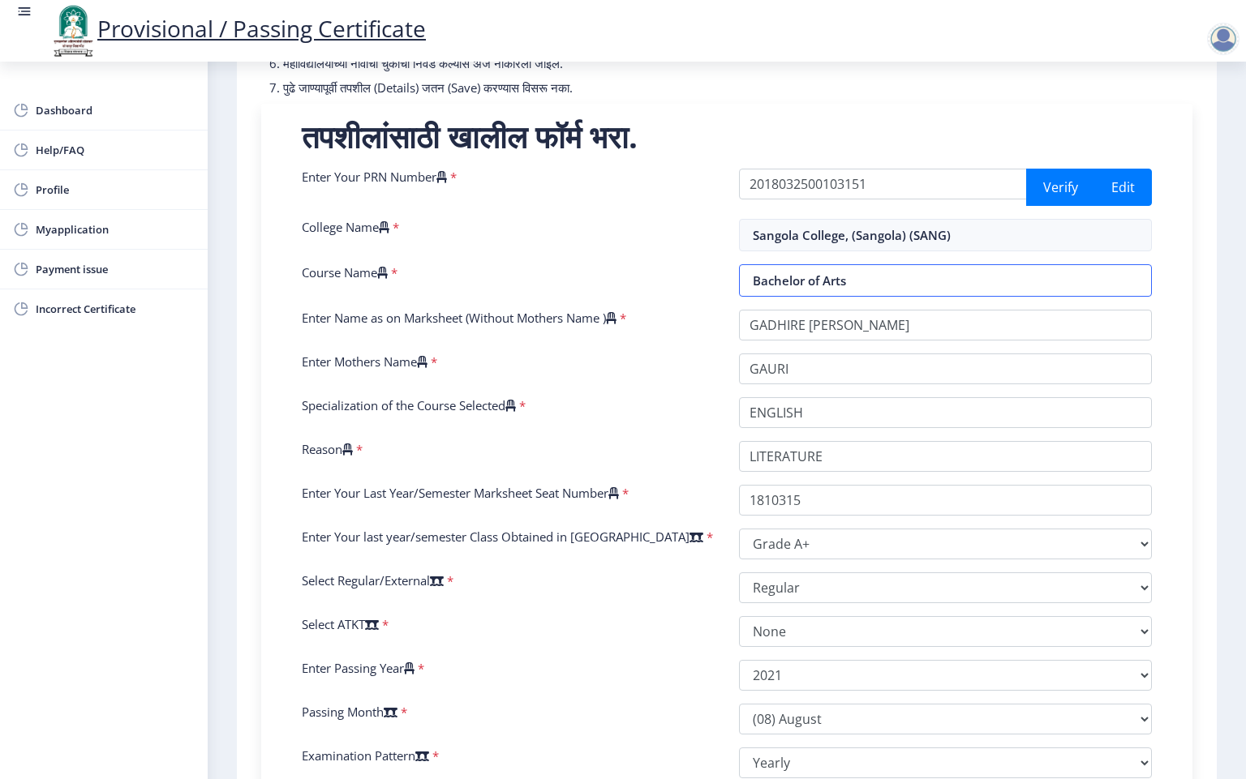
scroll to position [509, 0]
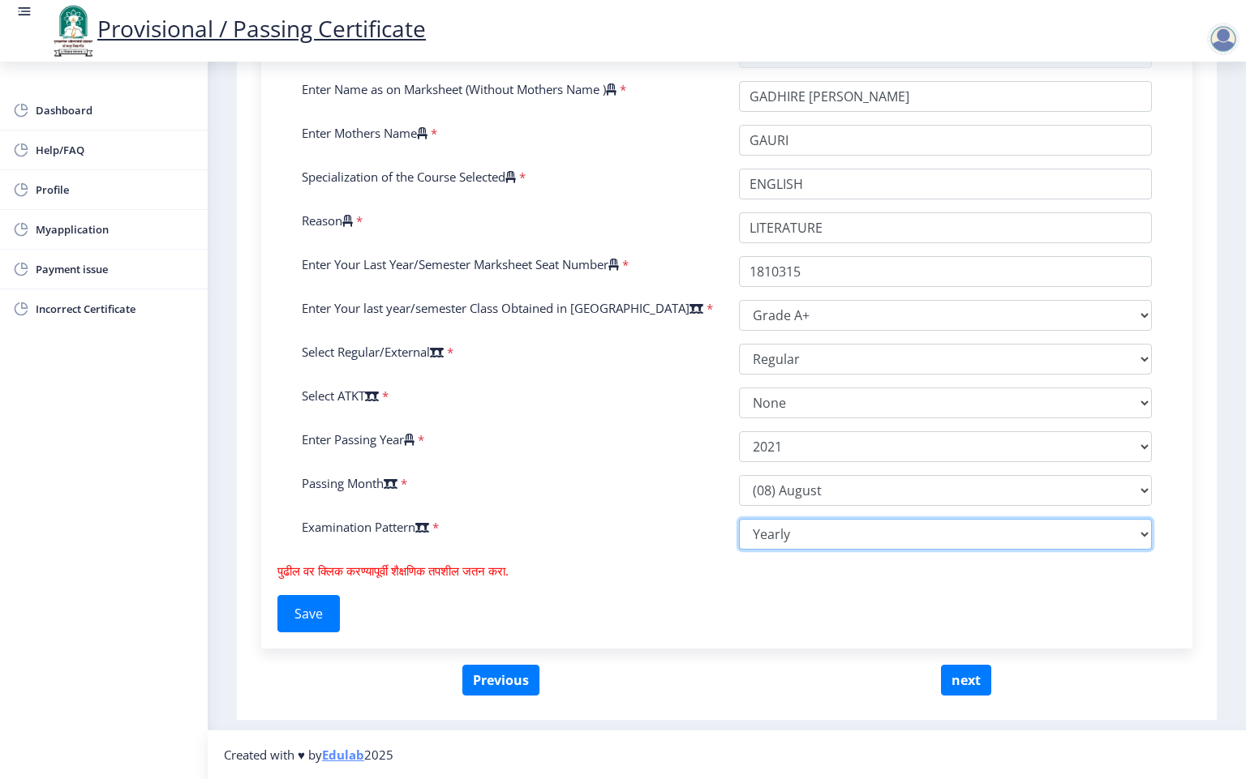
click at [894, 541] on select "Select Yearly Semester" at bounding box center [945, 534] width 413 height 31
click at [739, 519] on select "Select Yearly Semester" at bounding box center [945, 534] width 413 height 31
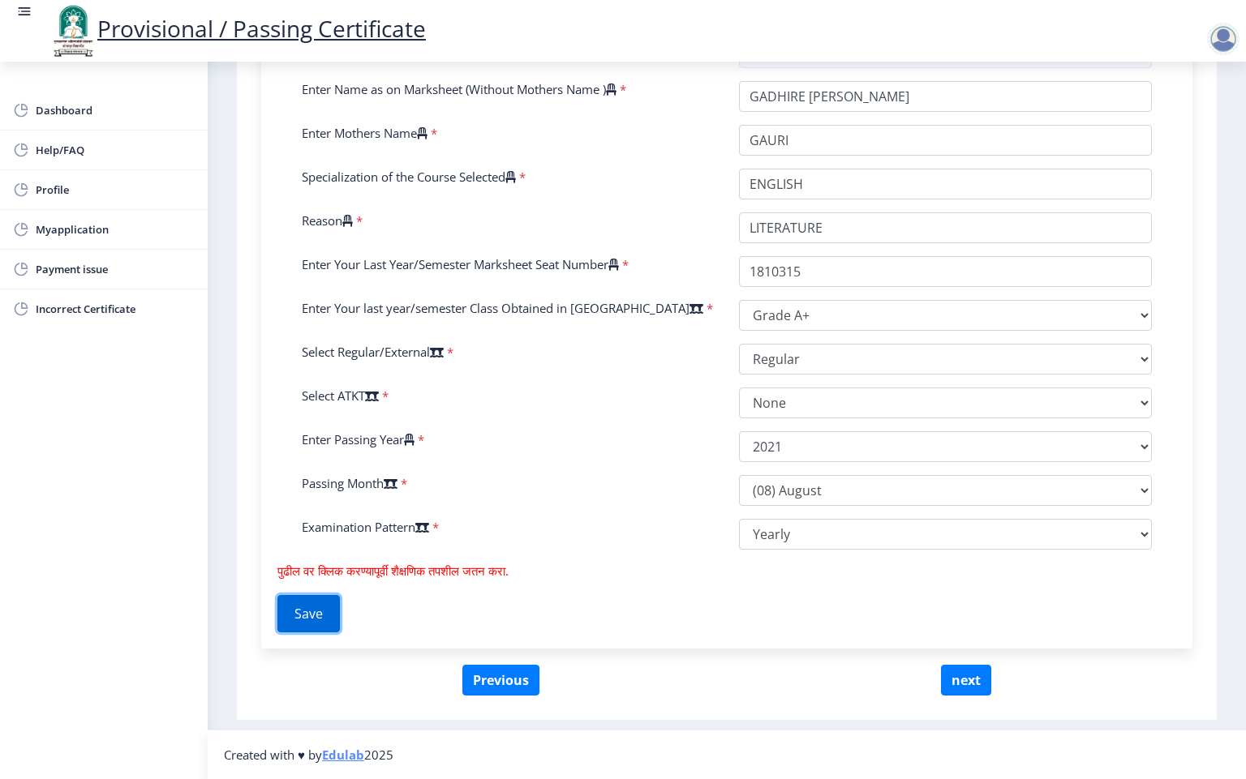
click at [307, 611] on button "Save" at bounding box center [308, 613] width 62 height 37
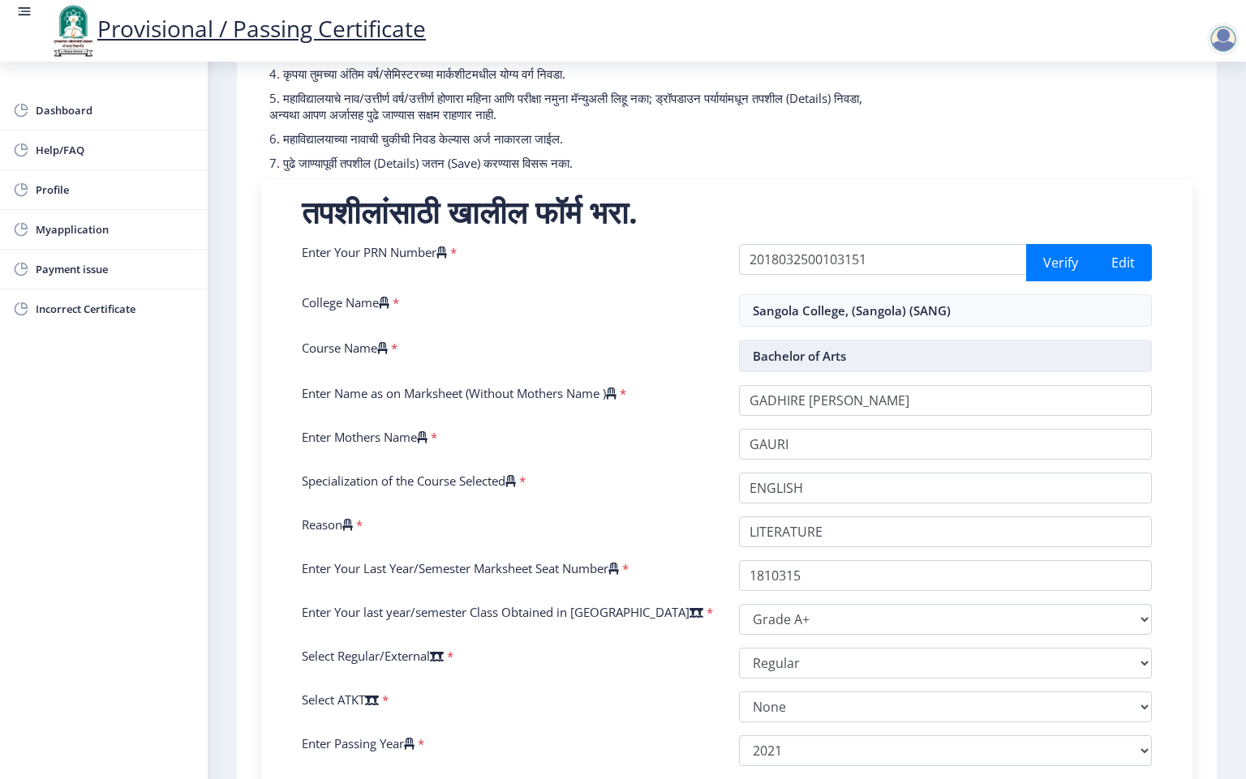
scroll to position [144, 0]
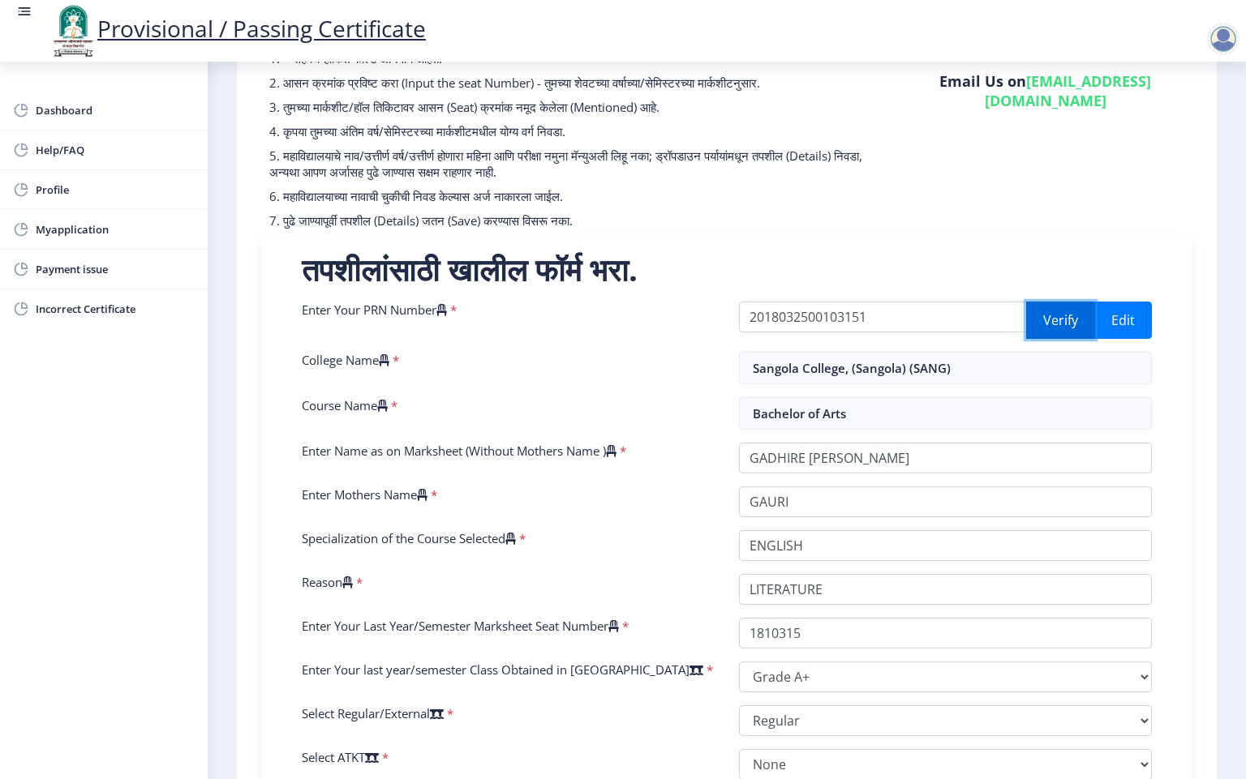
click at [1049, 328] on button "Verify" at bounding box center [1060, 320] width 69 height 37
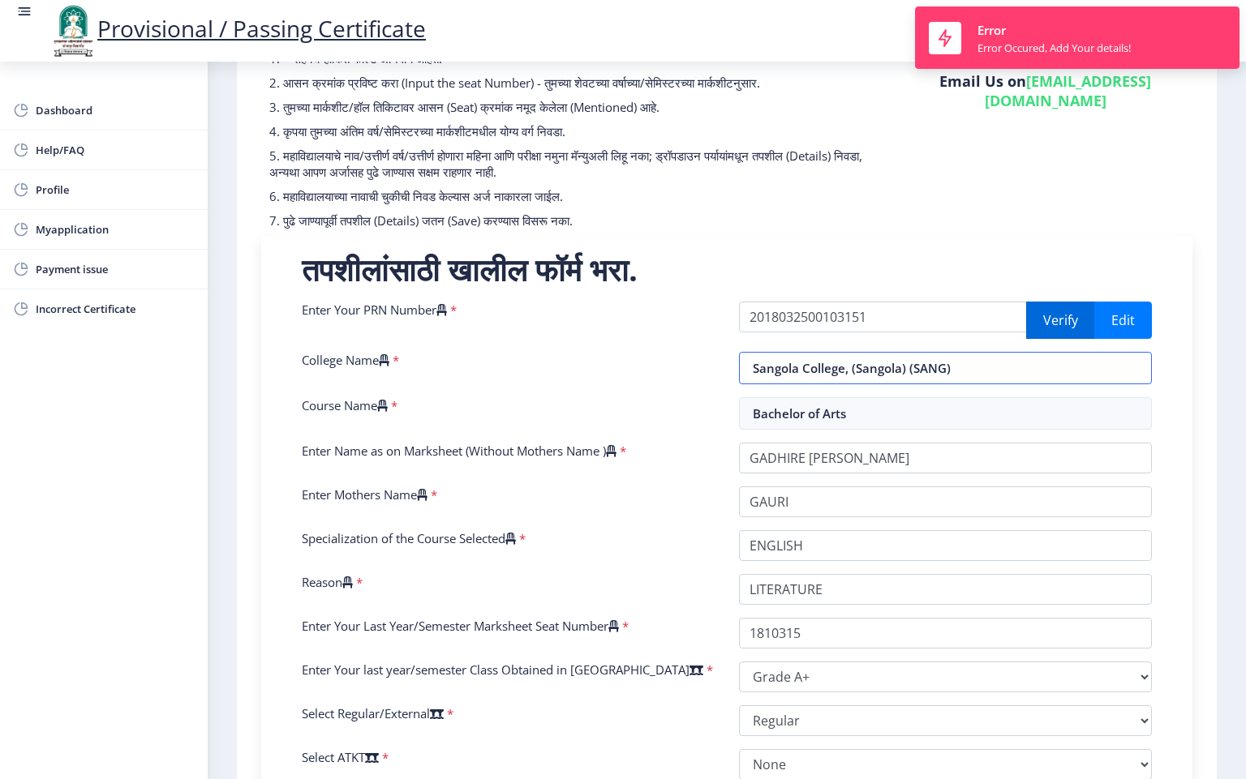
select select "Grade A+"
select select "Regular"
select select "None"
select select "2021"
select select "August"
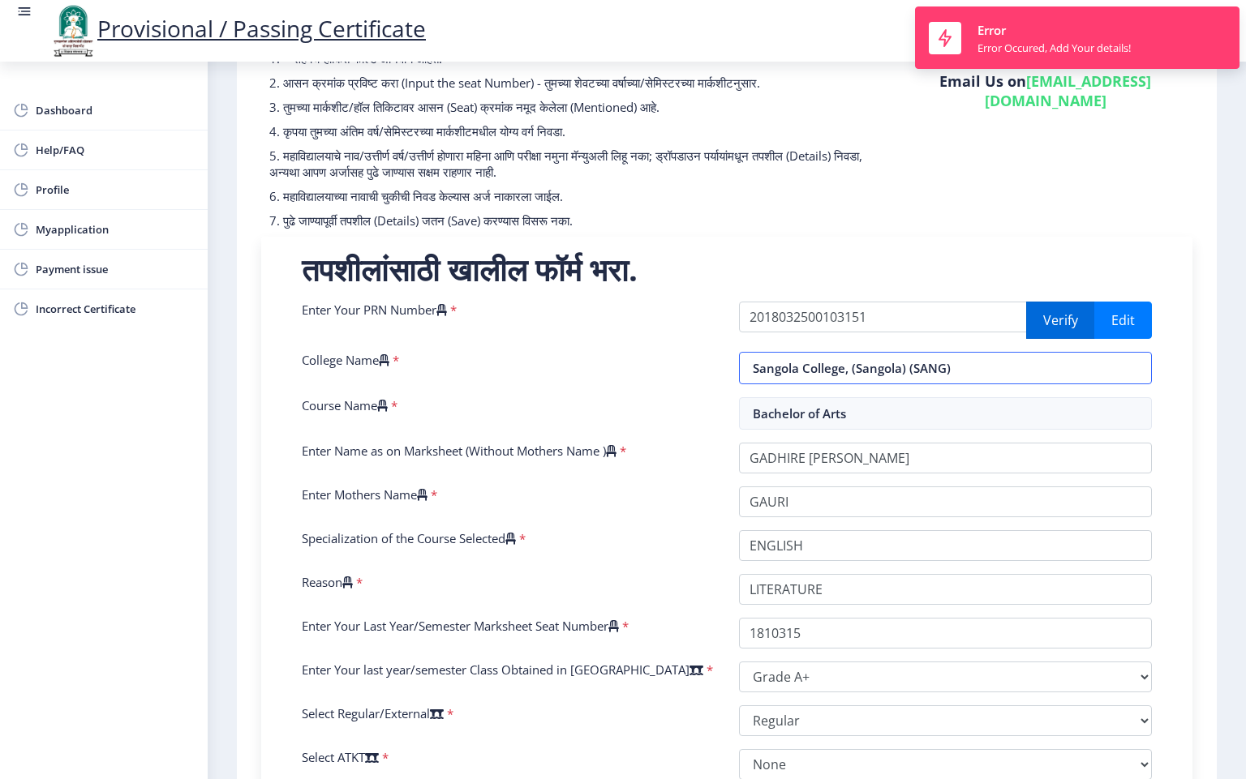
select select "Yearly"
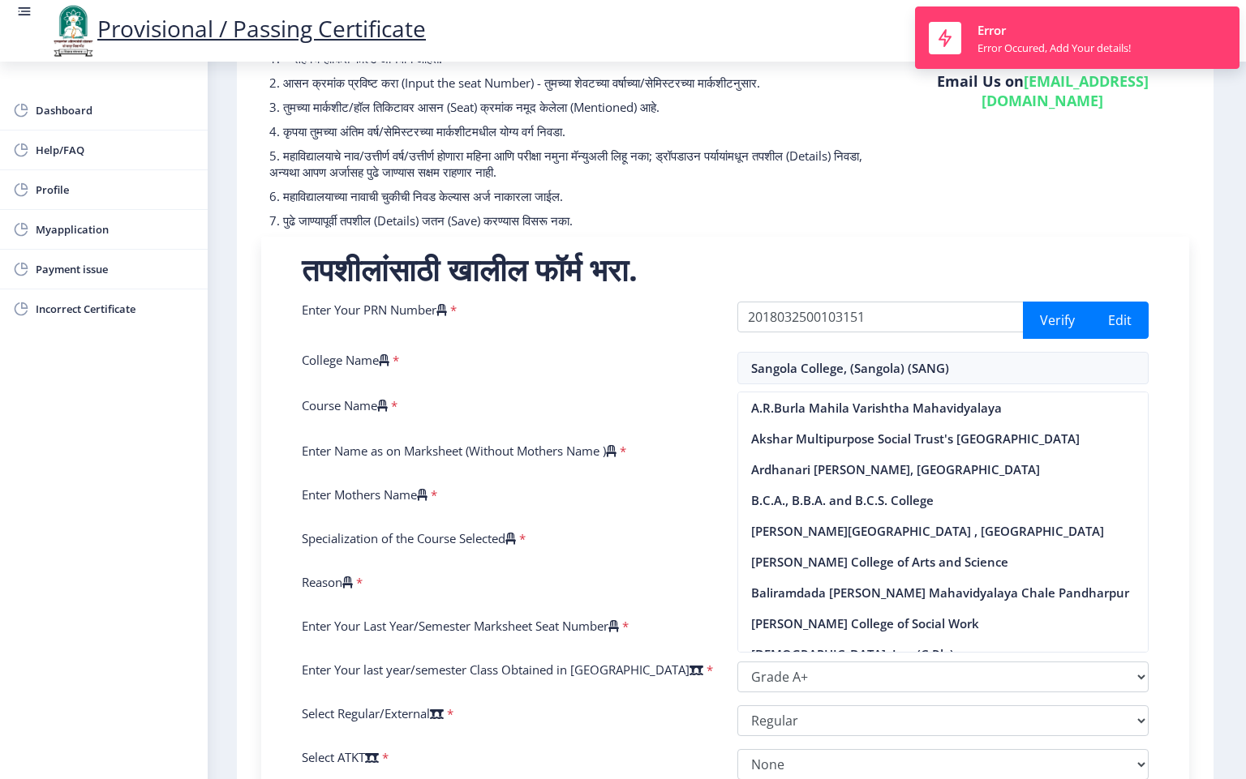
click at [1170, 319] on div "तपशीलांसाठी खालील फॉर्म भरा. Enter Your PRN Number * 2018032500103151 Verify Ed…" at bounding box center [724, 588] width 895 height 671
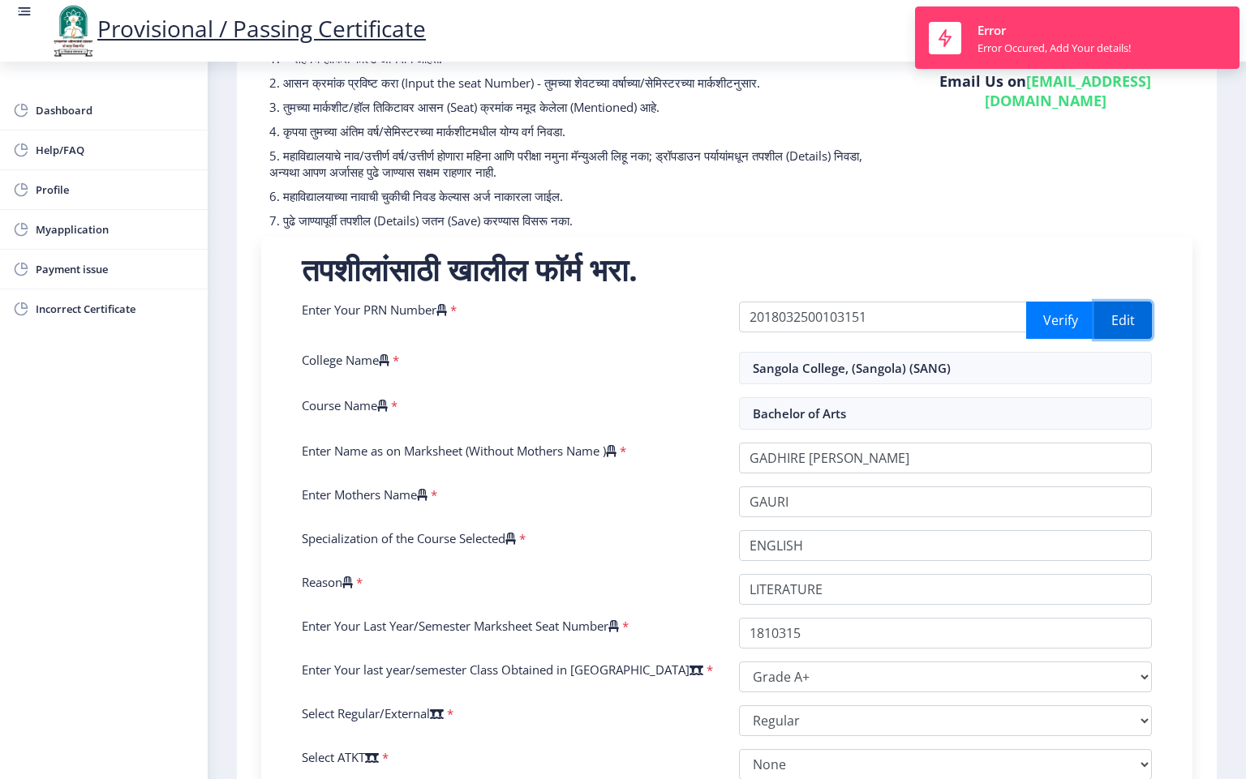
click at [1110, 319] on button "Edit" at bounding box center [1123, 320] width 58 height 37
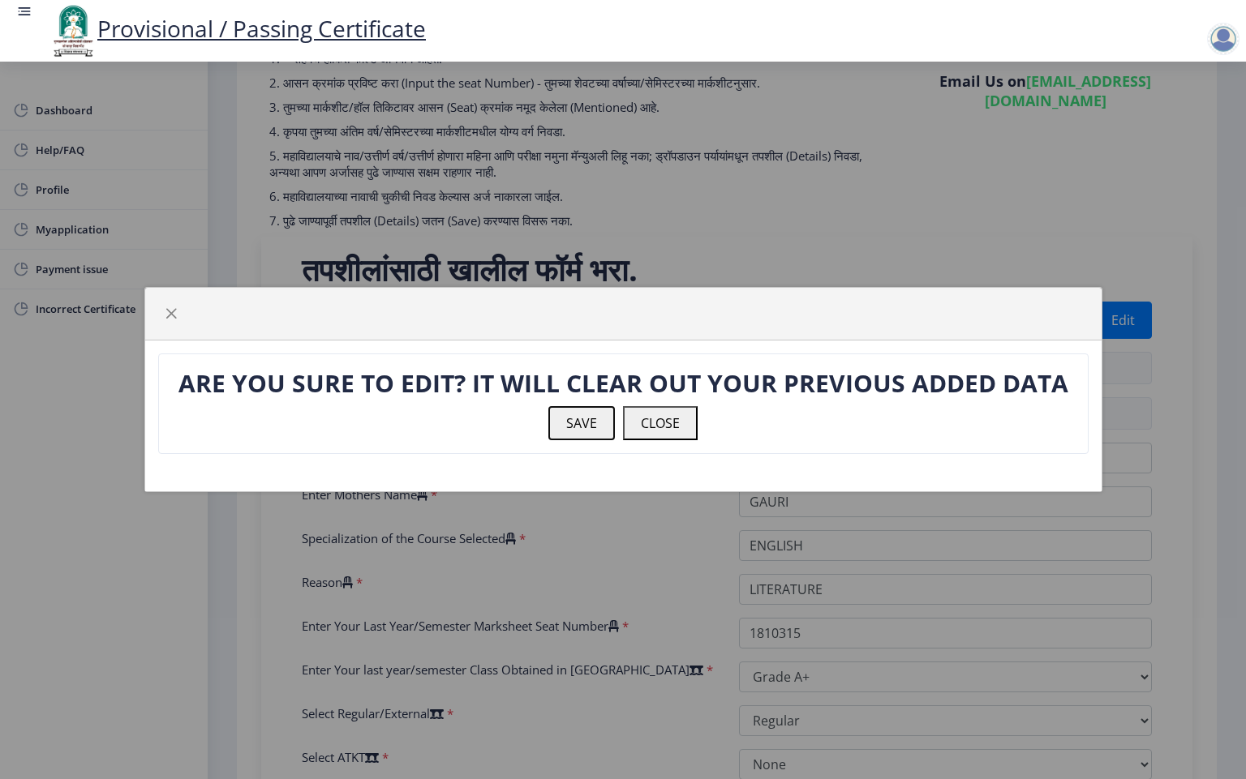
click at [587, 421] on button "SAVE" at bounding box center [581, 423] width 66 height 34
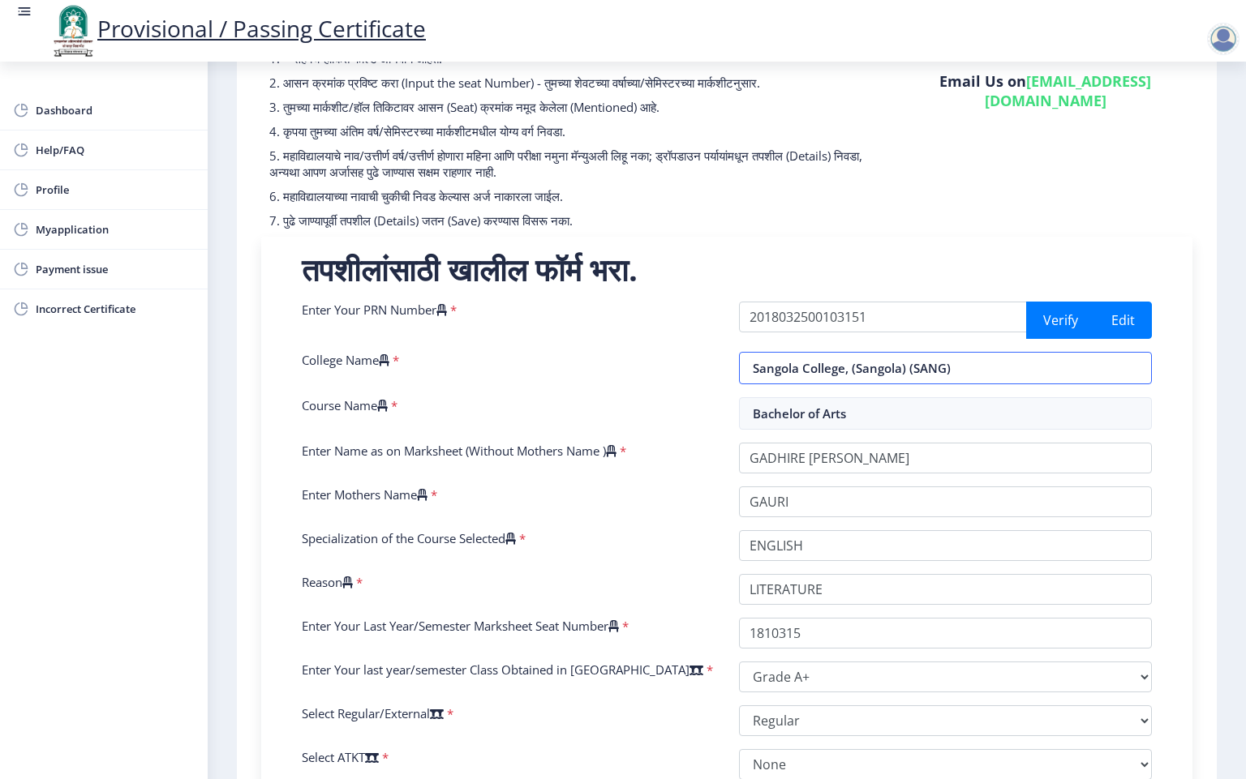
select select "Grade A+"
select select "Regular"
select select "None"
select select "2021"
select select "August"
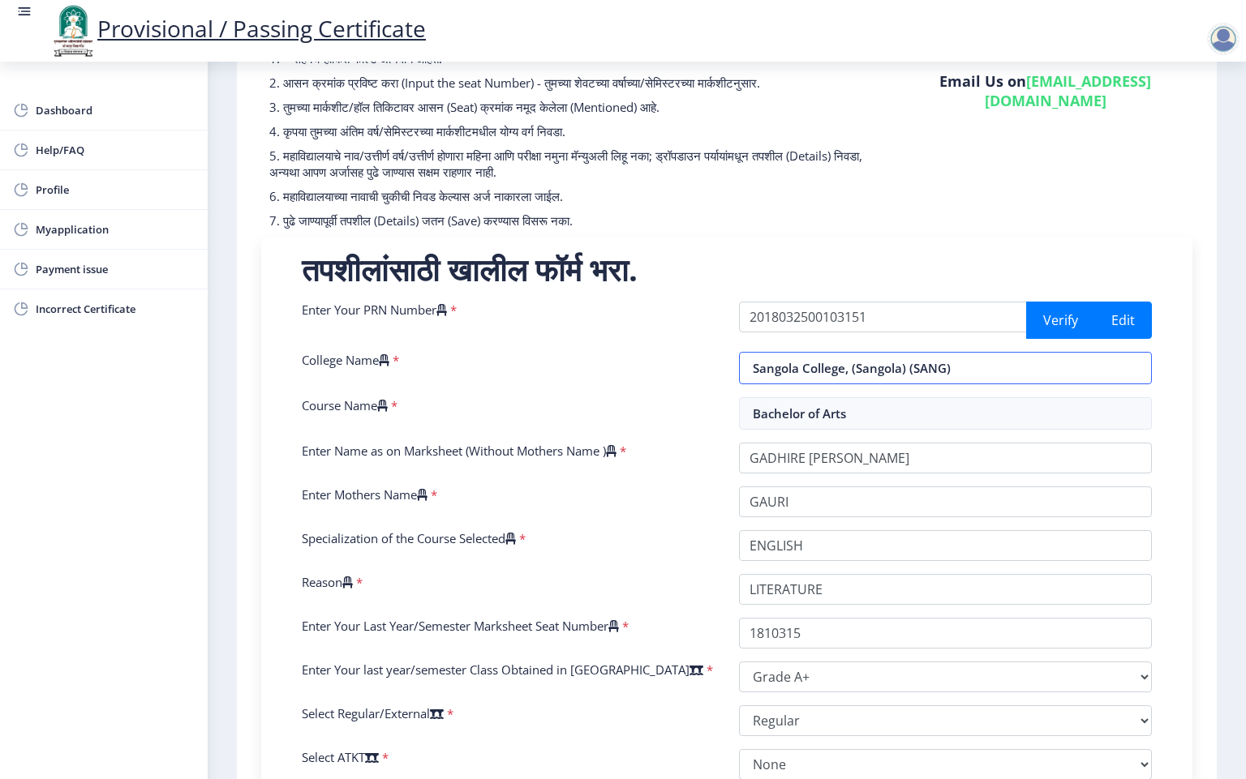
select select "Yearly"
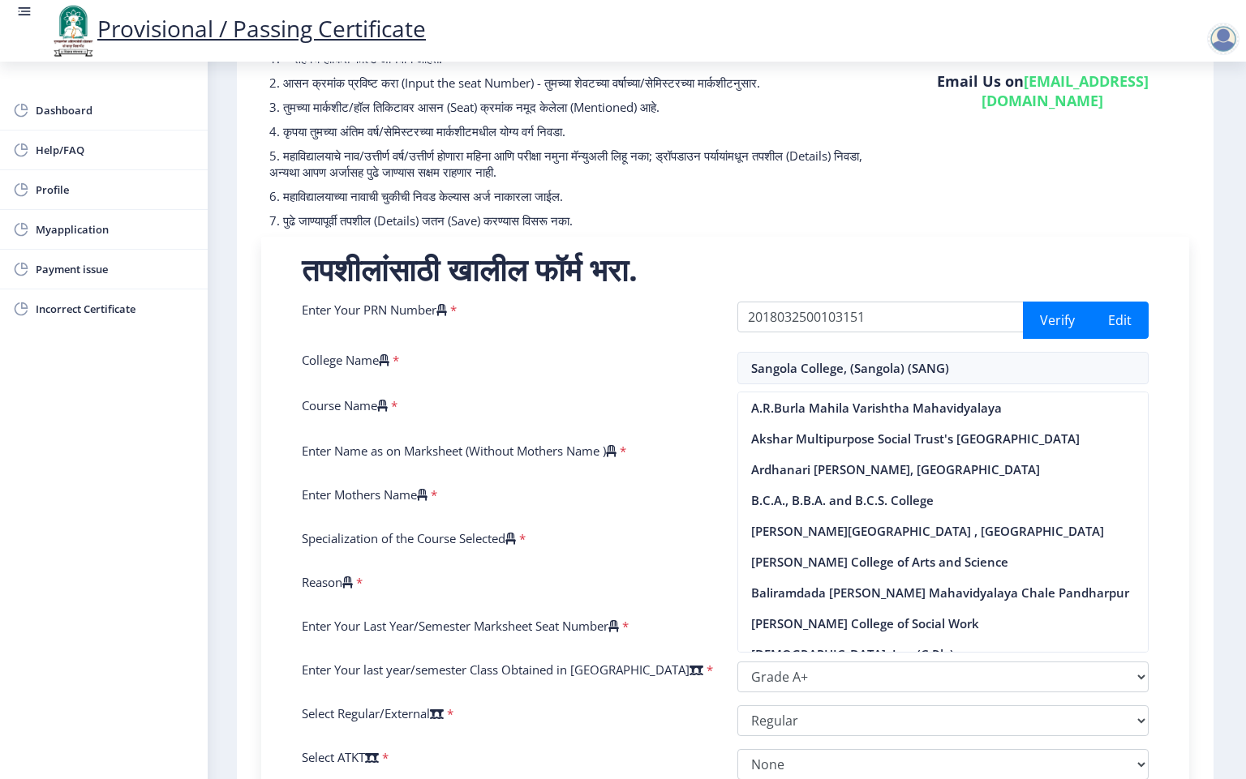
click at [1173, 457] on div "तपशीलांसाठी खालील फॉर्म भरा. Enter Your PRN Number * 2018032500103151 Verify Ed…" at bounding box center [724, 588] width 895 height 671
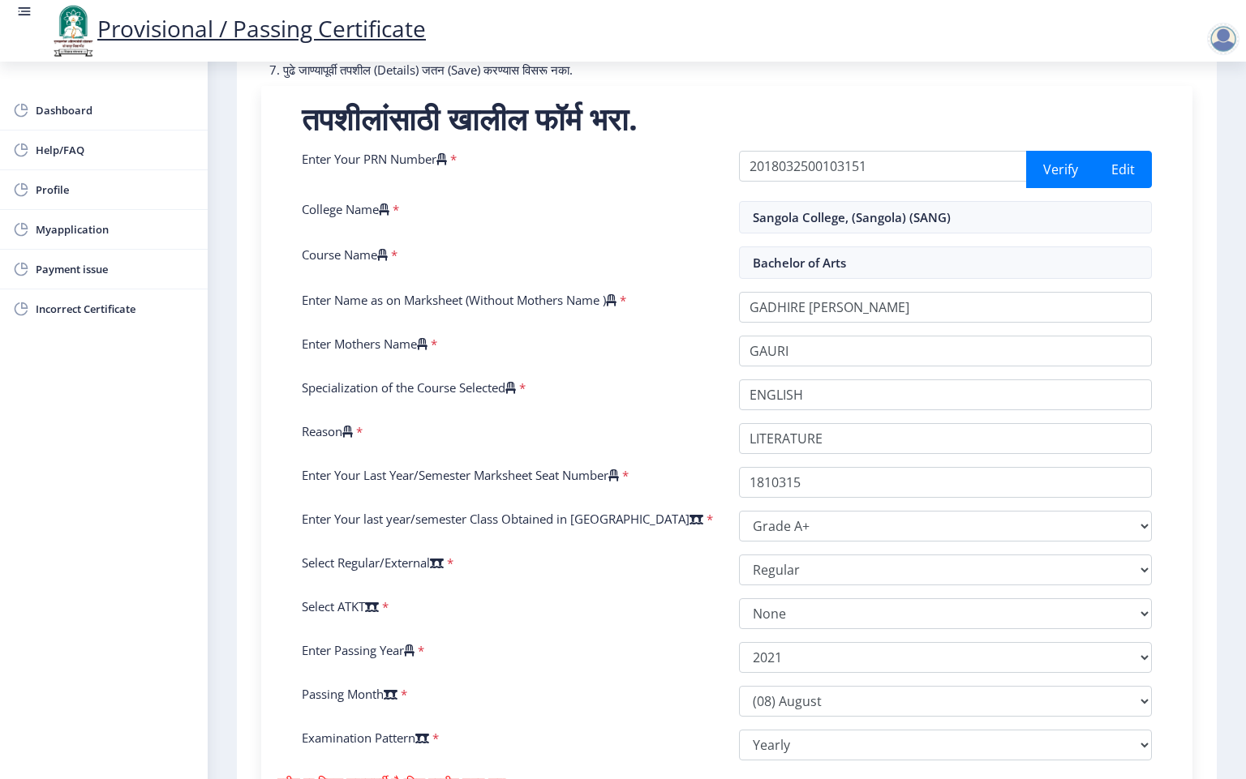
scroll to position [509, 0]
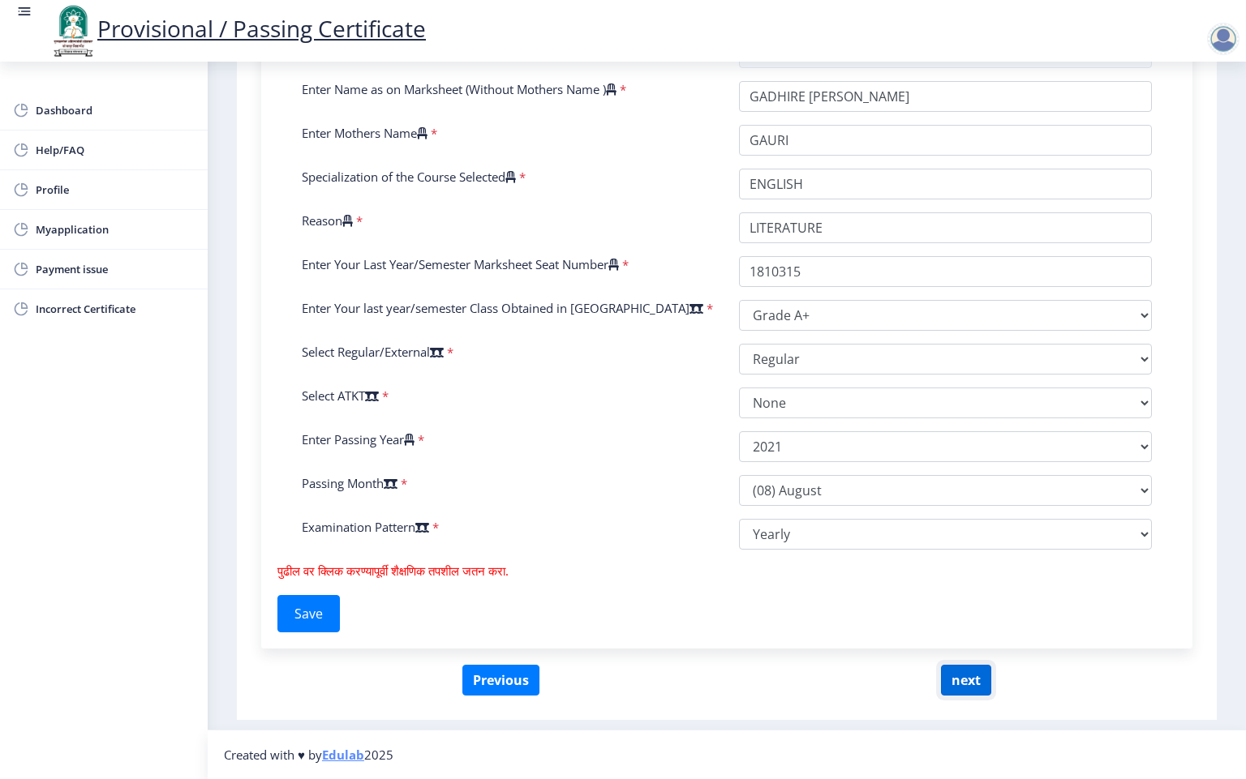
click at [966, 684] on button "next" at bounding box center [966, 680] width 50 height 31
select select
